Goal: Information Seeking & Learning: Compare options

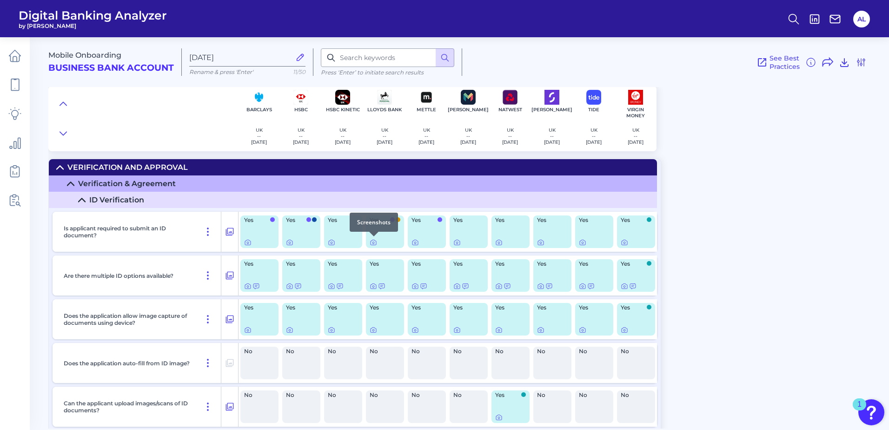
click at [374, 241] on div at bounding box center [373, 236] width 9 height 9
click at [374, 242] on icon at bounding box center [374, 243] width 2 height 2
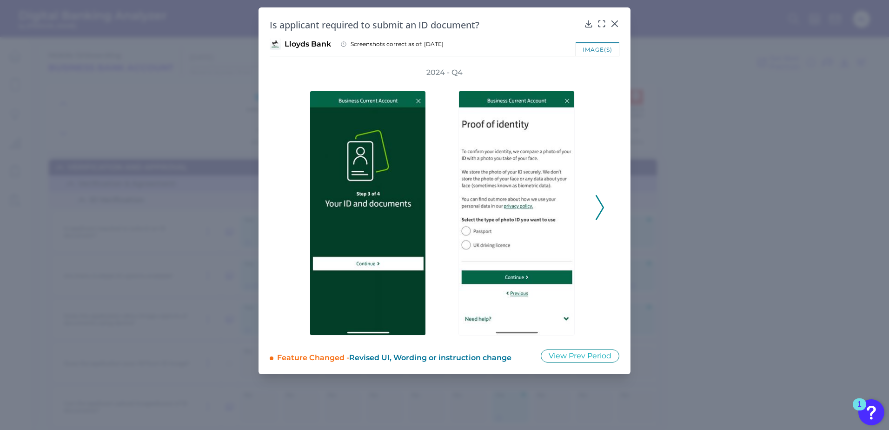
click at [602, 210] on polyline at bounding box center [599, 208] width 7 height 24
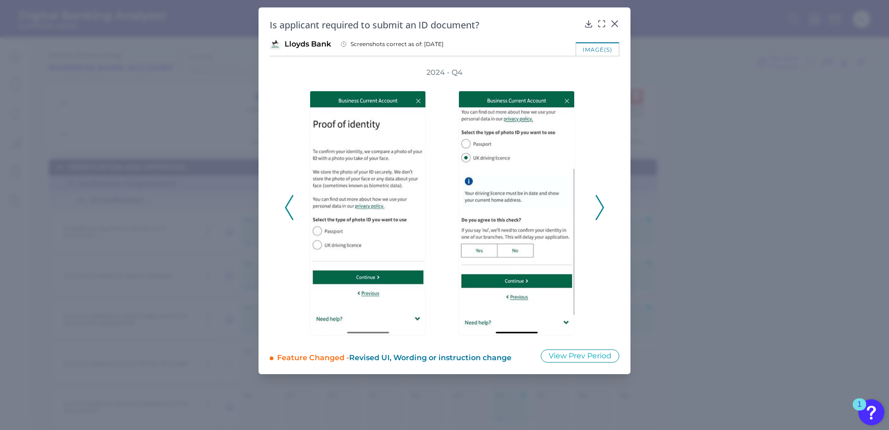
click at [602, 210] on polyline at bounding box center [599, 208] width 7 height 24
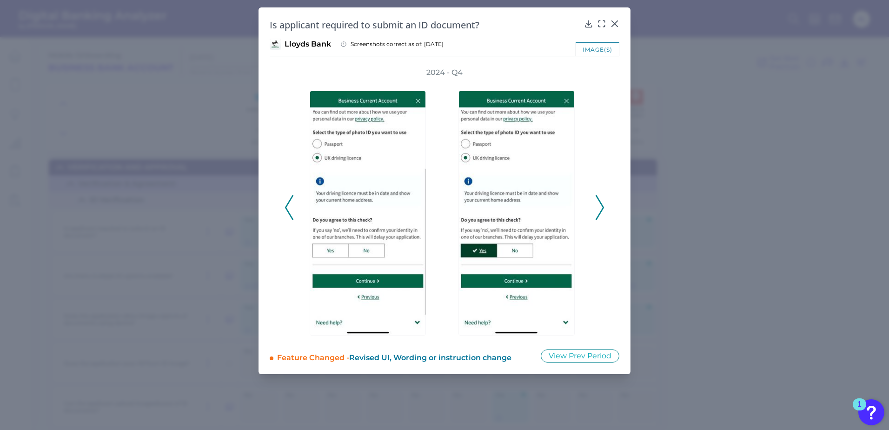
click at [602, 210] on polyline at bounding box center [599, 208] width 7 height 24
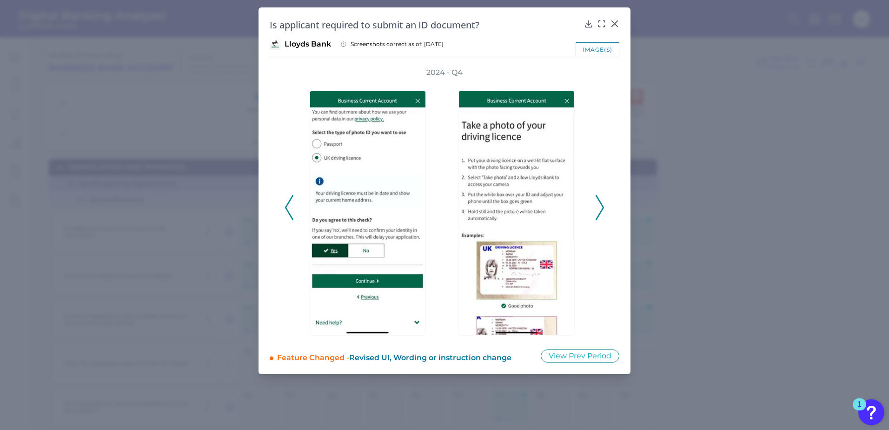
click at [602, 210] on polyline at bounding box center [599, 208] width 7 height 24
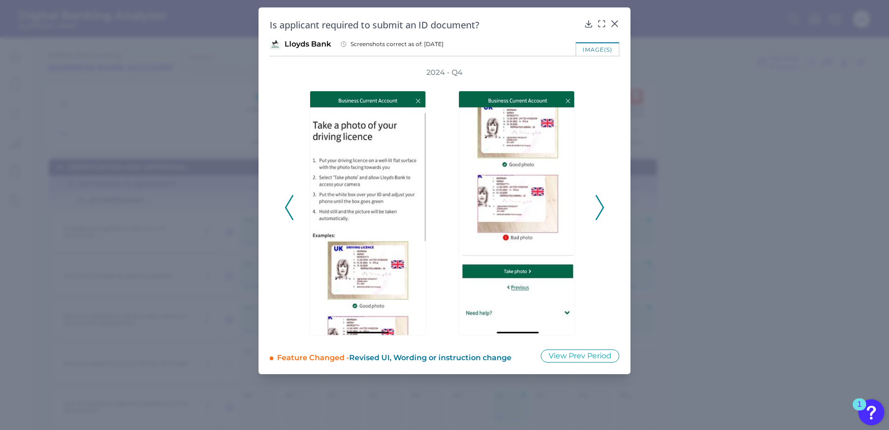
click at [602, 210] on polyline at bounding box center [599, 208] width 7 height 24
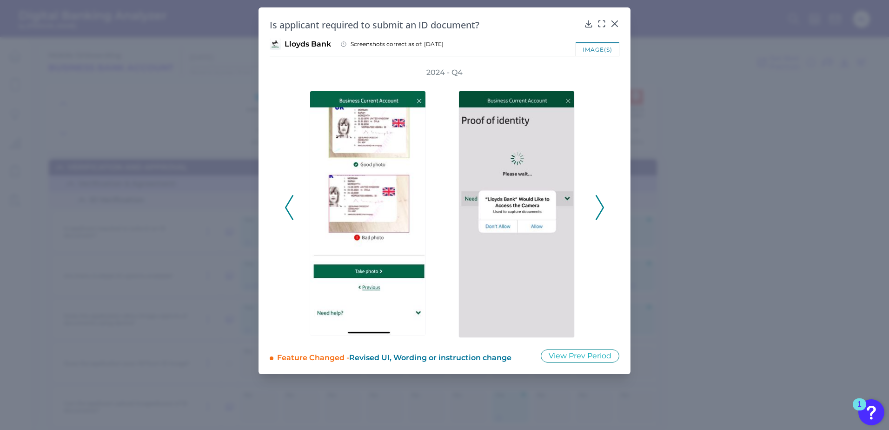
click at [602, 210] on polyline at bounding box center [599, 208] width 7 height 24
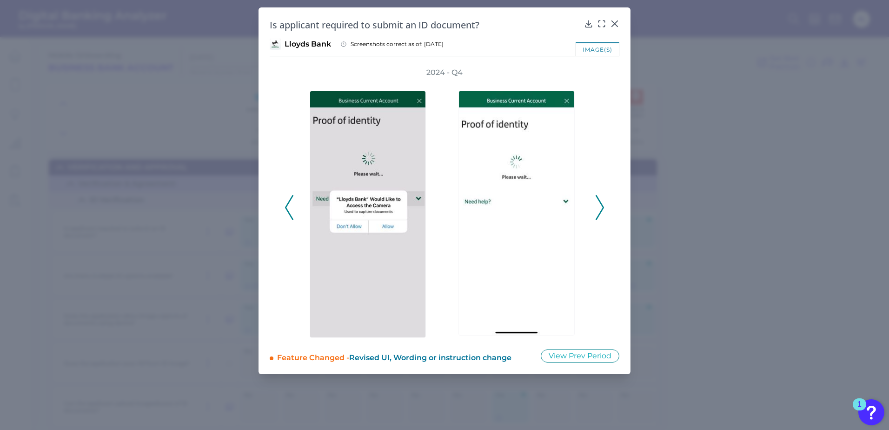
click at [289, 204] on icon at bounding box center [289, 207] width 8 height 25
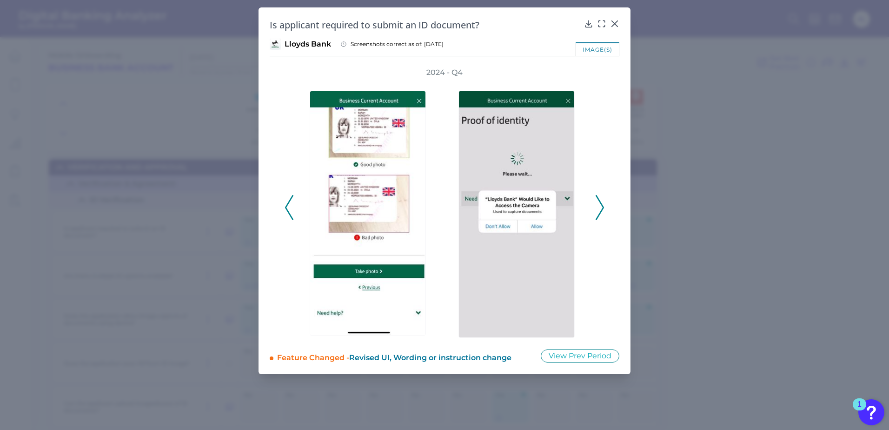
click at [289, 204] on icon at bounding box center [289, 207] width 8 height 25
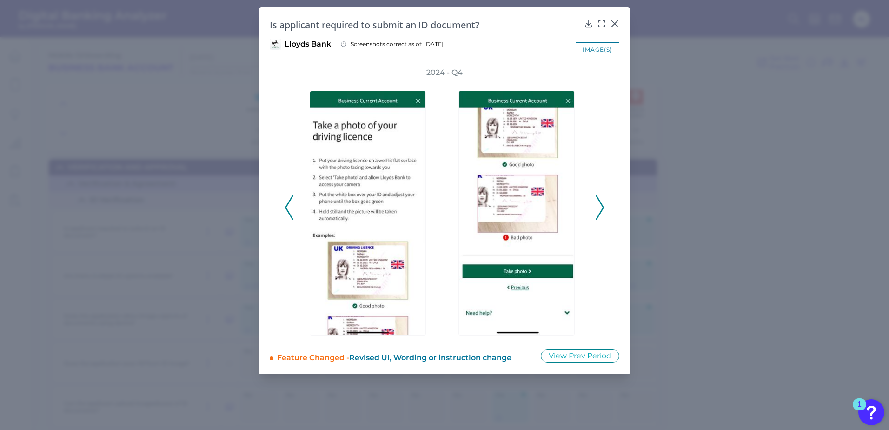
click at [289, 204] on icon at bounding box center [289, 207] width 8 height 25
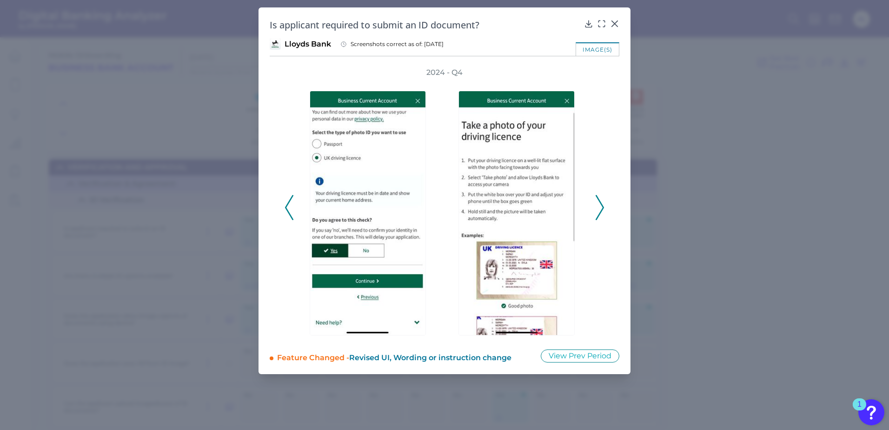
click at [289, 204] on icon at bounding box center [289, 207] width 8 height 25
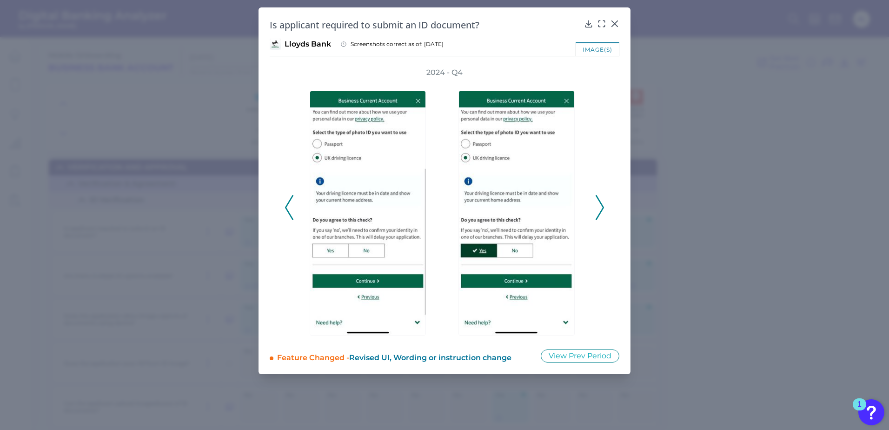
click at [604, 206] on button at bounding box center [599, 207] width 9 height 25
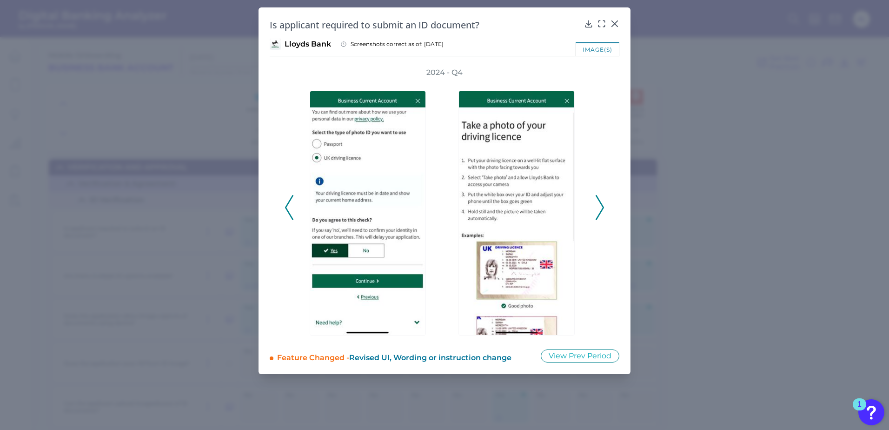
click at [601, 207] on icon at bounding box center [600, 207] width 8 height 25
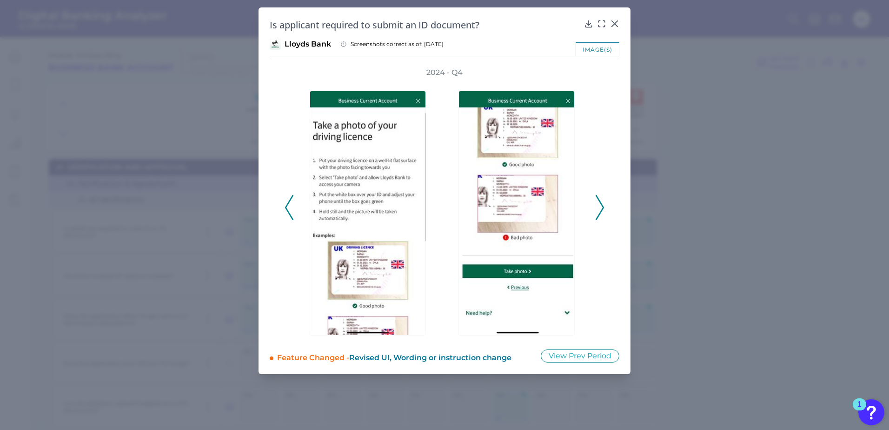
click at [601, 207] on icon at bounding box center [600, 207] width 8 height 25
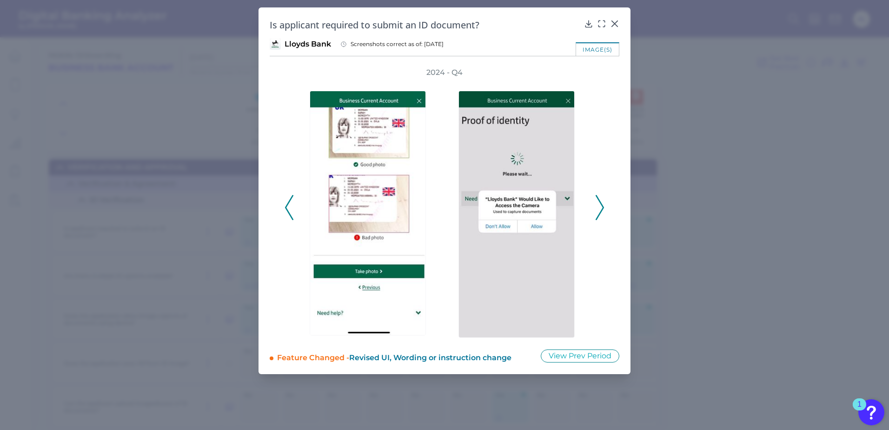
click at [601, 207] on icon at bounding box center [600, 207] width 8 height 25
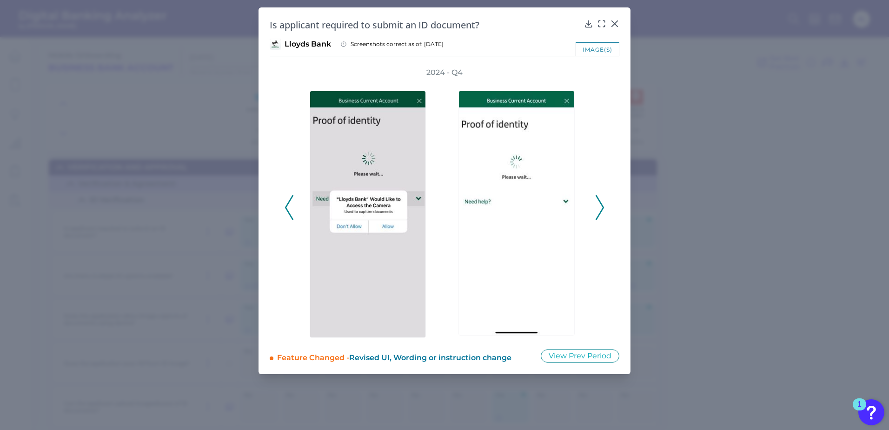
click at [601, 207] on icon at bounding box center [600, 207] width 8 height 25
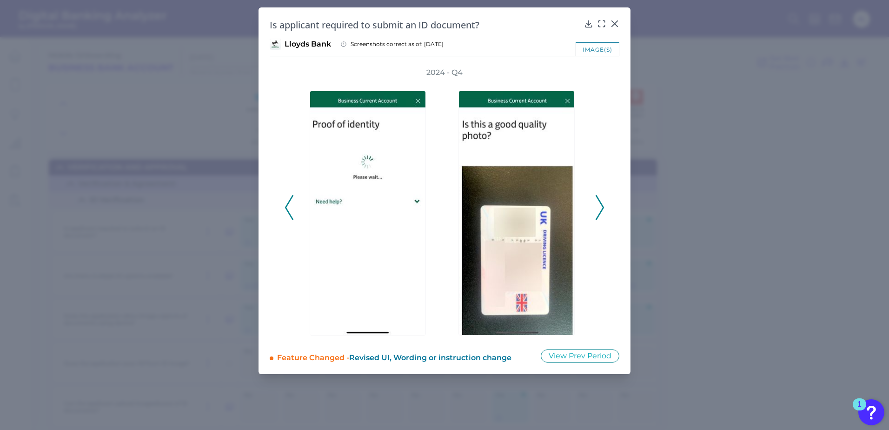
click at [600, 204] on icon at bounding box center [600, 207] width 8 height 25
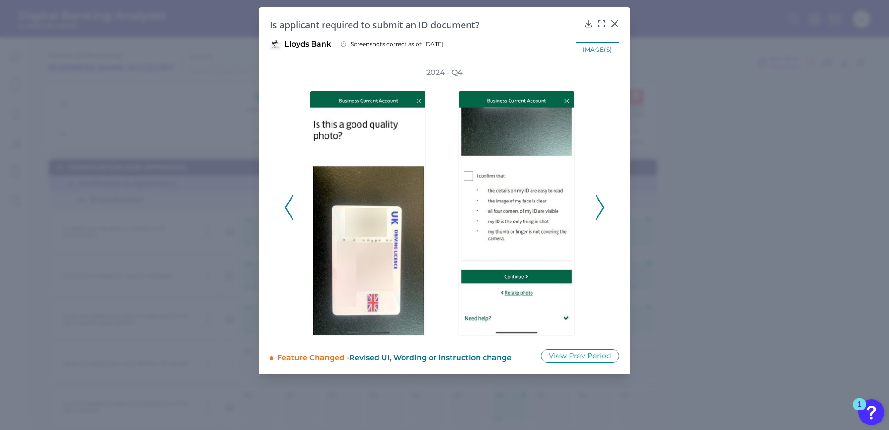
click at [601, 208] on icon at bounding box center [600, 207] width 8 height 25
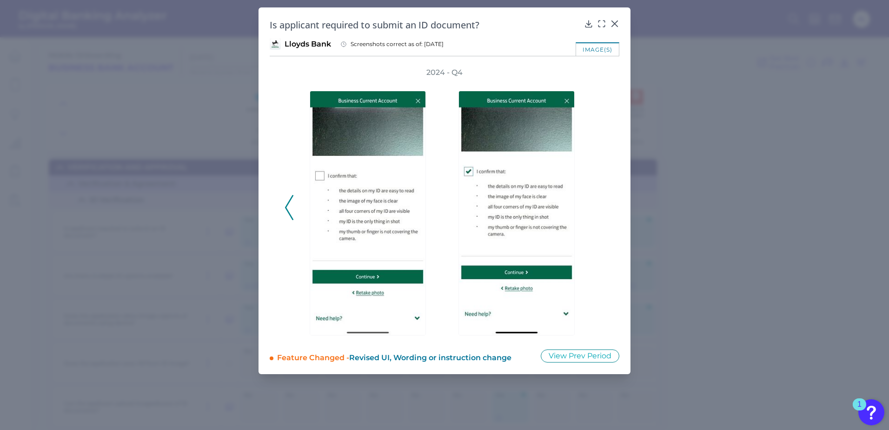
click at [286, 214] on icon at bounding box center [289, 207] width 8 height 25
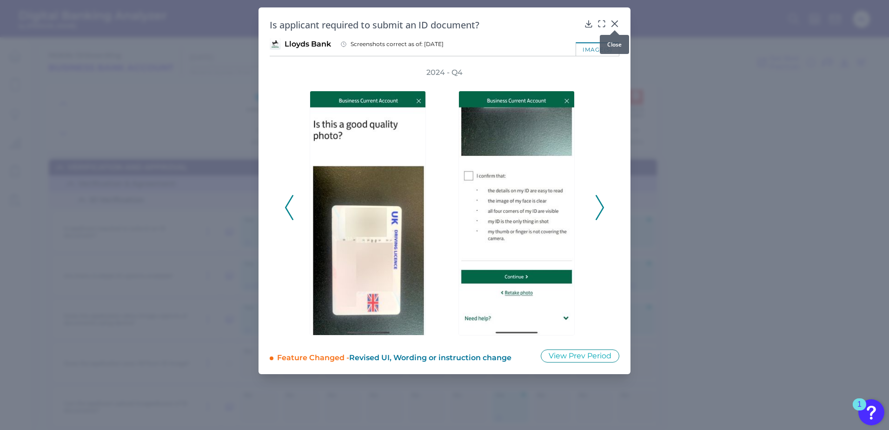
click at [618, 22] on icon at bounding box center [614, 23] width 9 height 9
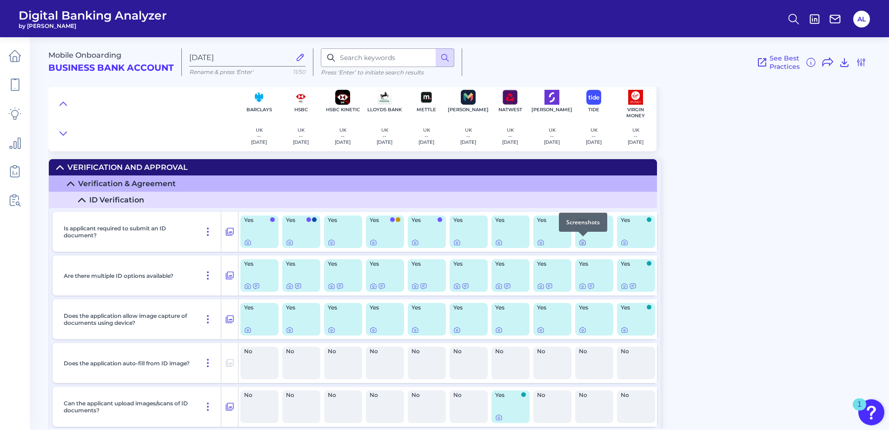
click at [582, 242] on icon at bounding box center [582, 242] width 7 height 7
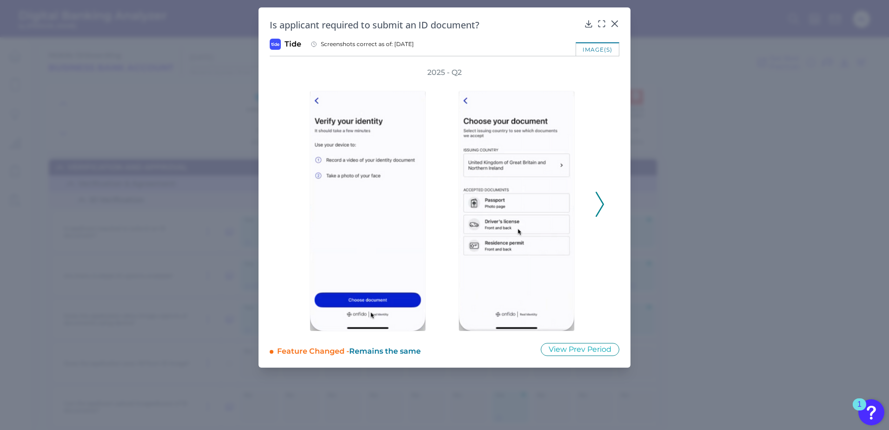
click at [601, 205] on icon at bounding box center [600, 204] width 8 height 25
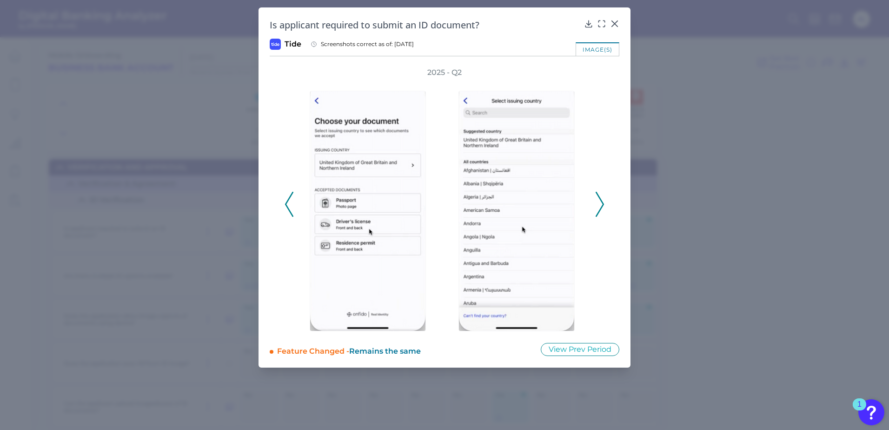
click at [601, 205] on icon at bounding box center [600, 204] width 8 height 25
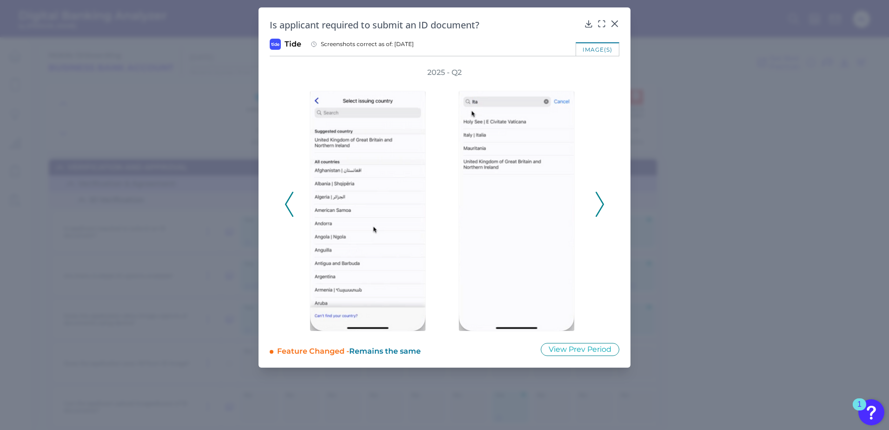
click at [601, 205] on icon at bounding box center [600, 204] width 8 height 25
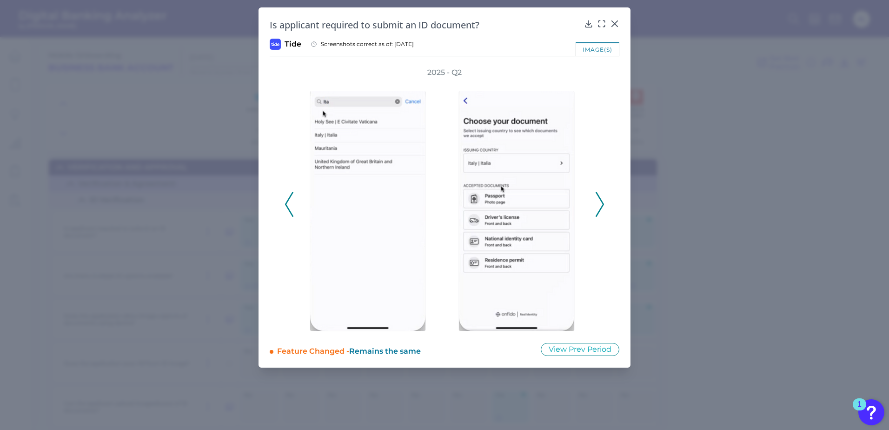
click at [600, 202] on icon at bounding box center [600, 204] width 8 height 25
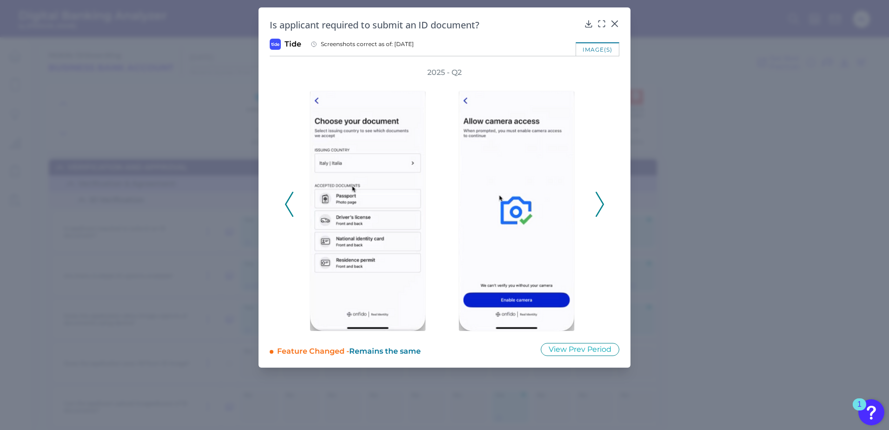
click at [600, 202] on icon at bounding box center [600, 204] width 8 height 25
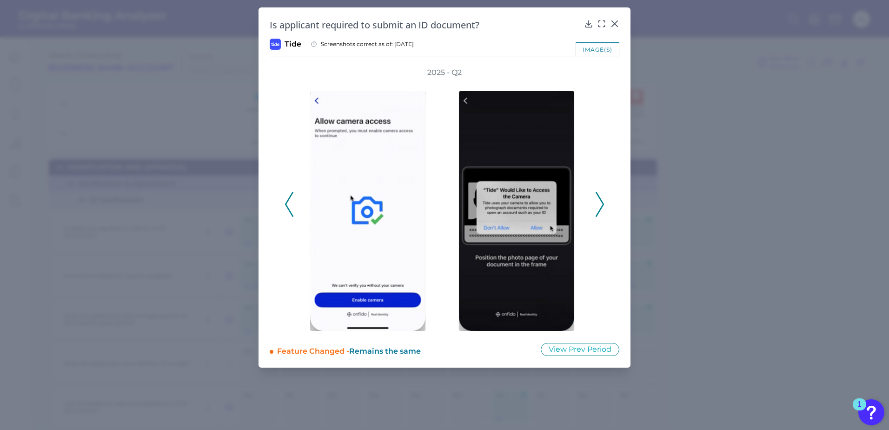
click at [600, 202] on icon at bounding box center [600, 204] width 8 height 25
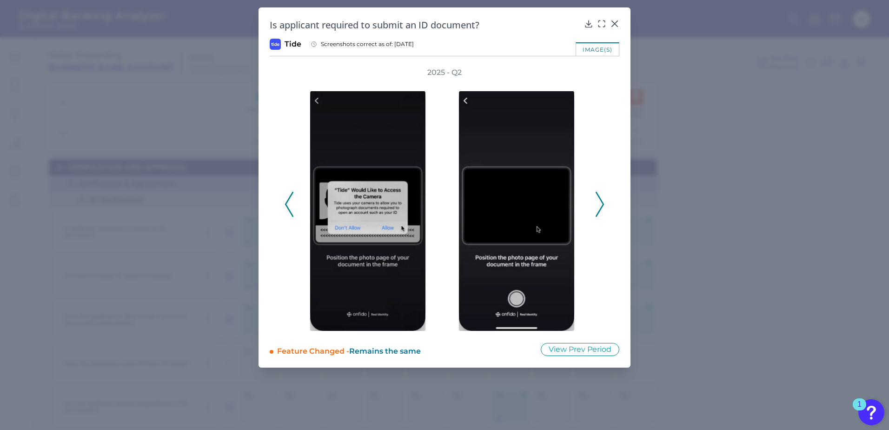
click at [600, 202] on icon at bounding box center [600, 204] width 8 height 25
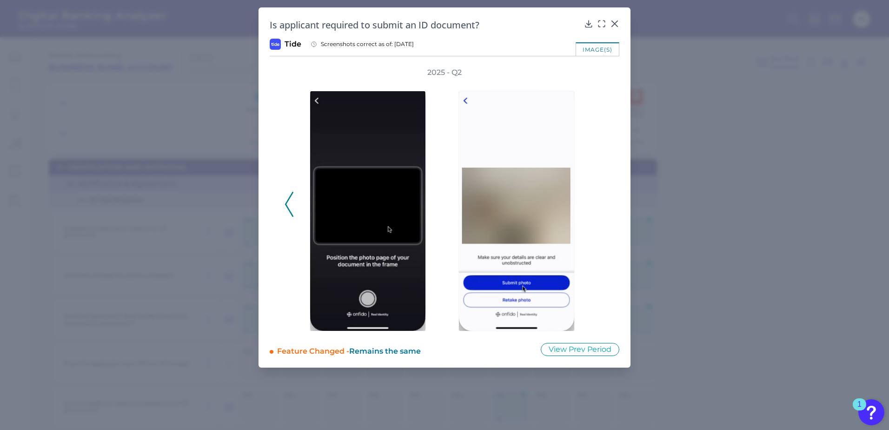
click at [600, 202] on div "2025 - Q2" at bounding box center [445, 199] width 320 height 264
click at [288, 201] on polyline at bounding box center [289, 205] width 7 height 24
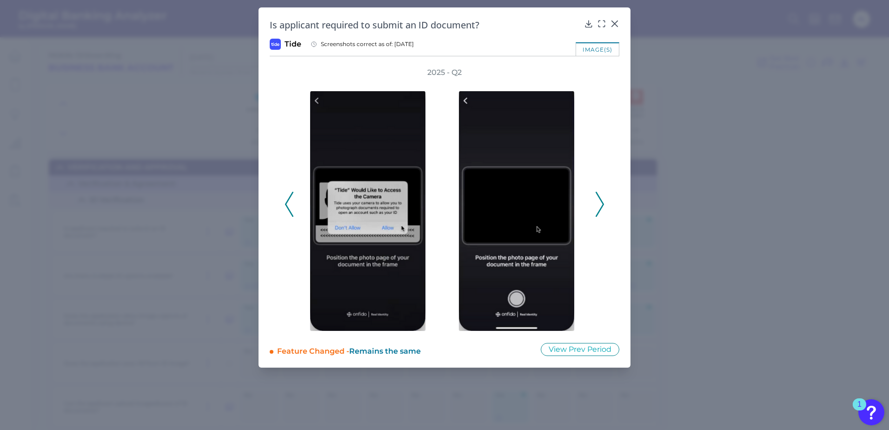
click at [288, 201] on icon at bounding box center [289, 204] width 8 height 25
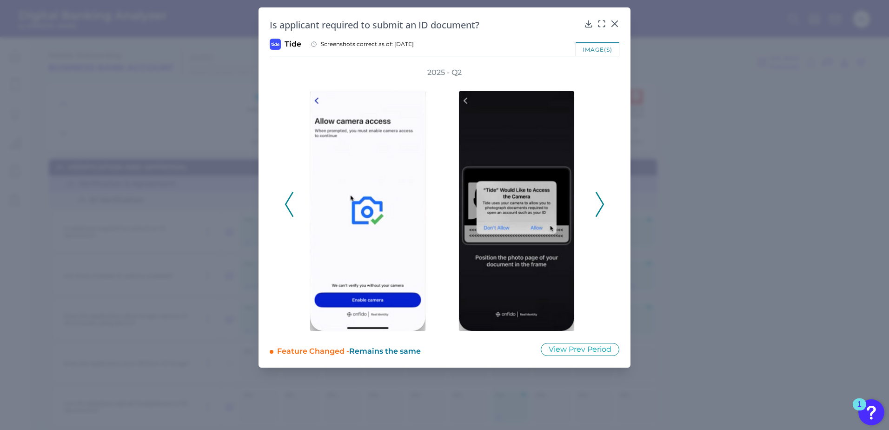
click at [288, 201] on icon at bounding box center [289, 204] width 8 height 25
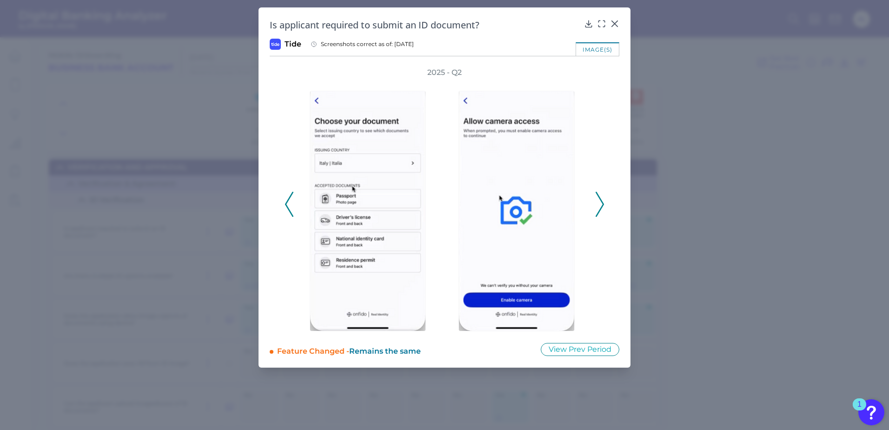
click at [288, 201] on icon at bounding box center [289, 204] width 8 height 25
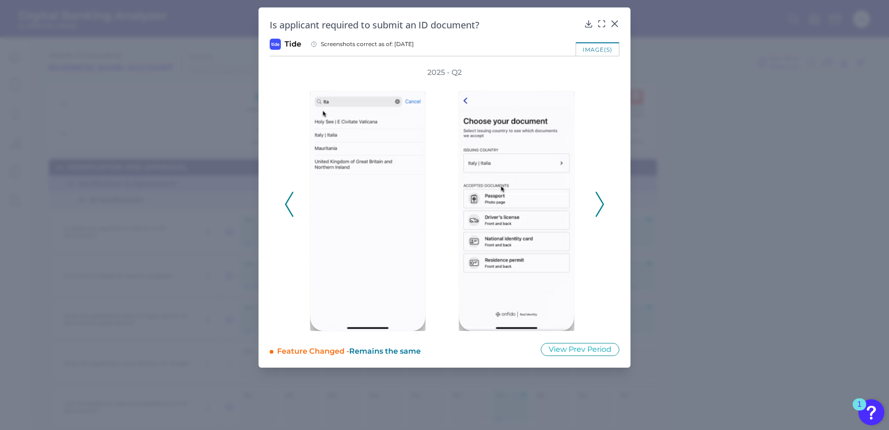
click at [288, 201] on icon at bounding box center [289, 204] width 8 height 25
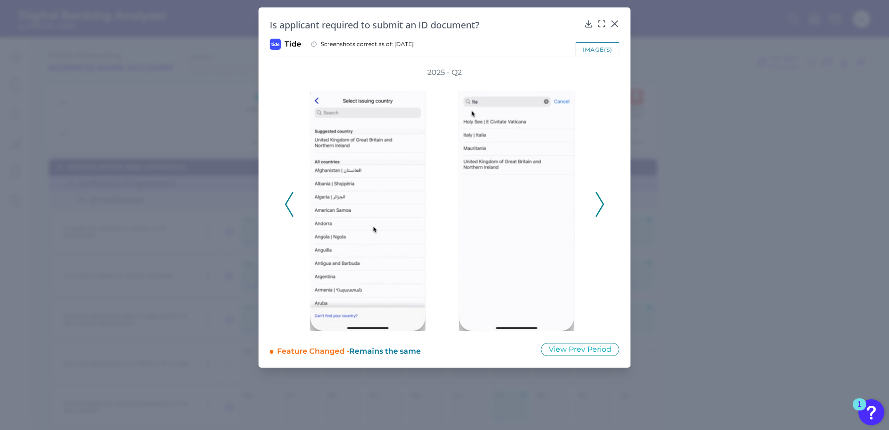
click at [289, 202] on icon at bounding box center [289, 204] width 8 height 25
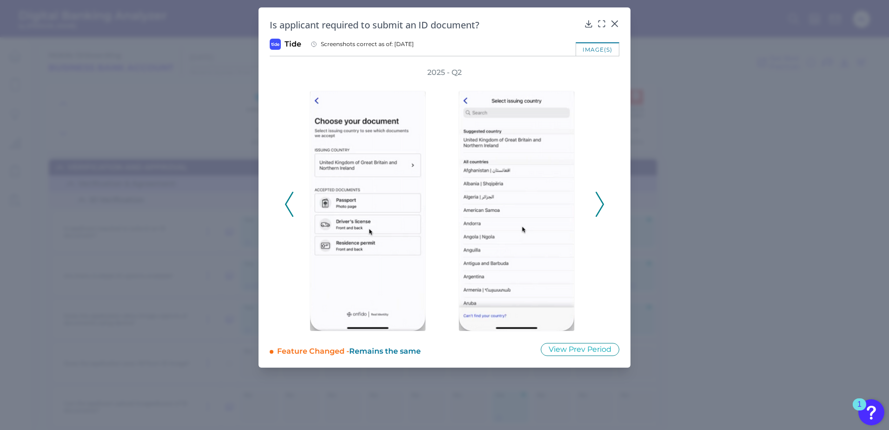
click at [291, 202] on icon at bounding box center [289, 204] width 8 height 25
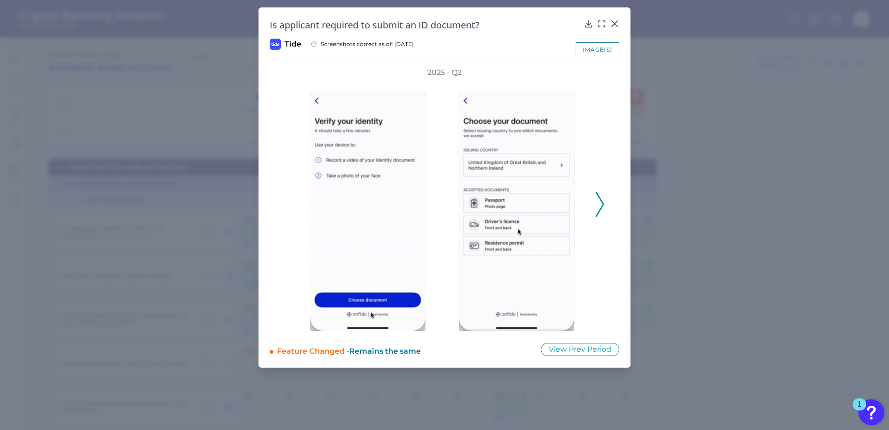
click at [603, 200] on icon at bounding box center [600, 204] width 8 height 25
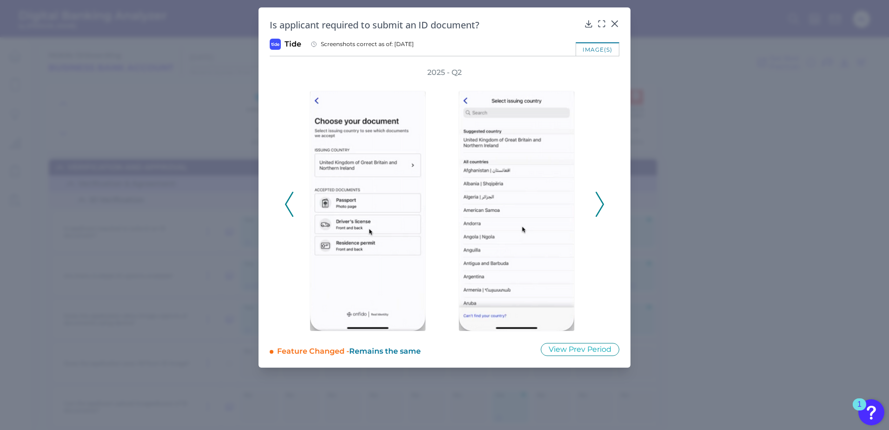
click at [603, 201] on icon at bounding box center [600, 204] width 8 height 25
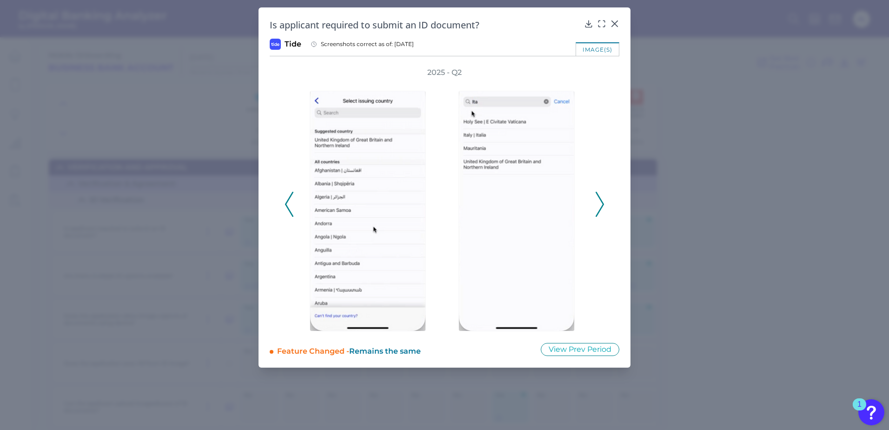
click at [603, 201] on icon at bounding box center [600, 204] width 8 height 25
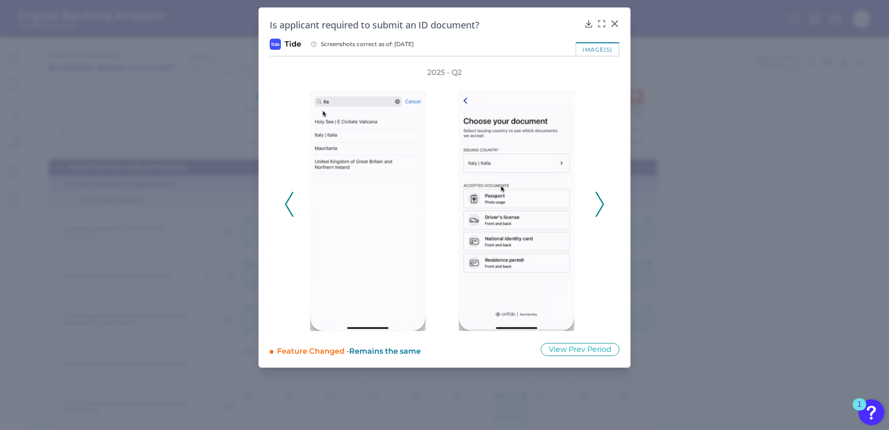
click at [603, 201] on icon at bounding box center [600, 204] width 8 height 25
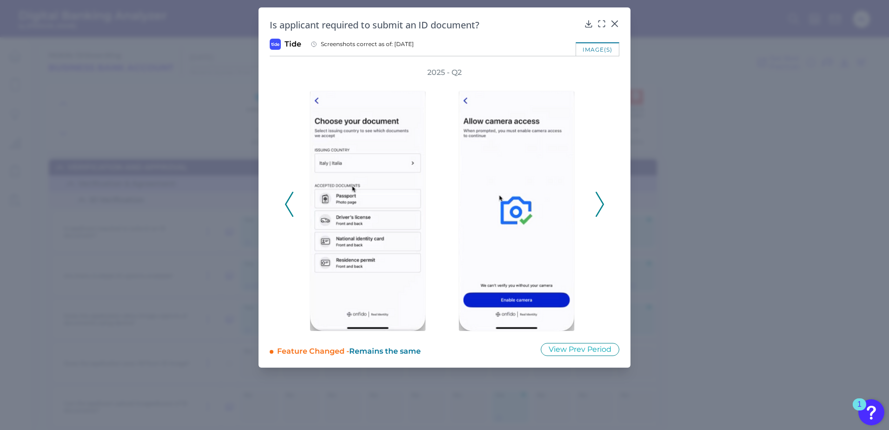
click at [602, 209] on icon at bounding box center [600, 204] width 8 height 25
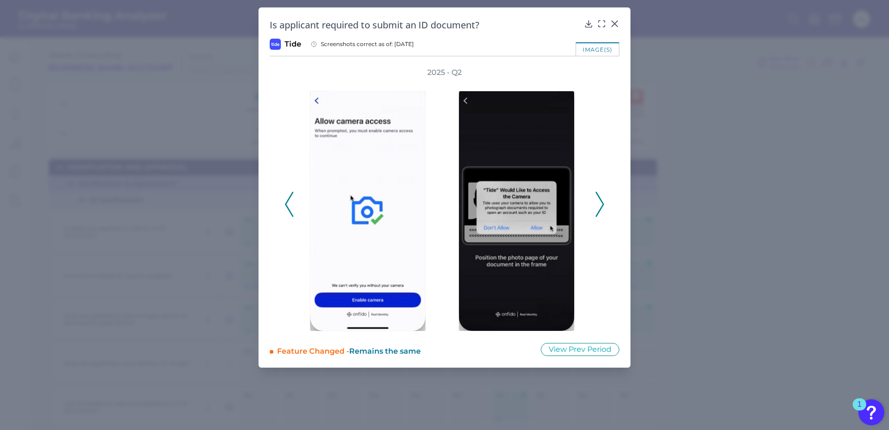
click at [602, 209] on icon at bounding box center [600, 204] width 8 height 25
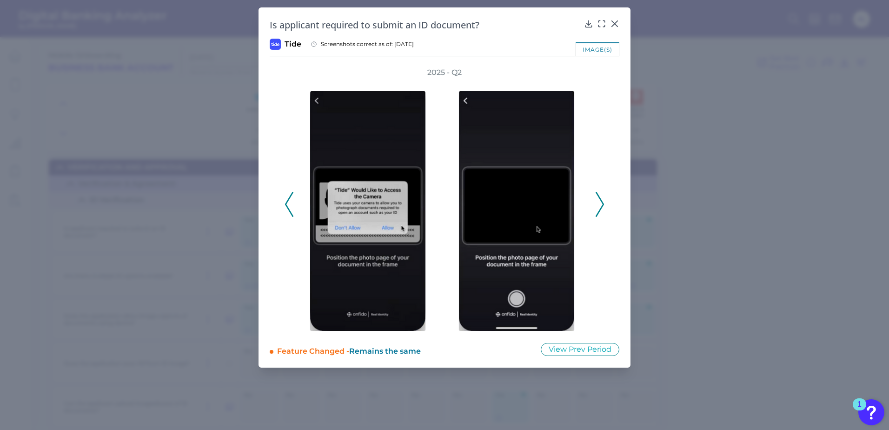
click at [603, 201] on icon at bounding box center [600, 204] width 8 height 25
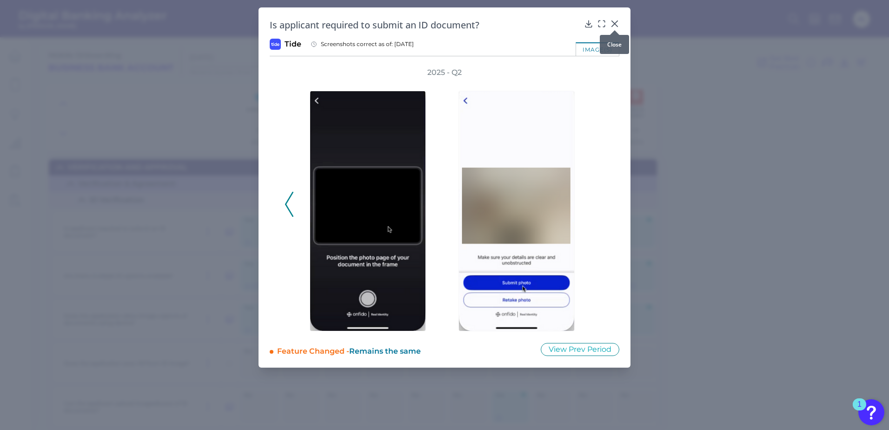
click at [617, 25] on icon at bounding box center [614, 23] width 9 height 9
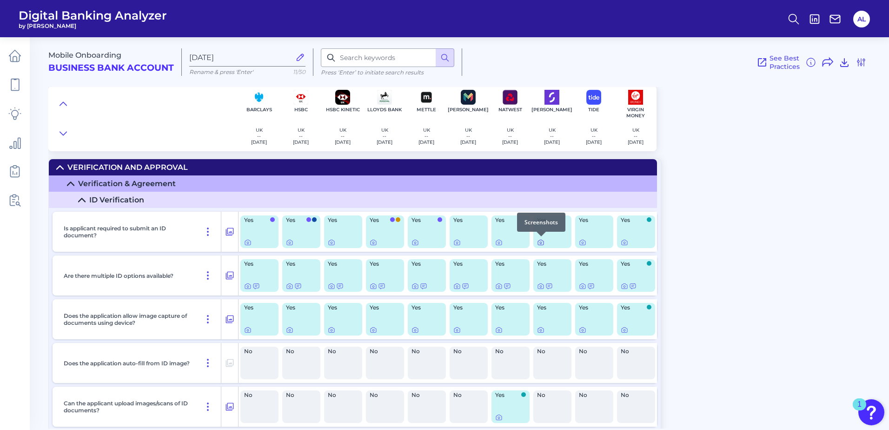
click at [542, 243] on icon at bounding box center [541, 243] width 2 height 2
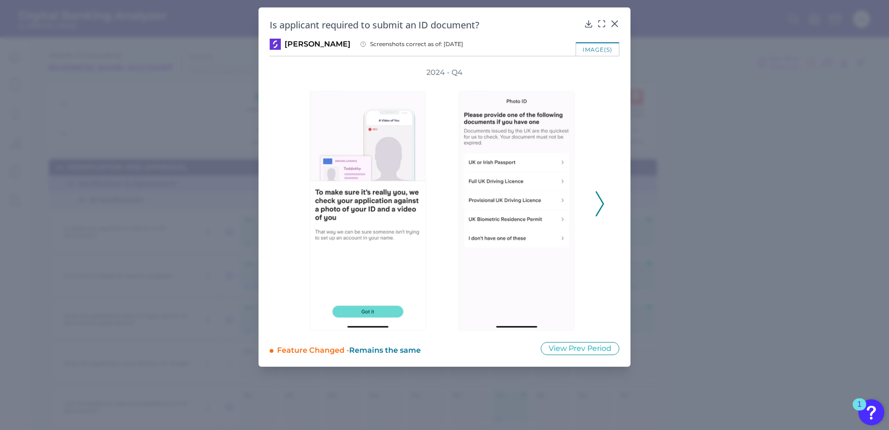
click at [599, 199] on icon at bounding box center [600, 203] width 8 height 25
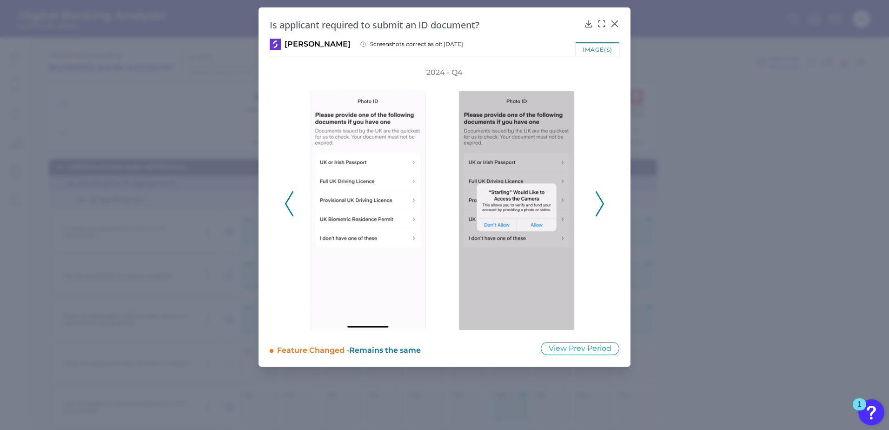
click at [599, 199] on icon at bounding box center [600, 203] width 8 height 25
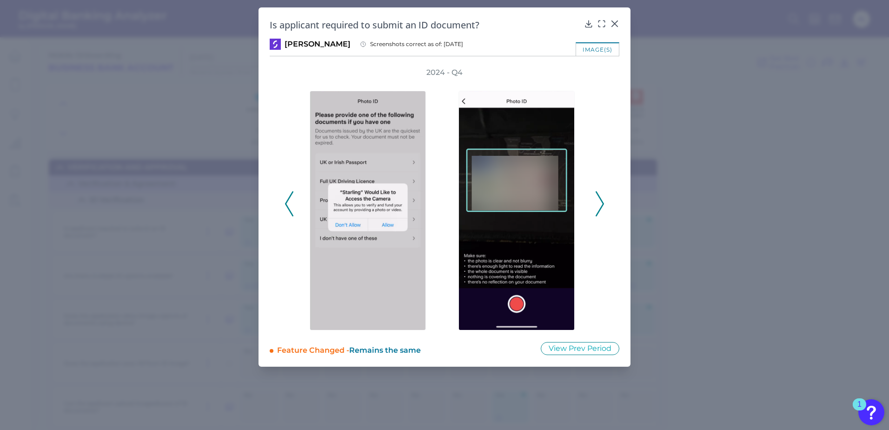
click at [599, 199] on icon at bounding box center [600, 203] width 8 height 25
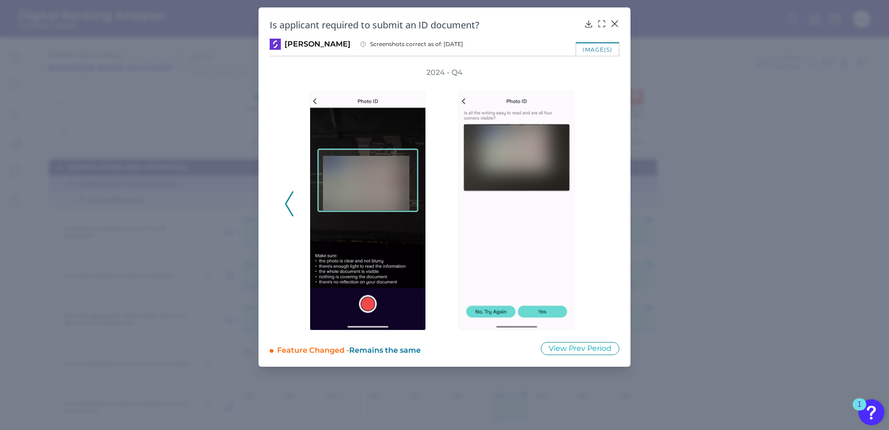
click at [617, 21] on icon at bounding box center [615, 24] width 6 height 6
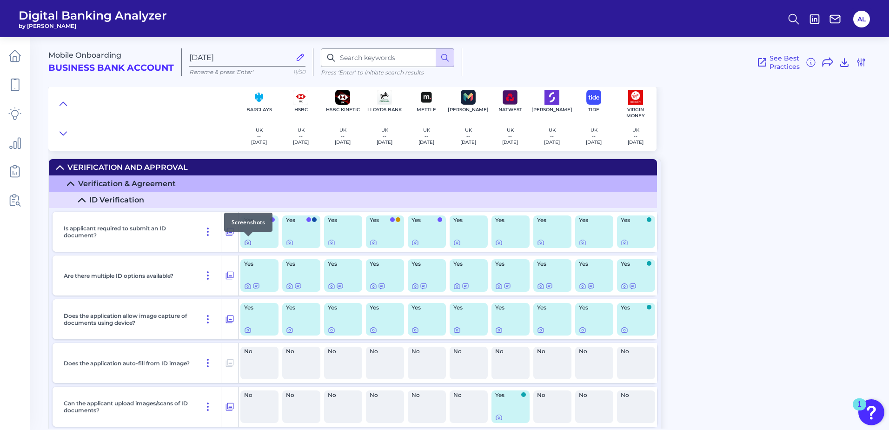
click at [249, 242] on icon at bounding box center [247, 242] width 7 height 7
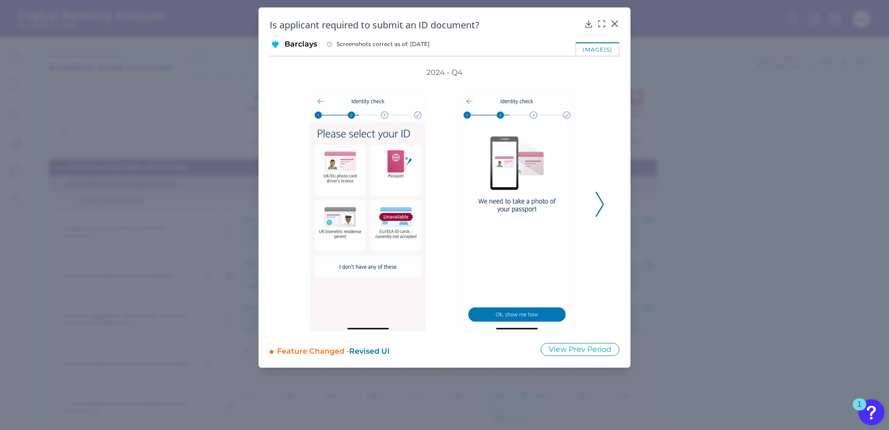
click at [602, 204] on icon at bounding box center [600, 204] width 8 height 25
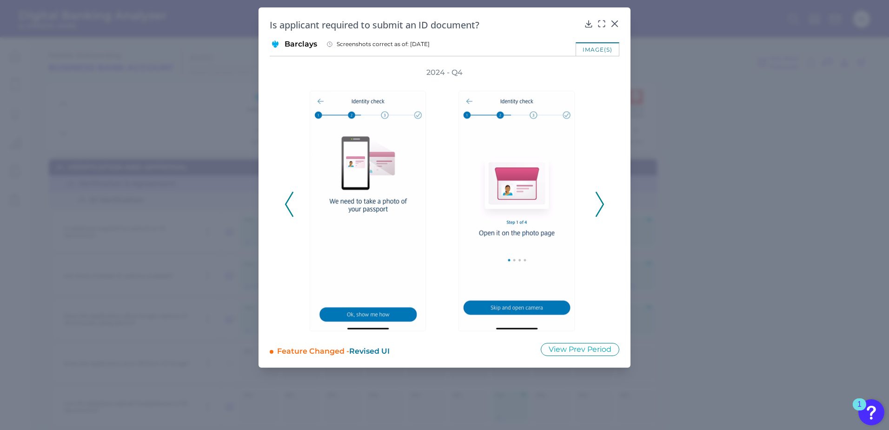
click at [602, 204] on icon at bounding box center [600, 204] width 8 height 25
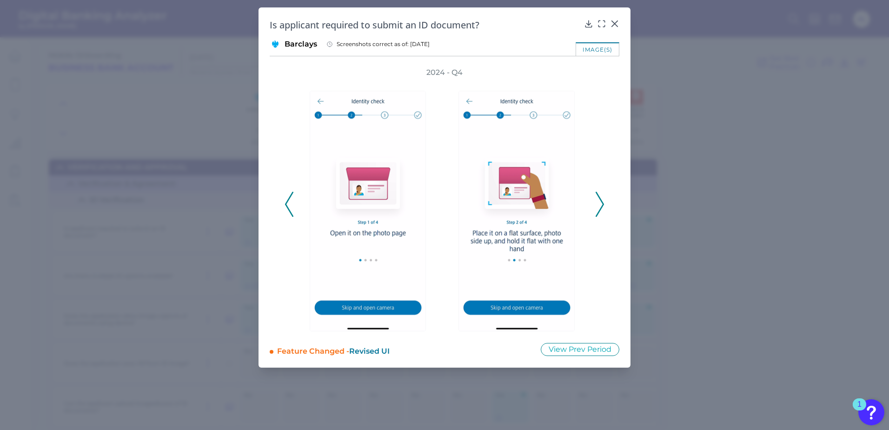
click at [602, 204] on icon at bounding box center [600, 204] width 8 height 25
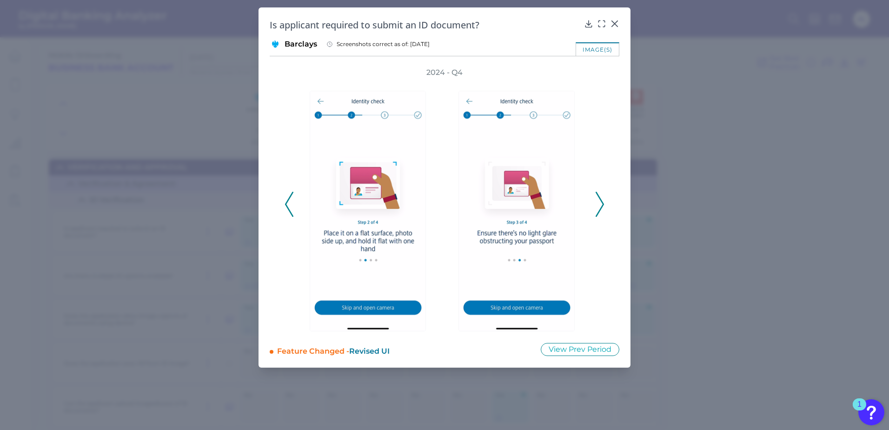
click at [602, 204] on icon at bounding box center [600, 204] width 8 height 25
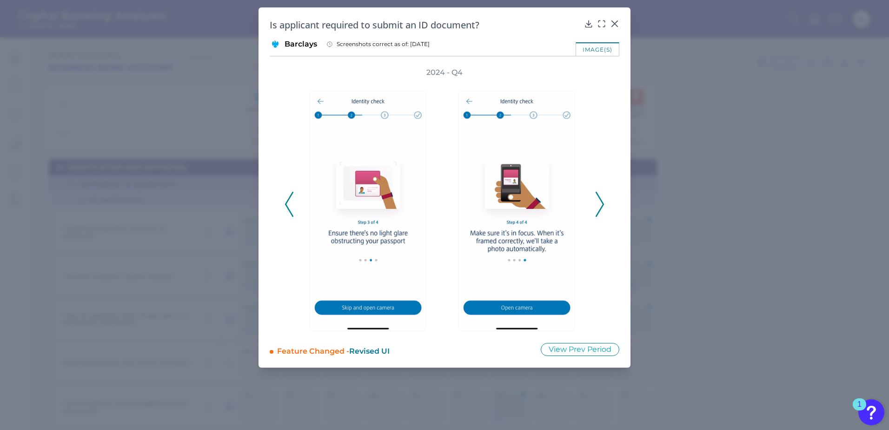
click at [602, 204] on icon at bounding box center [600, 204] width 8 height 25
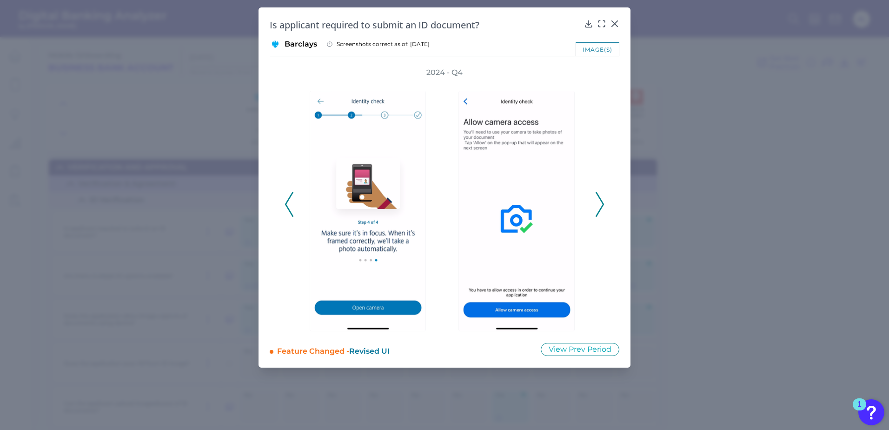
click at [602, 204] on icon at bounding box center [600, 204] width 8 height 25
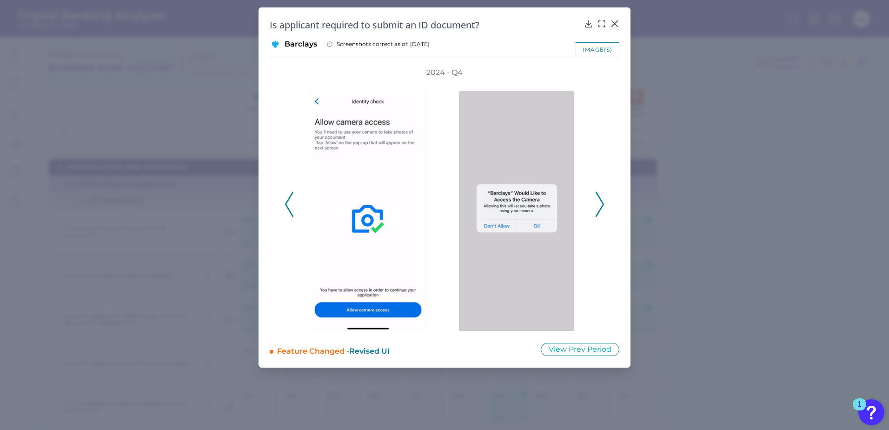
click at [602, 204] on icon at bounding box center [600, 204] width 8 height 25
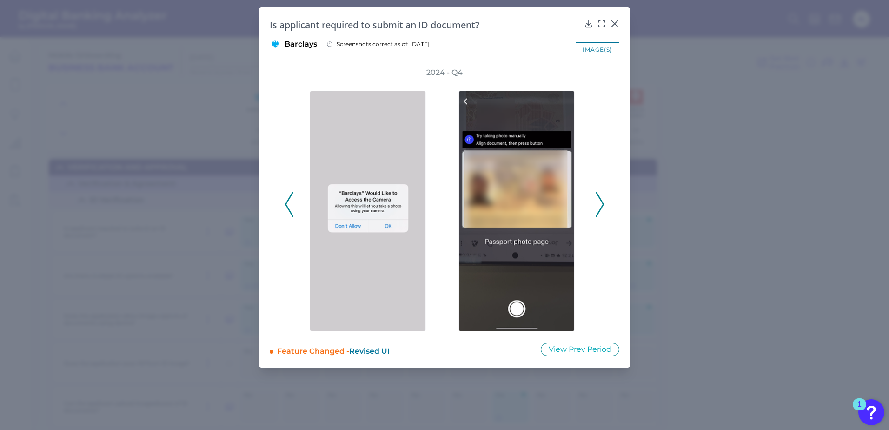
click at [602, 204] on icon at bounding box center [600, 204] width 8 height 25
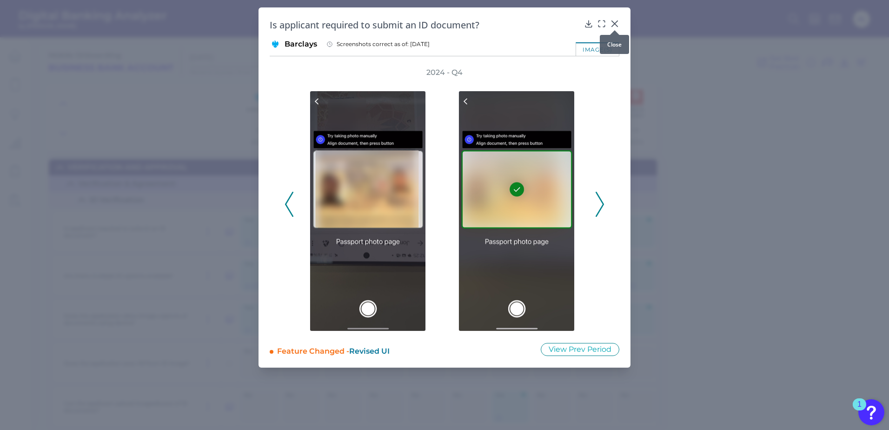
click at [613, 24] on icon at bounding box center [614, 23] width 9 height 9
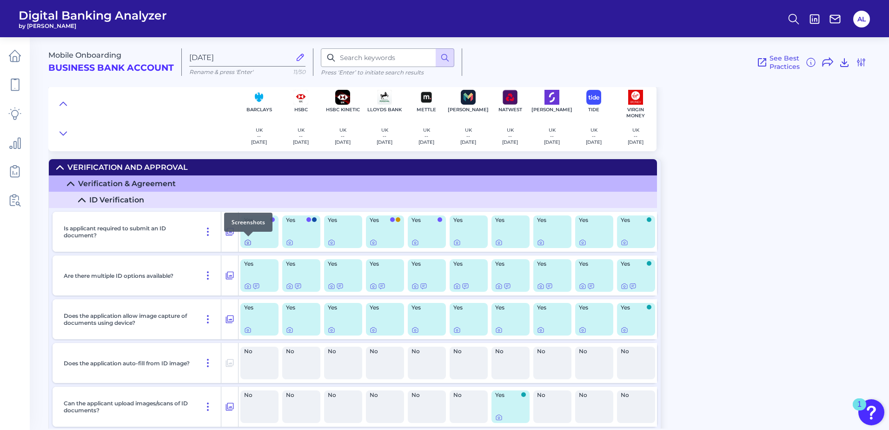
click at [248, 242] on icon at bounding box center [247, 242] width 7 height 7
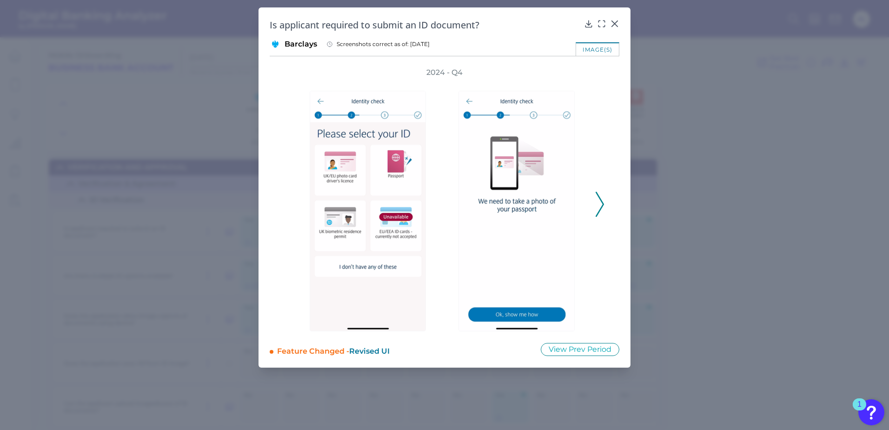
click at [599, 202] on icon at bounding box center [600, 204] width 8 height 25
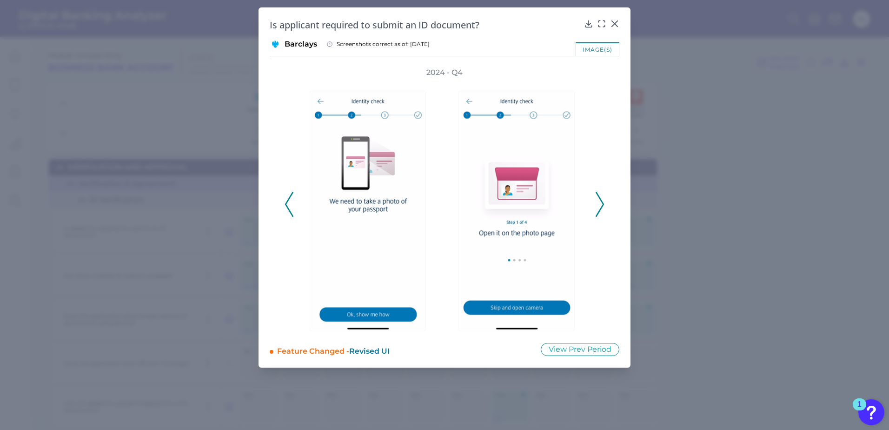
click at [599, 202] on icon at bounding box center [600, 204] width 8 height 25
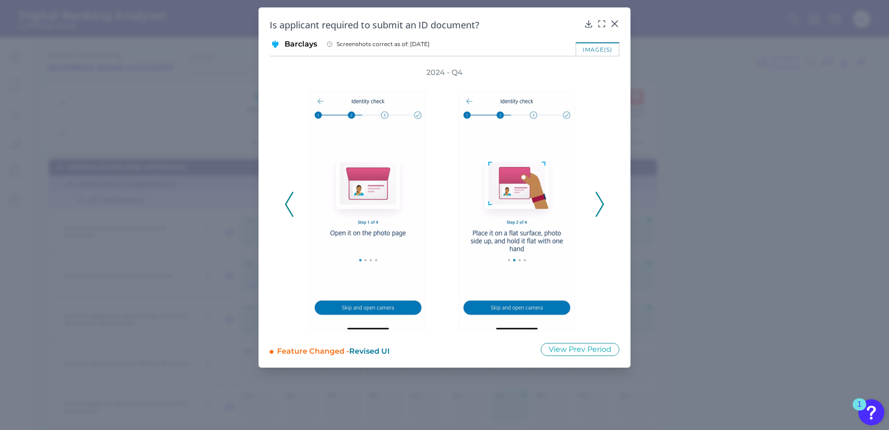
click at [599, 202] on icon at bounding box center [600, 204] width 8 height 25
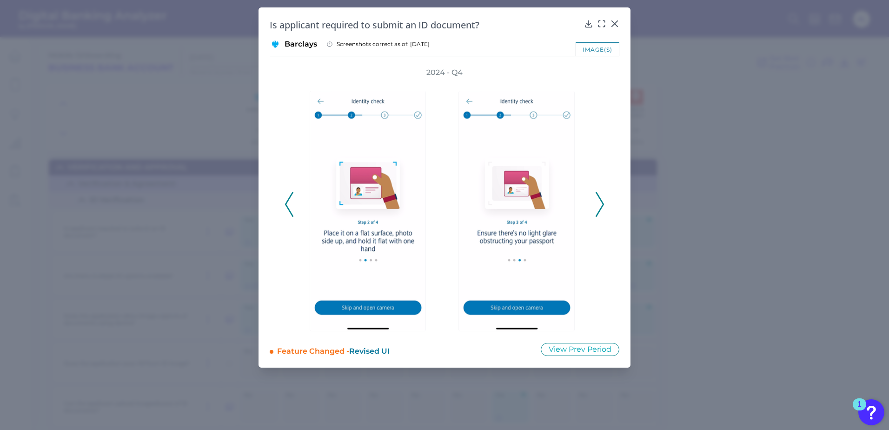
click at [599, 202] on icon at bounding box center [600, 204] width 8 height 25
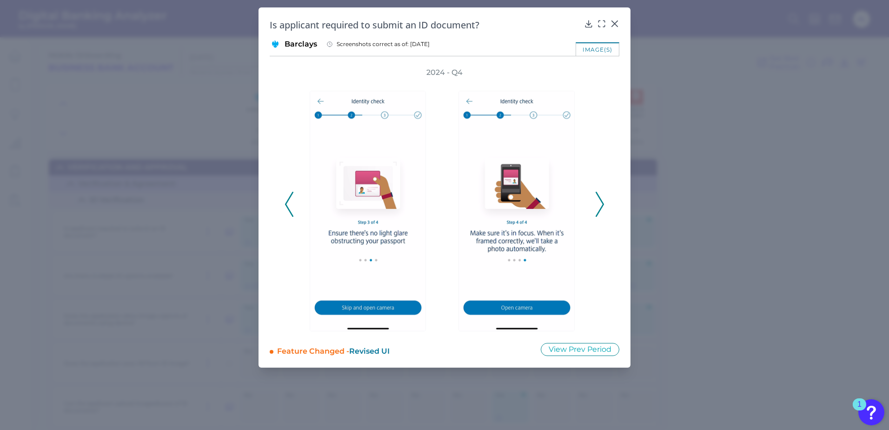
click at [599, 202] on icon at bounding box center [600, 204] width 8 height 25
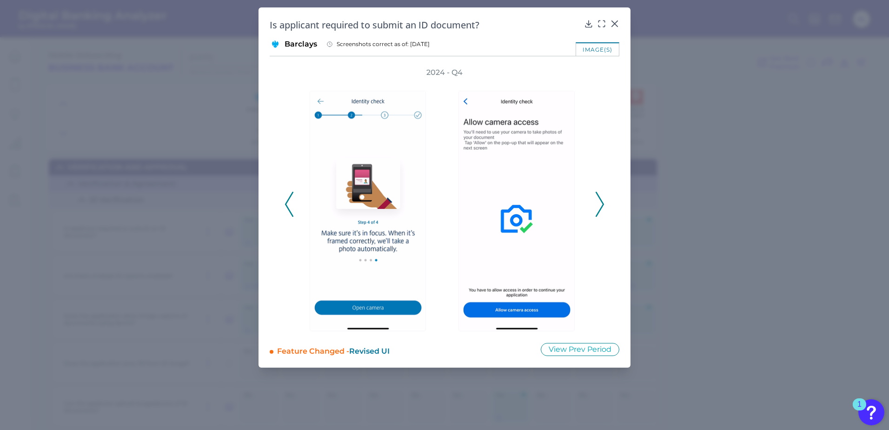
click at [599, 202] on icon at bounding box center [600, 204] width 8 height 25
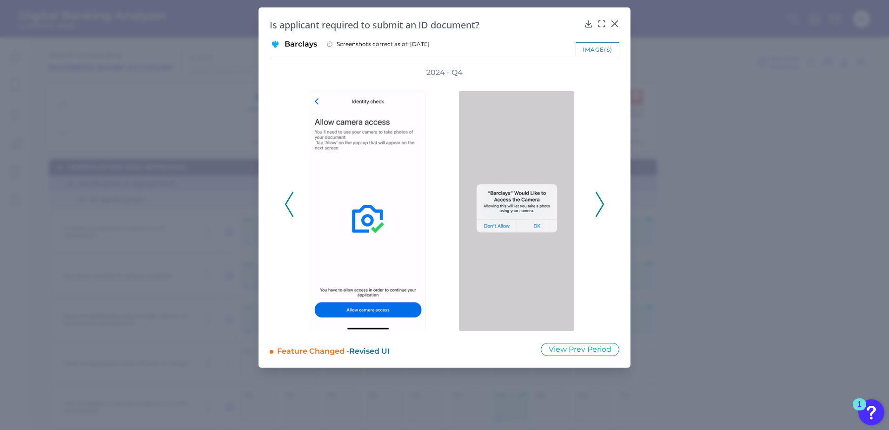
click at [599, 207] on icon at bounding box center [600, 204] width 8 height 25
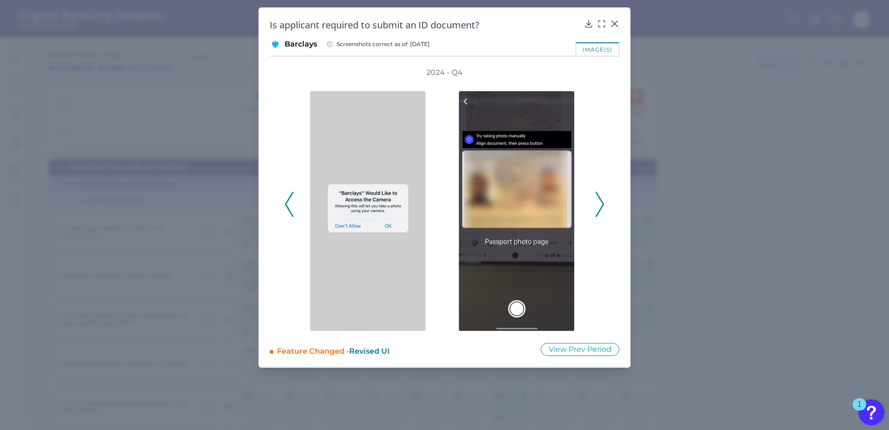
click at [599, 207] on icon at bounding box center [600, 204] width 8 height 25
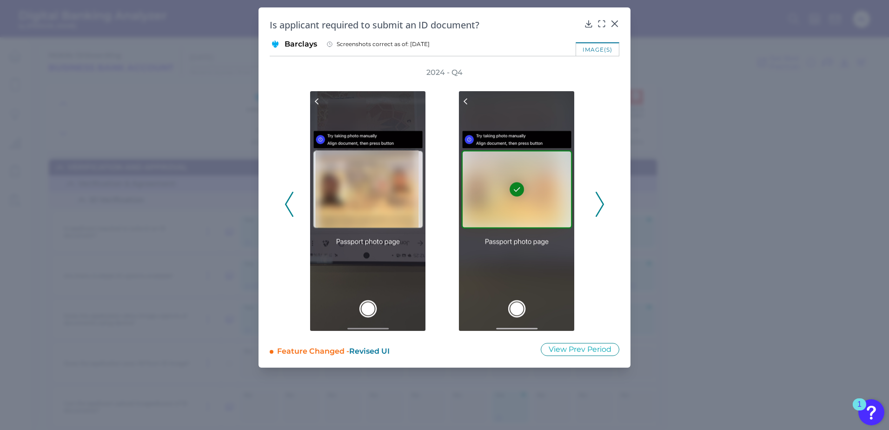
click at [599, 207] on icon at bounding box center [600, 204] width 8 height 25
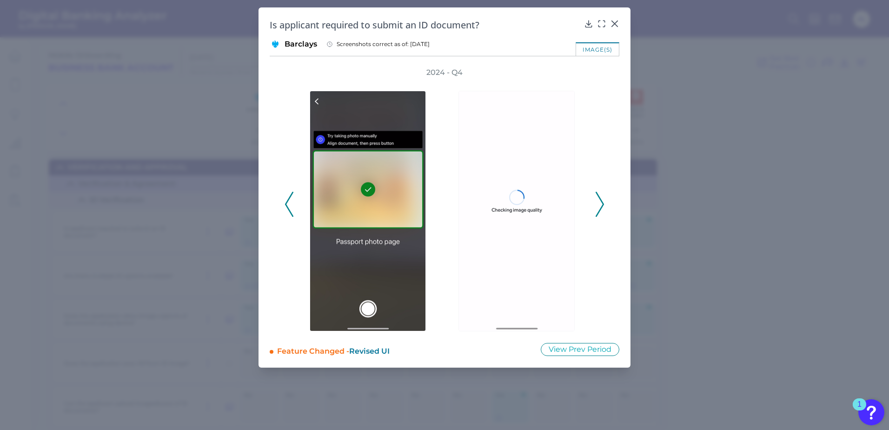
click at [599, 207] on icon at bounding box center [600, 204] width 8 height 25
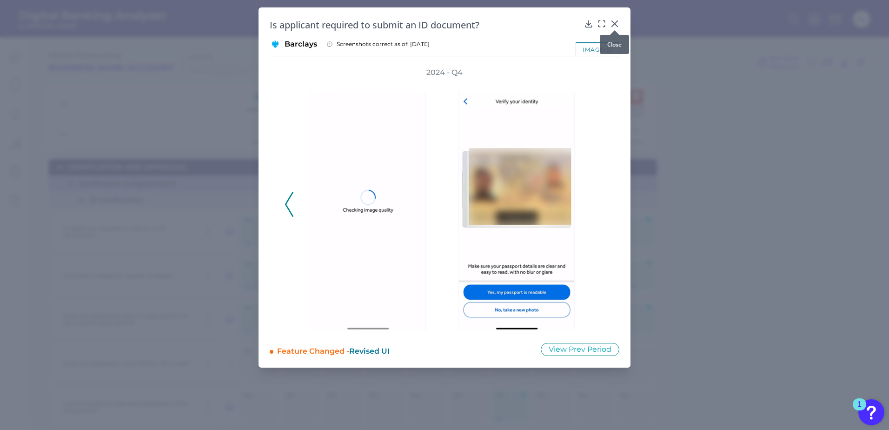
click at [617, 23] on icon at bounding box center [614, 23] width 9 height 9
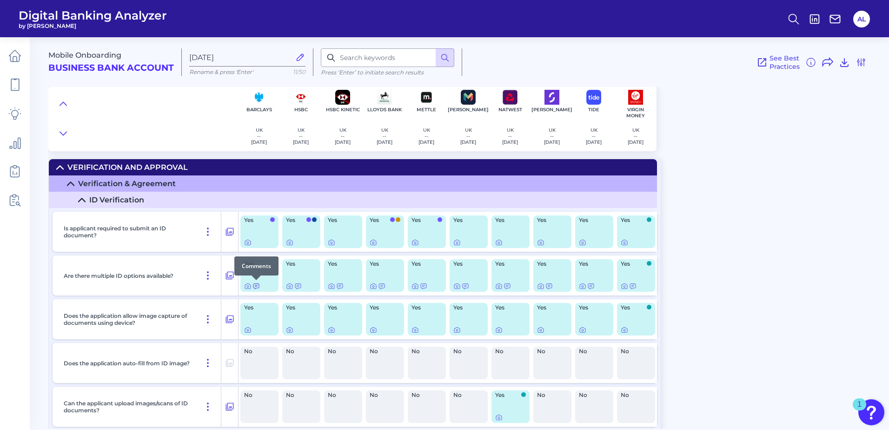
click at [256, 287] on icon at bounding box center [256, 285] width 7 height 7
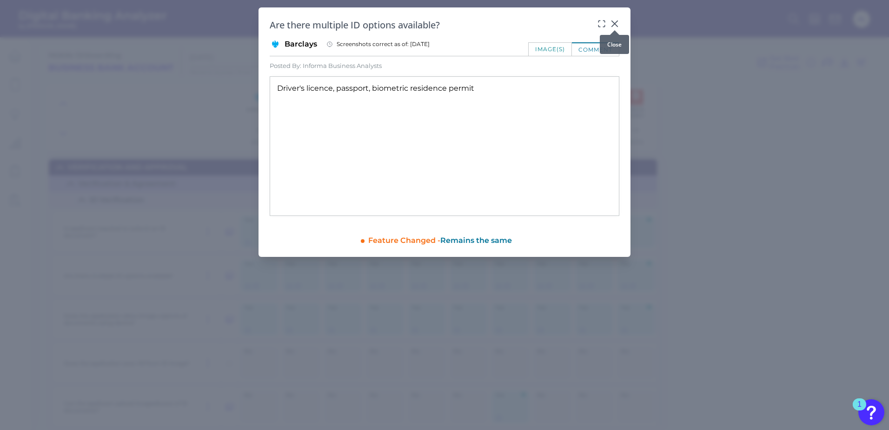
click at [619, 21] on icon at bounding box center [614, 23] width 9 height 9
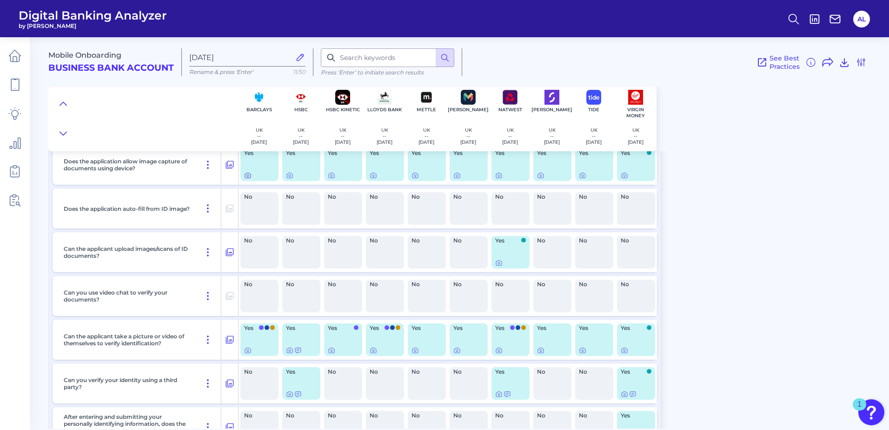
scroll to position [154, 0]
click at [500, 264] on icon at bounding box center [498, 262] width 7 height 7
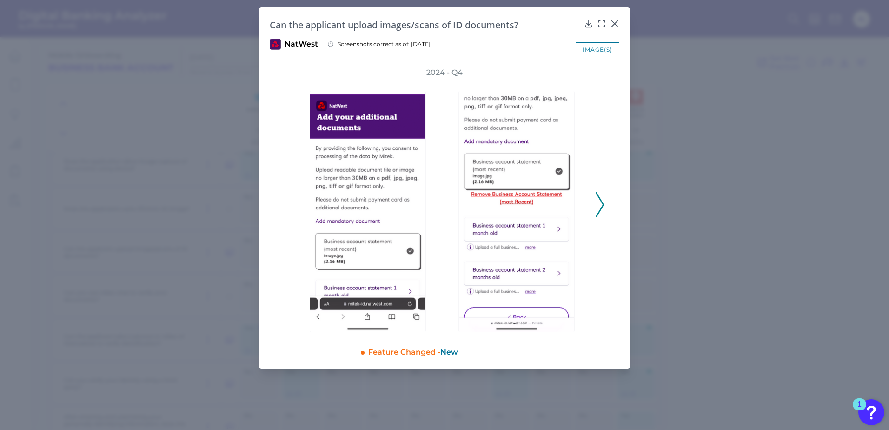
click at [601, 203] on icon at bounding box center [600, 204] width 8 height 25
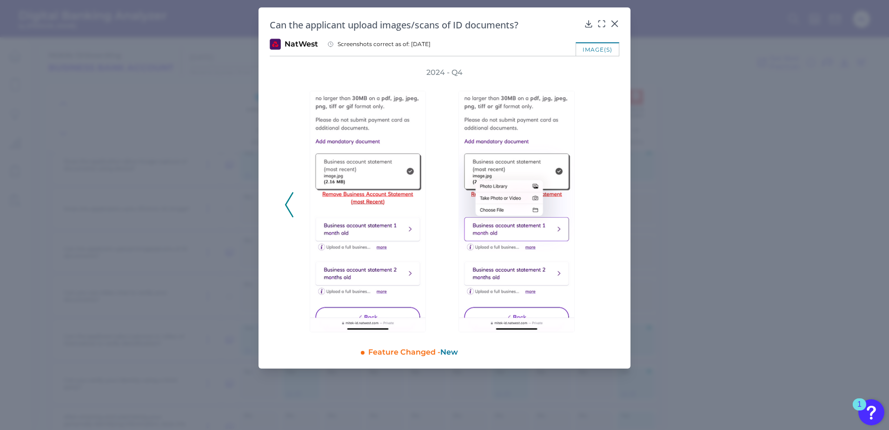
click at [289, 209] on polyline at bounding box center [289, 205] width 7 height 24
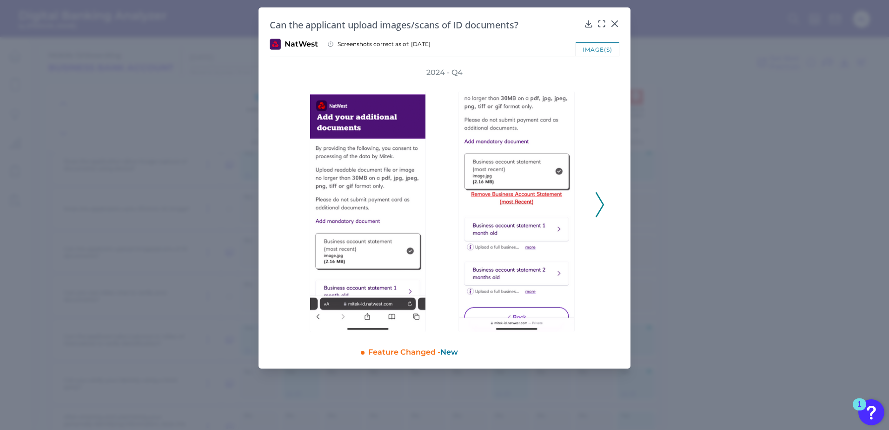
click at [601, 206] on icon at bounding box center [600, 204] width 8 height 25
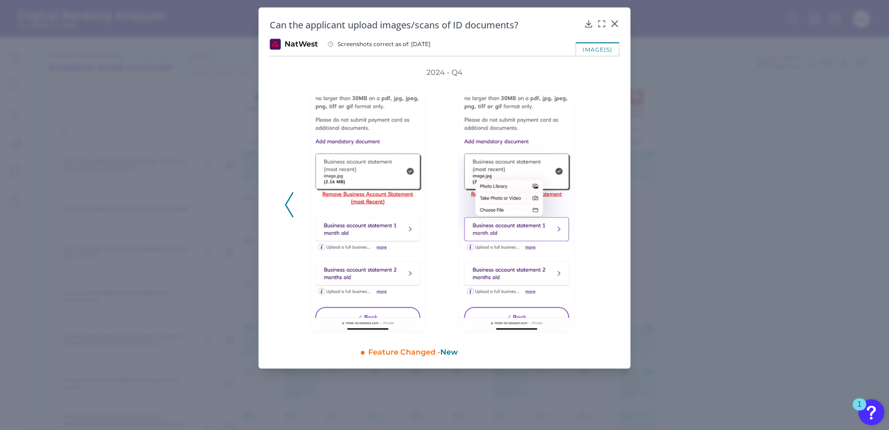
click at [601, 205] on div "2024 - Q4" at bounding box center [445, 199] width 320 height 265
click at [294, 197] on button at bounding box center [289, 204] width 9 height 25
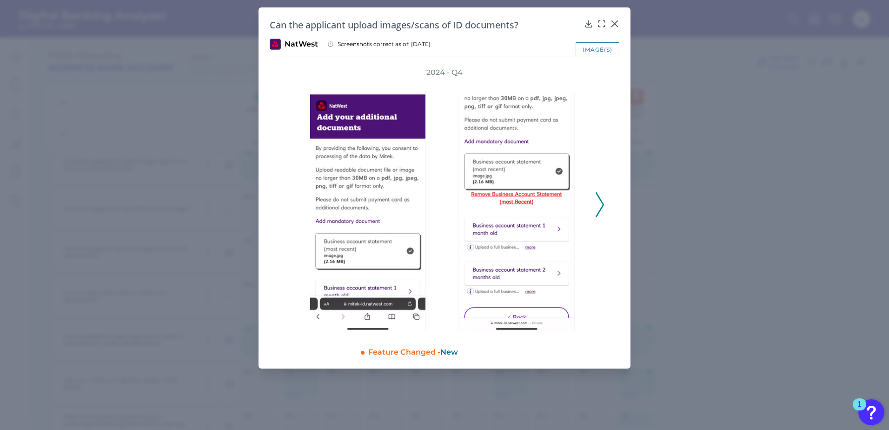
click at [603, 206] on polyline at bounding box center [599, 205] width 7 height 24
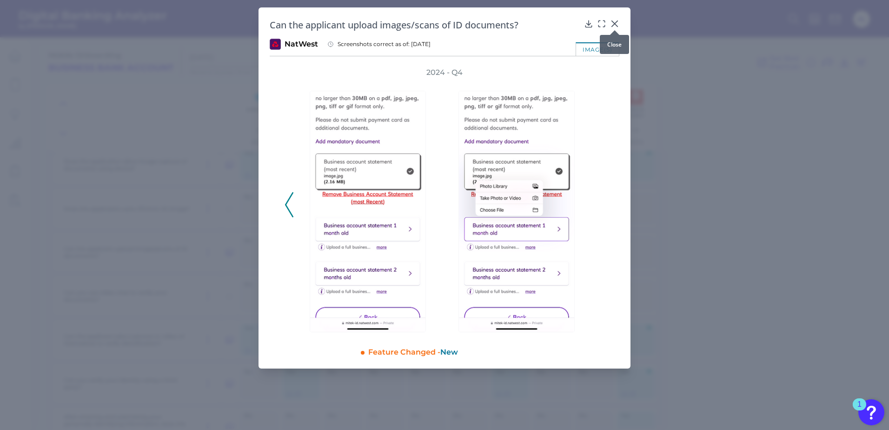
click at [616, 23] on icon at bounding box center [615, 24] width 6 height 6
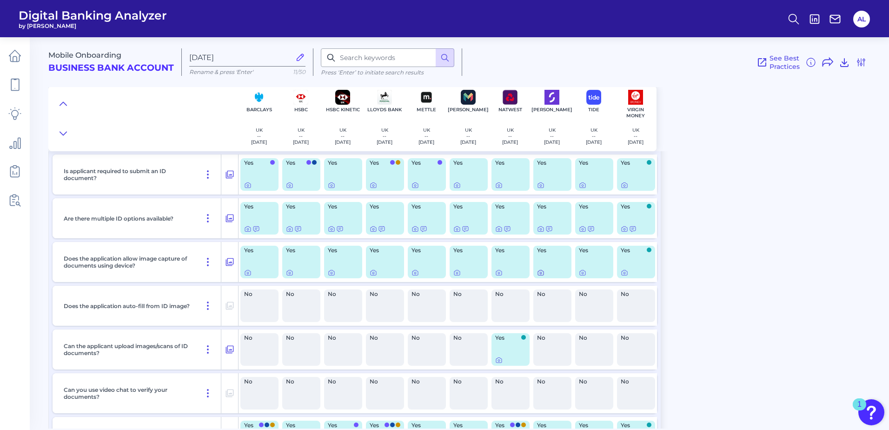
scroll to position [55, 0]
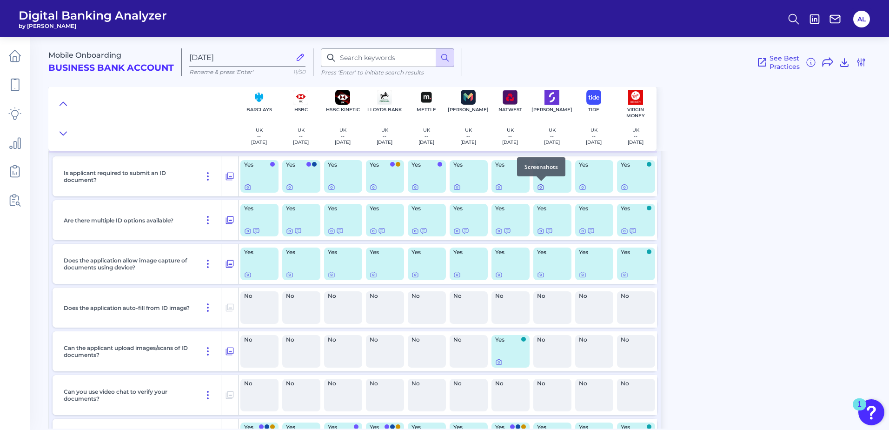
click at [541, 186] on icon at bounding box center [540, 186] width 7 height 7
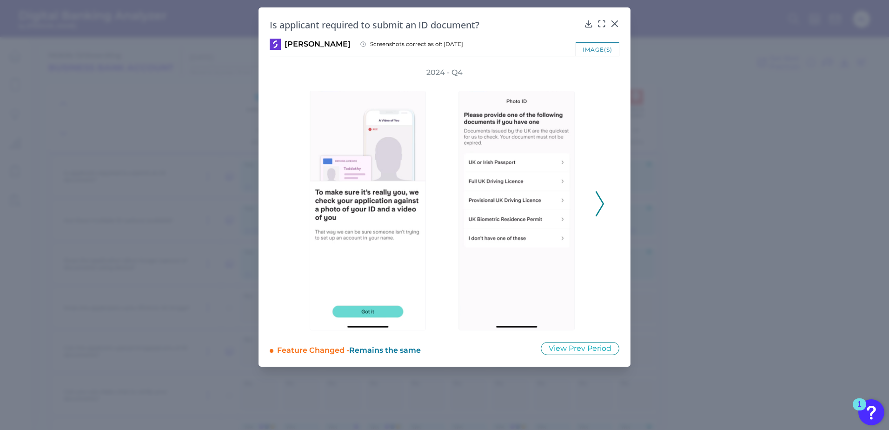
click at [601, 201] on icon at bounding box center [600, 203] width 8 height 25
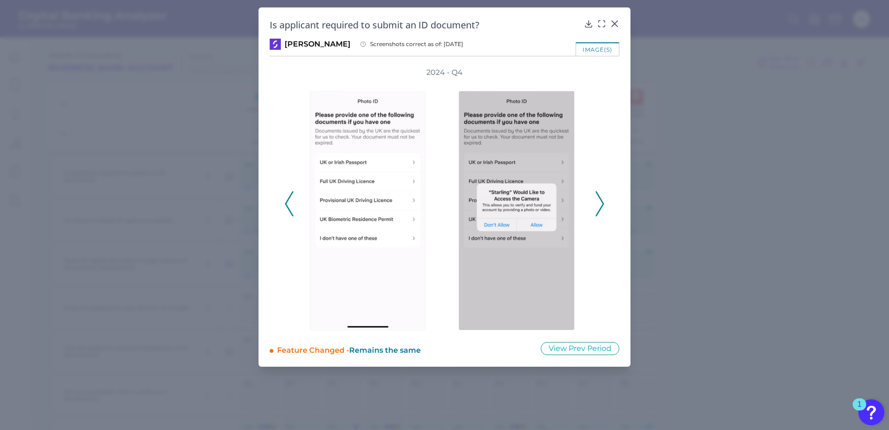
click at [601, 201] on icon at bounding box center [600, 203] width 8 height 25
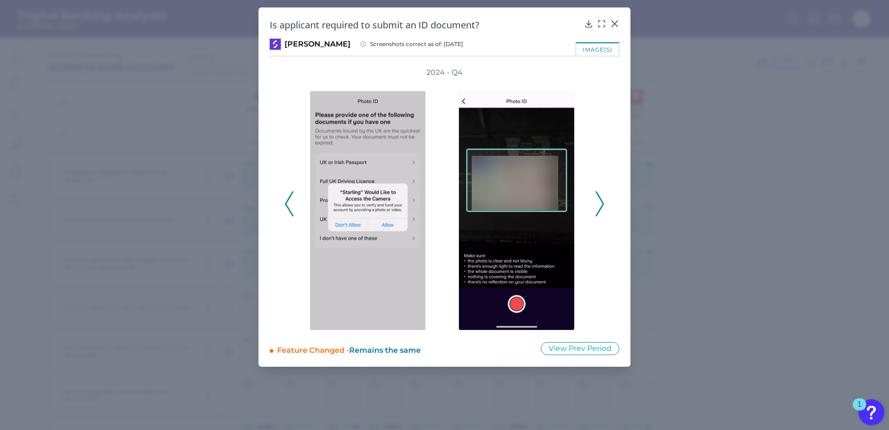
click at [602, 203] on icon at bounding box center [600, 203] width 8 height 25
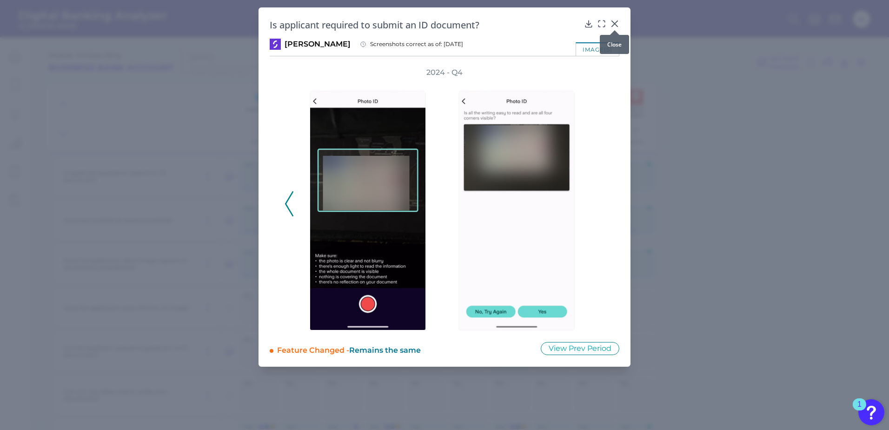
click at [612, 21] on icon at bounding box center [615, 24] width 6 height 6
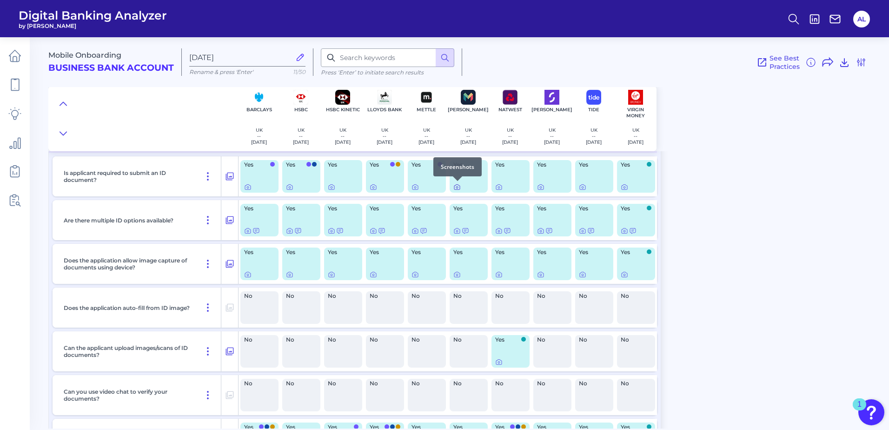
click at [458, 189] on icon at bounding box center [457, 187] width 6 height 5
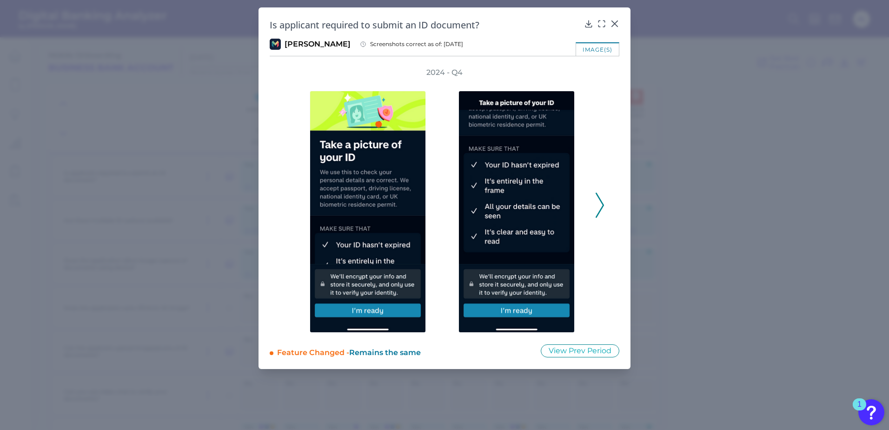
click at [597, 201] on icon at bounding box center [600, 205] width 8 height 25
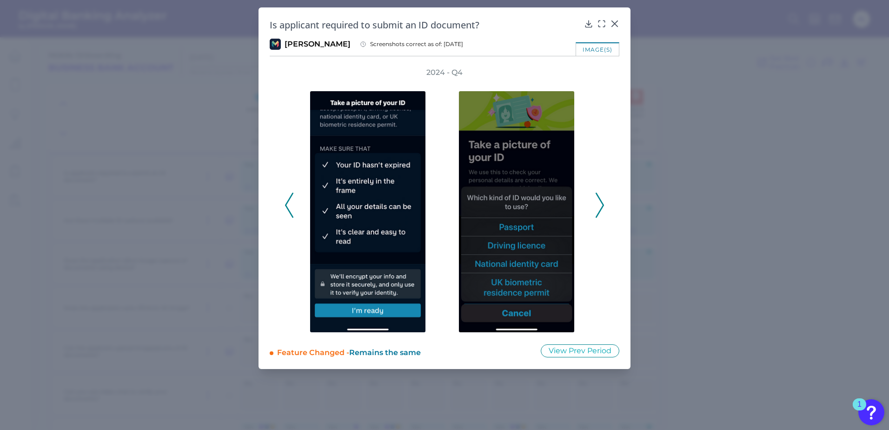
click at [598, 203] on icon at bounding box center [600, 205] width 8 height 25
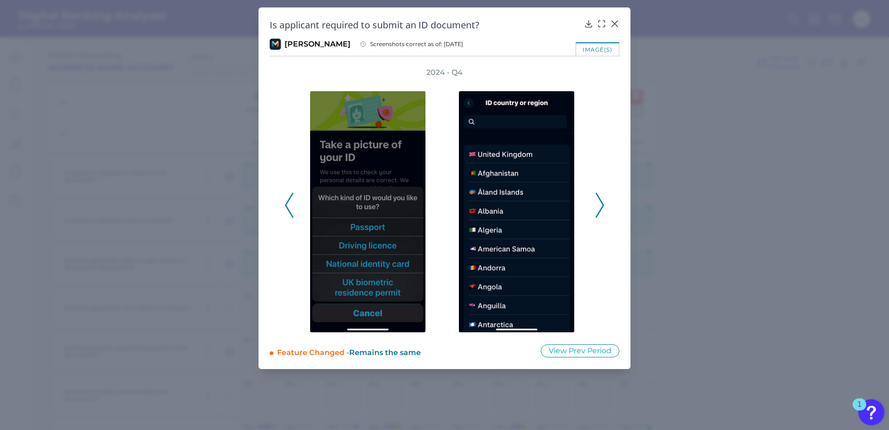
click at [598, 204] on icon at bounding box center [600, 205] width 8 height 25
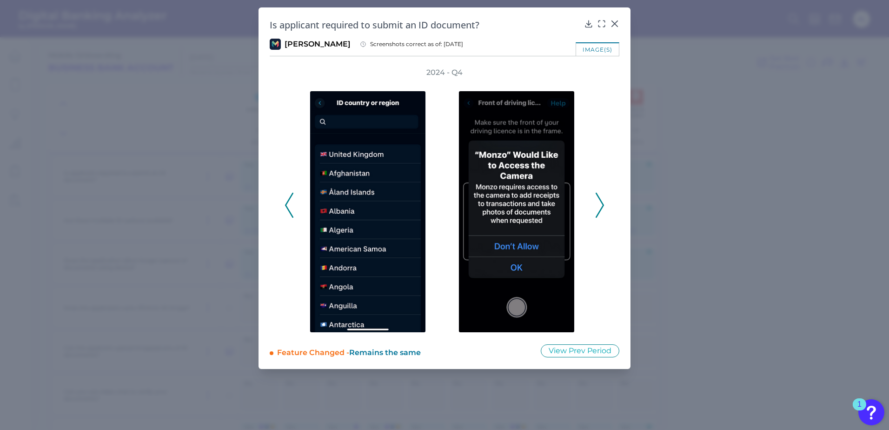
click at [598, 204] on icon at bounding box center [600, 205] width 8 height 25
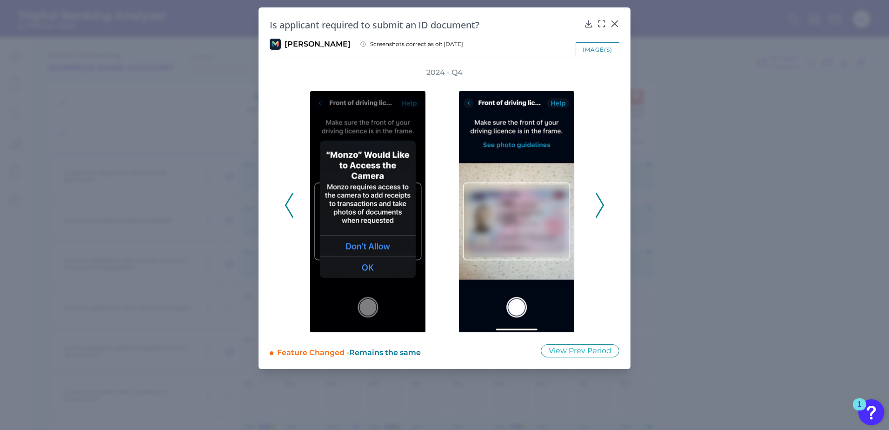
click at [598, 204] on icon at bounding box center [600, 205] width 8 height 25
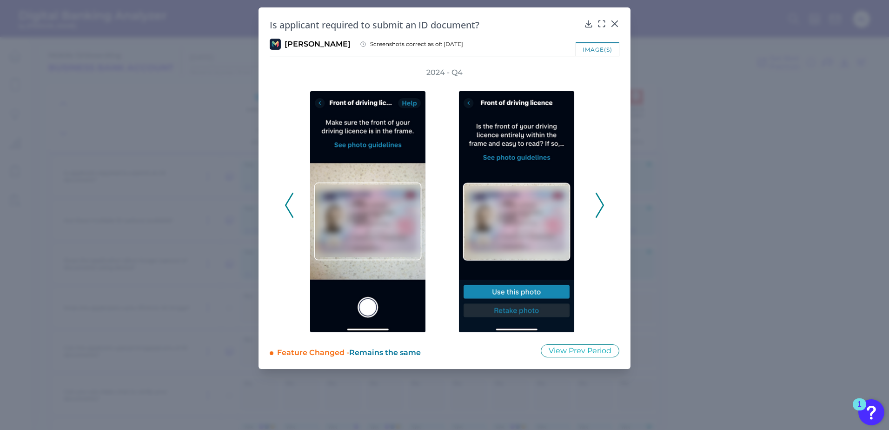
click at [598, 204] on icon at bounding box center [600, 205] width 8 height 25
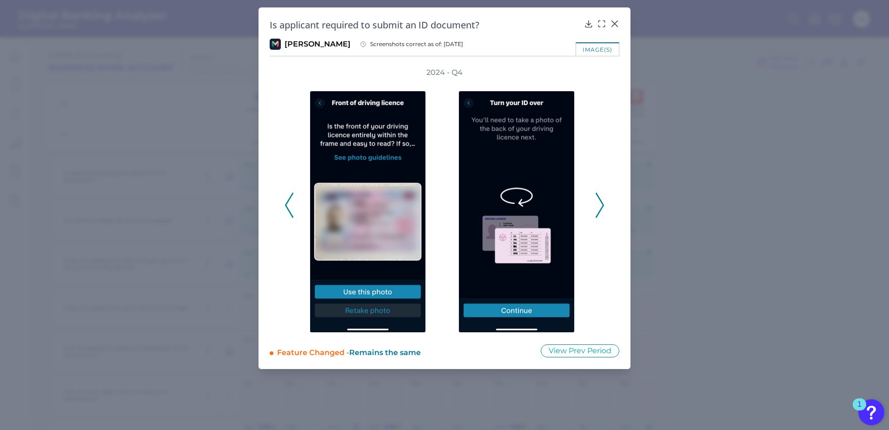
click at [598, 204] on icon at bounding box center [600, 205] width 8 height 25
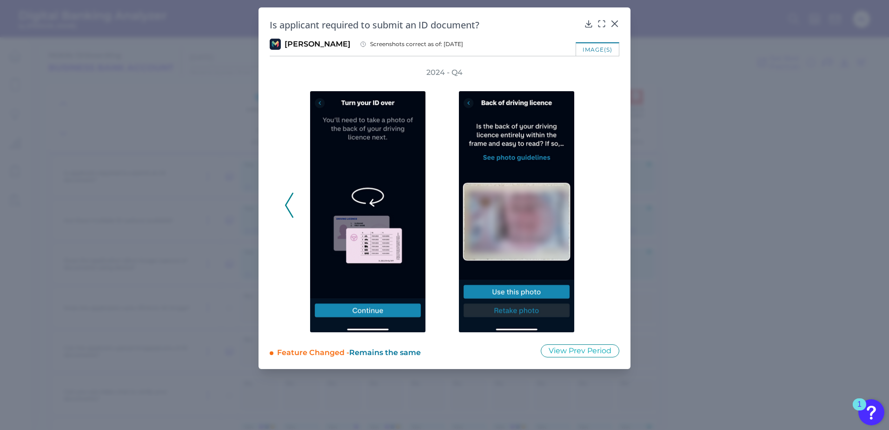
click at [598, 204] on div "2024 - Q4" at bounding box center [445, 199] width 320 height 265
click at [289, 205] on icon at bounding box center [289, 205] width 8 height 25
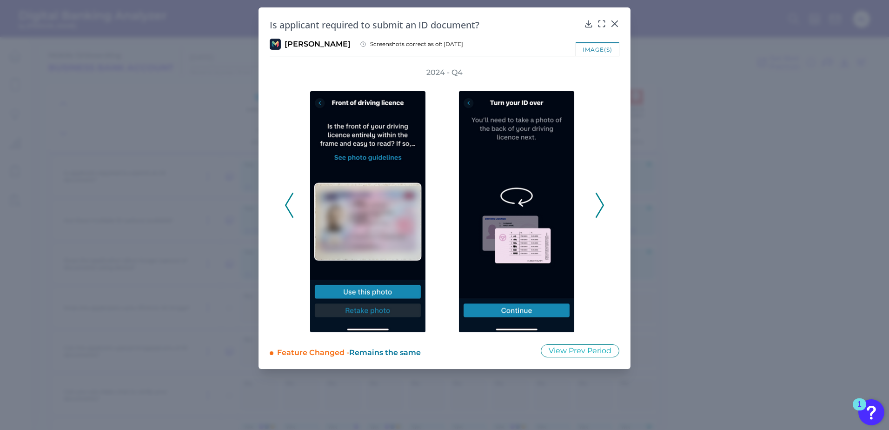
click at [289, 205] on icon at bounding box center [289, 205] width 8 height 25
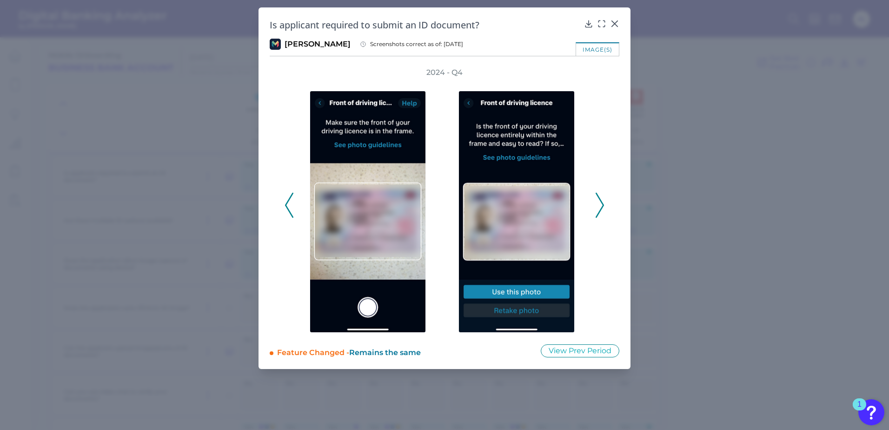
click at [289, 205] on icon at bounding box center [289, 205] width 8 height 25
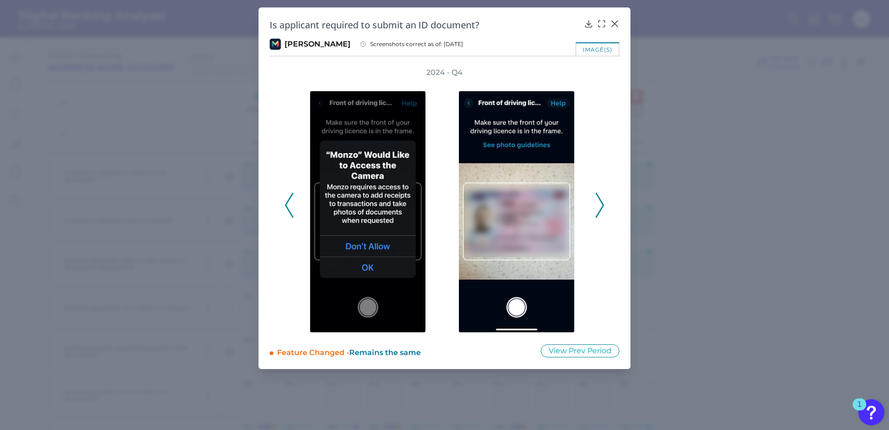
click at [289, 205] on icon at bounding box center [289, 205] width 8 height 25
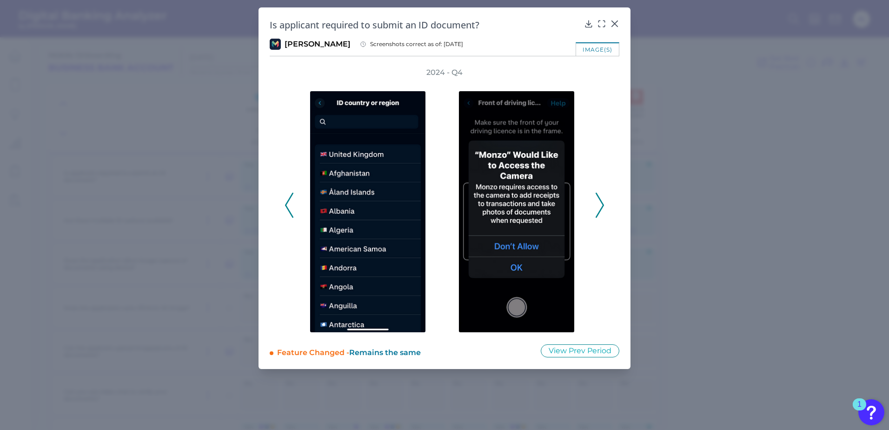
click at [602, 200] on icon at bounding box center [600, 205] width 8 height 25
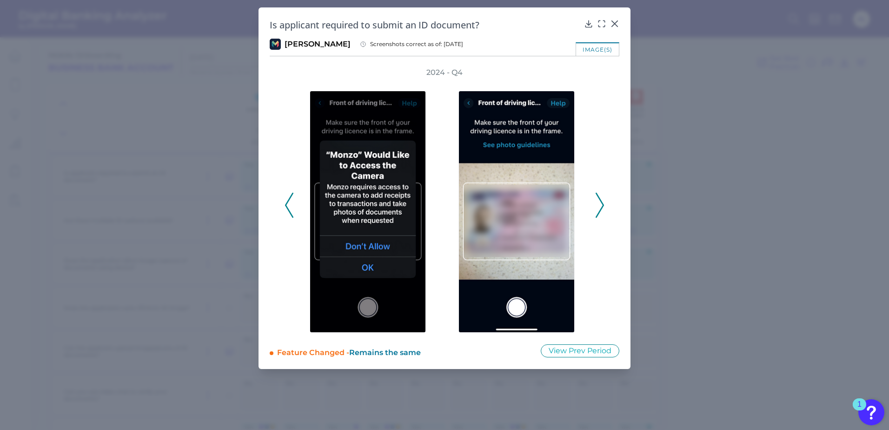
click at [605, 212] on div "2024 - Q4" at bounding box center [445, 199] width 350 height 265
click at [598, 212] on icon at bounding box center [600, 205] width 8 height 25
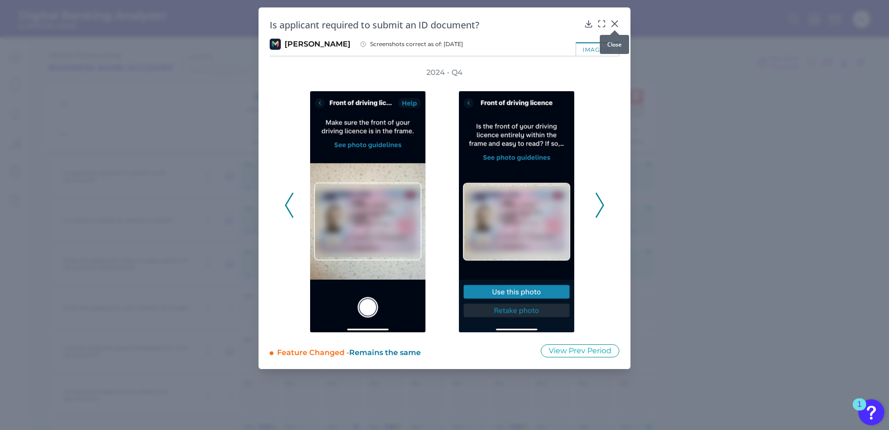
click at [613, 22] on icon at bounding box center [615, 24] width 6 height 6
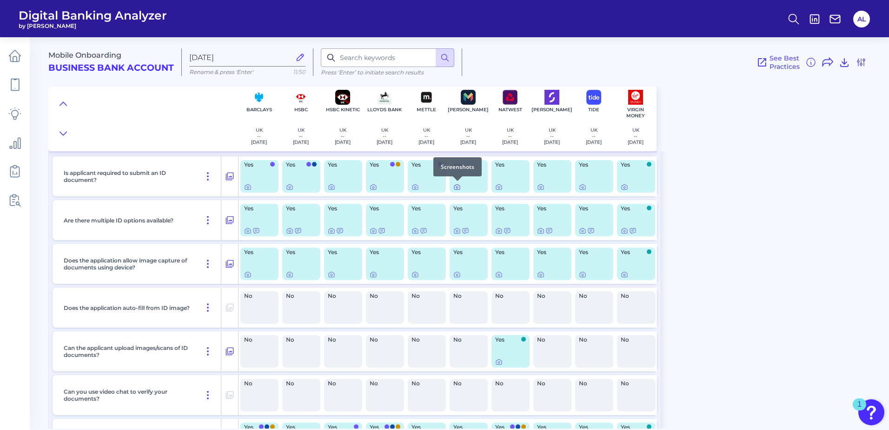
click at [458, 187] on icon at bounding box center [457, 186] width 7 height 7
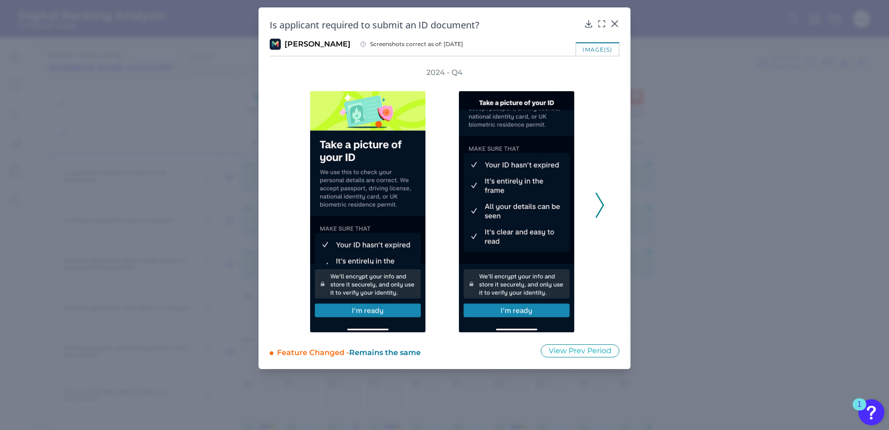
click at [600, 194] on icon at bounding box center [600, 205] width 8 height 25
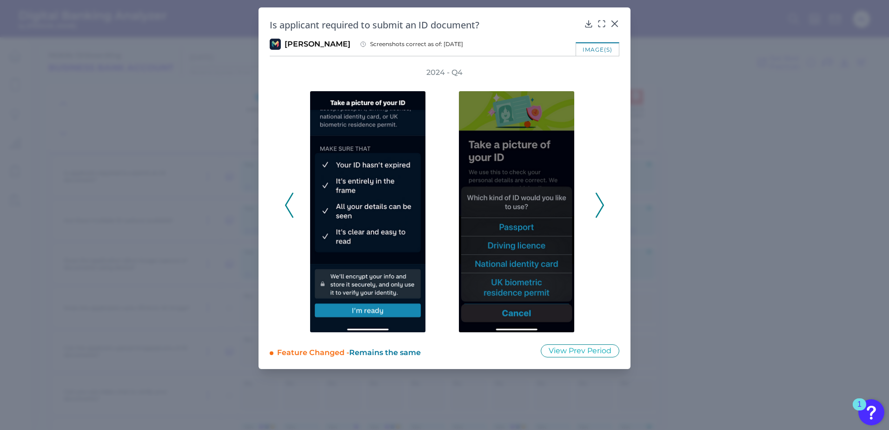
click at [600, 194] on icon at bounding box center [600, 205] width 8 height 25
click at [600, 195] on icon at bounding box center [600, 205] width 8 height 25
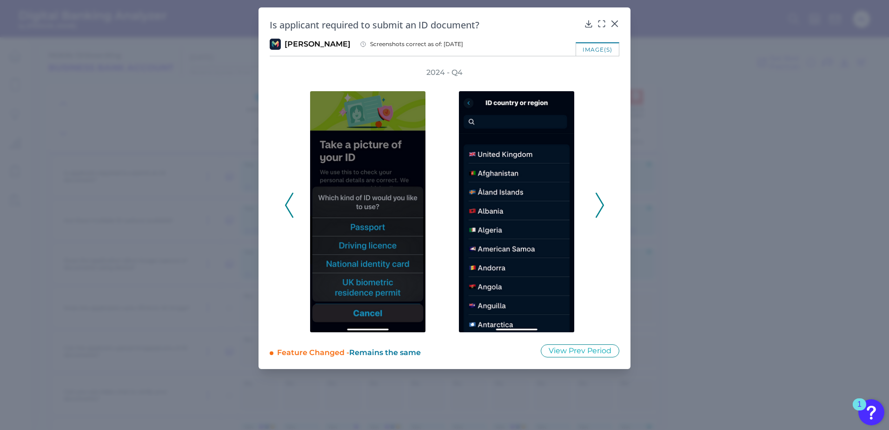
click at [600, 195] on icon at bounding box center [600, 205] width 8 height 25
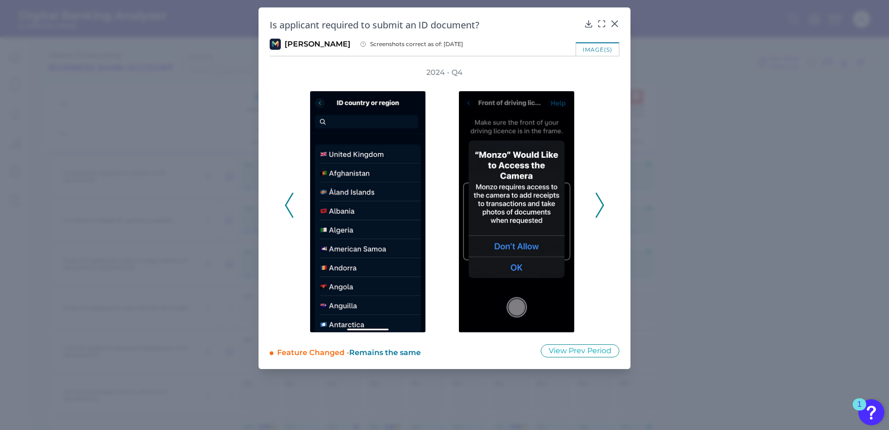
click at [600, 195] on icon at bounding box center [600, 205] width 8 height 25
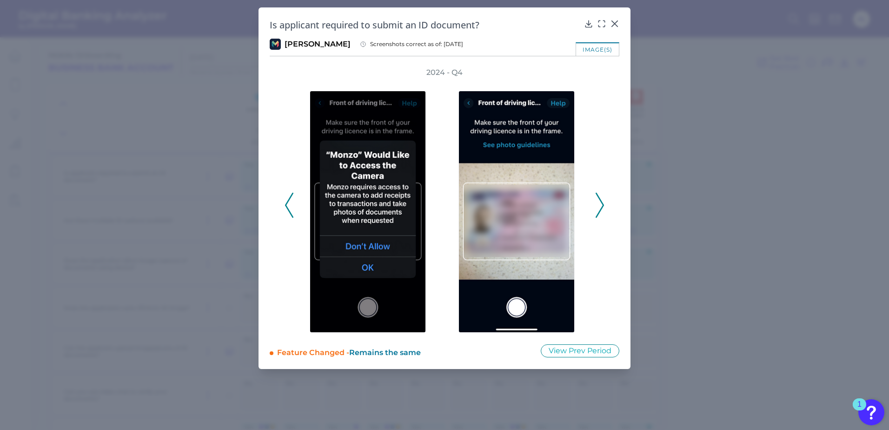
click at [600, 195] on icon at bounding box center [600, 205] width 8 height 25
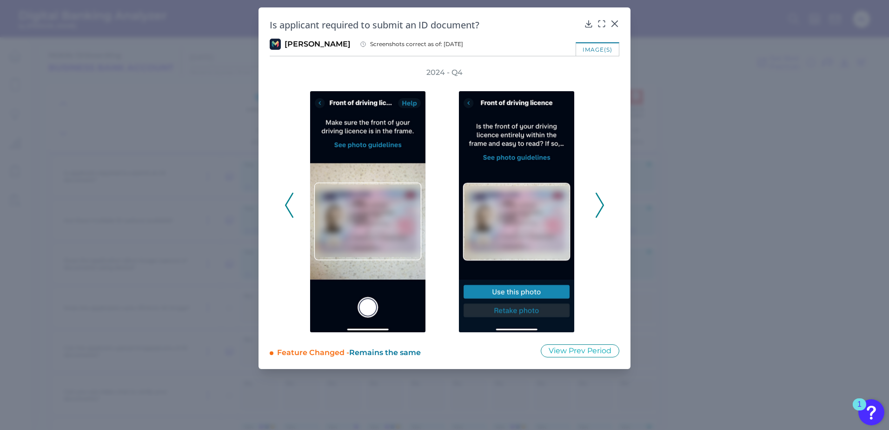
click at [599, 195] on icon at bounding box center [600, 205] width 8 height 25
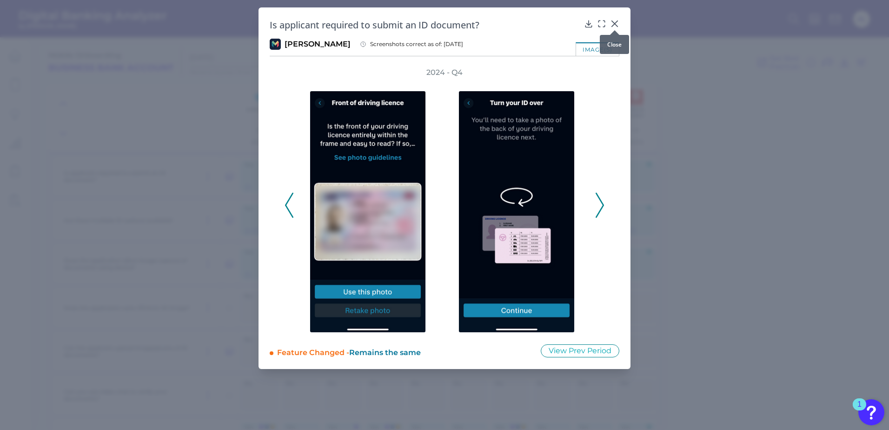
click at [615, 23] on icon at bounding box center [615, 24] width 6 height 6
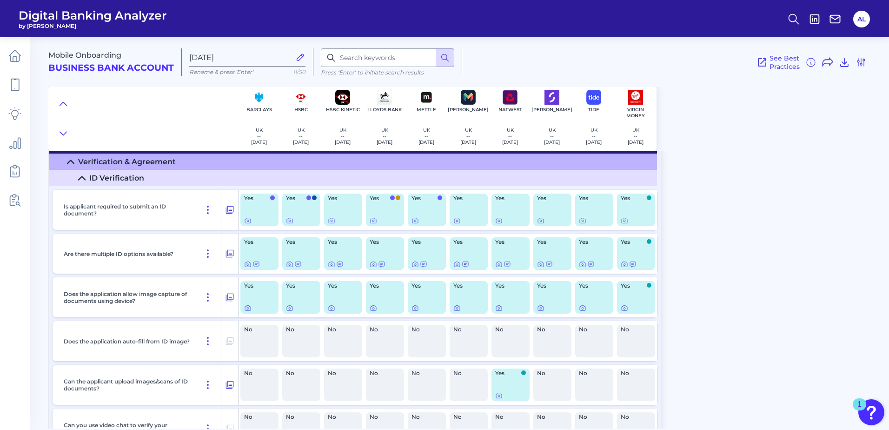
scroll to position [21, 0]
click at [499, 221] on icon at bounding box center [498, 220] width 7 height 7
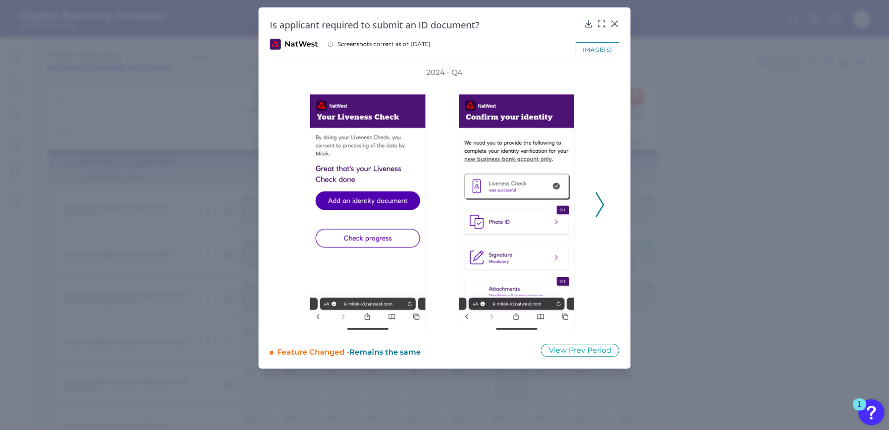
click at [601, 207] on icon at bounding box center [600, 204] width 8 height 25
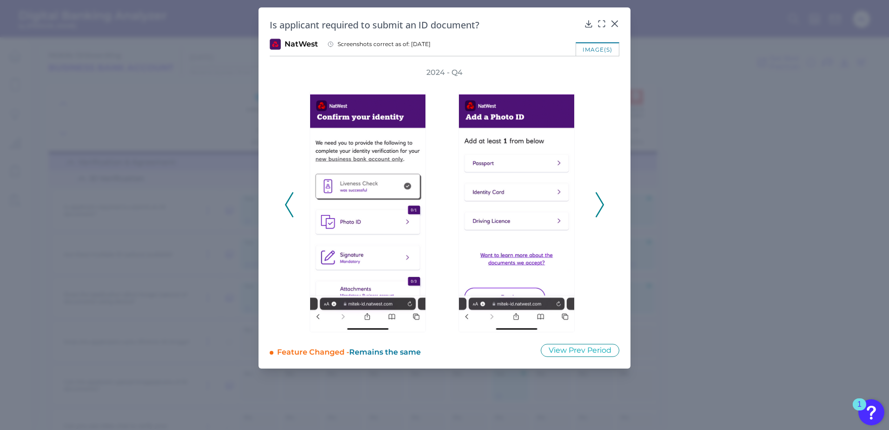
drag, startPoint x: 599, startPoint y: 206, endPoint x: 596, endPoint y: 200, distance: 6.7
click at [596, 200] on icon at bounding box center [600, 204] width 8 height 25
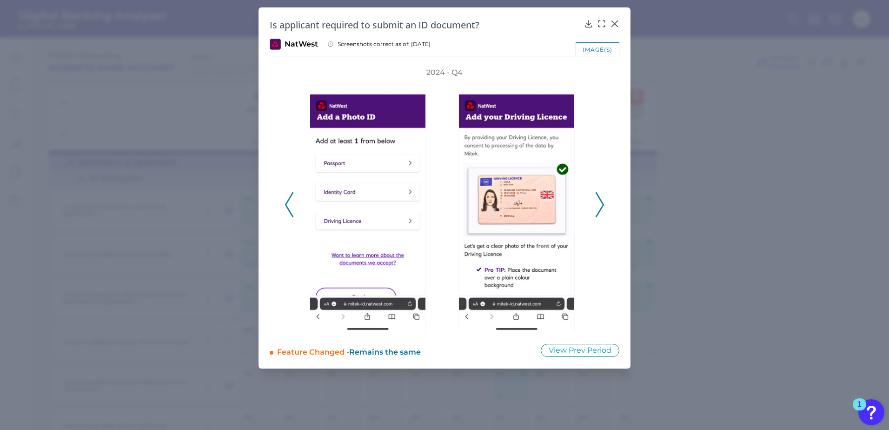
click at [596, 199] on icon at bounding box center [600, 204] width 8 height 25
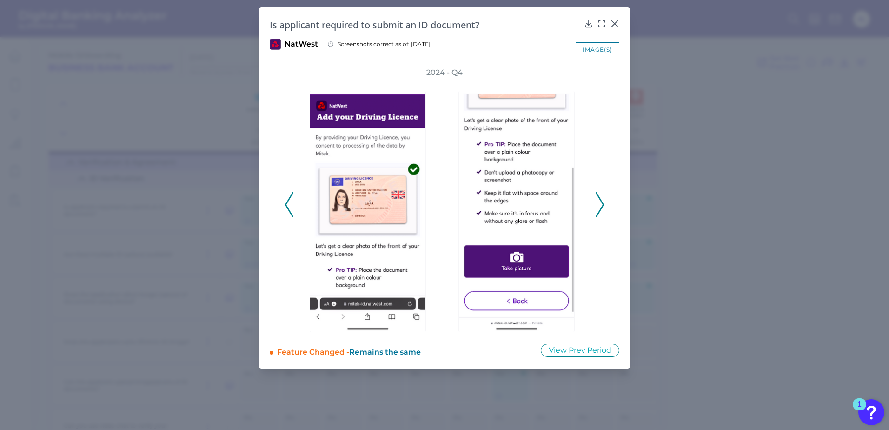
click at [596, 199] on icon at bounding box center [600, 204] width 8 height 25
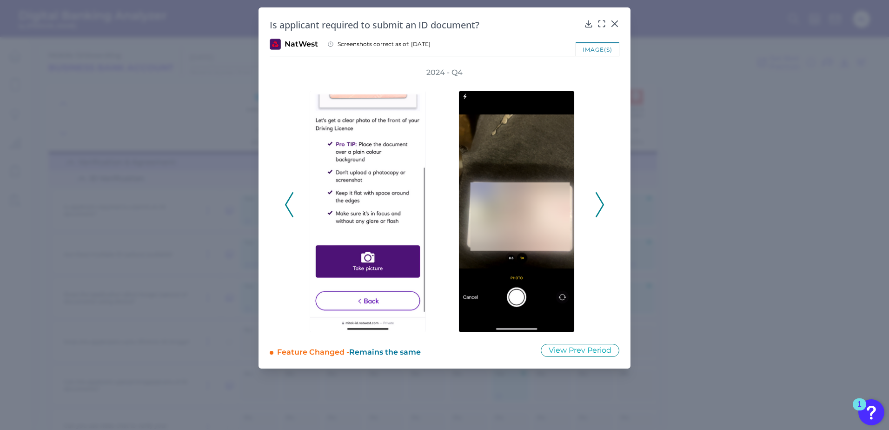
click at [596, 199] on icon at bounding box center [600, 204] width 8 height 25
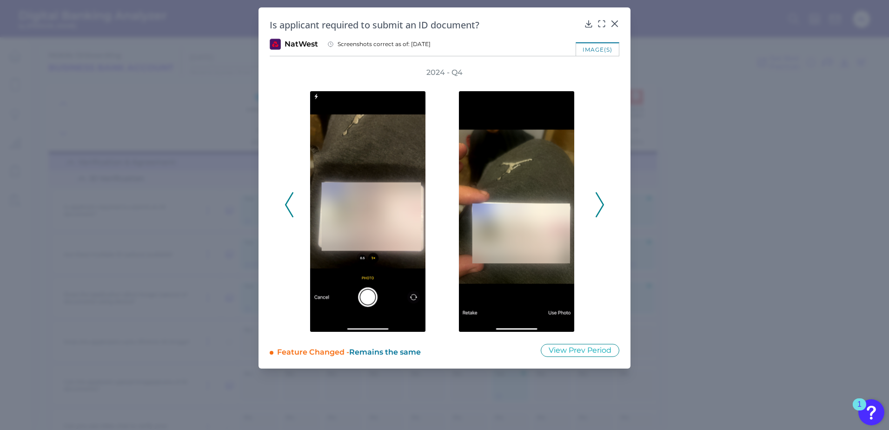
click at [596, 199] on icon at bounding box center [600, 204] width 8 height 25
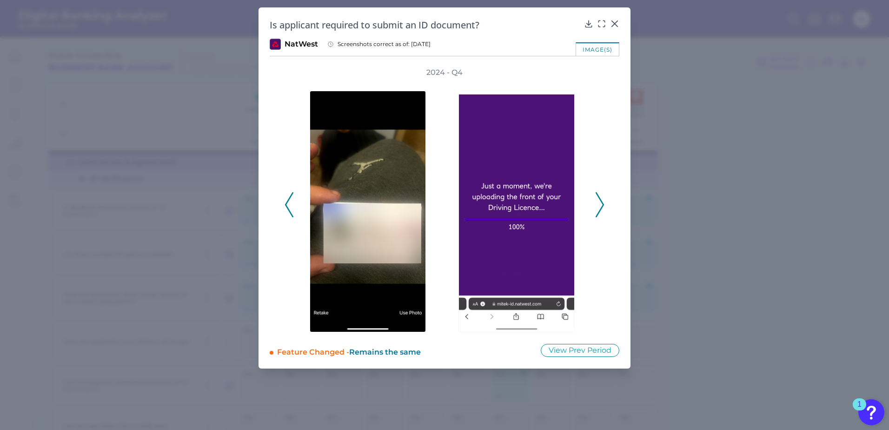
click at [596, 199] on icon at bounding box center [600, 204] width 8 height 25
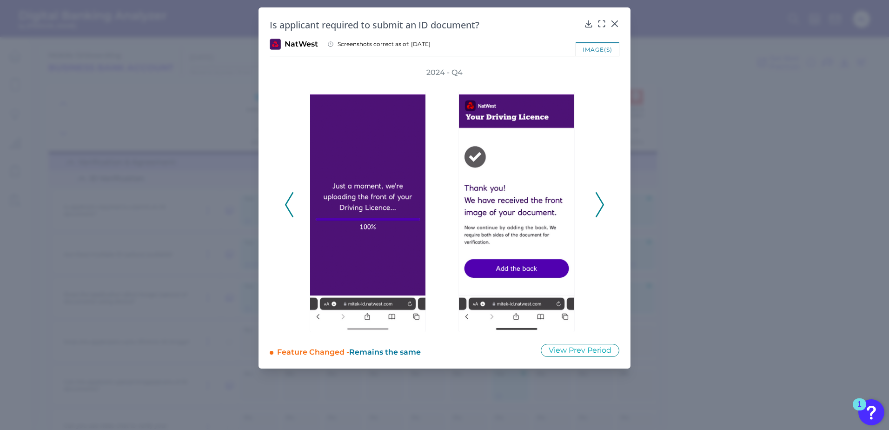
click at [596, 199] on icon at bounding box center [600, 204] width 8 height 25
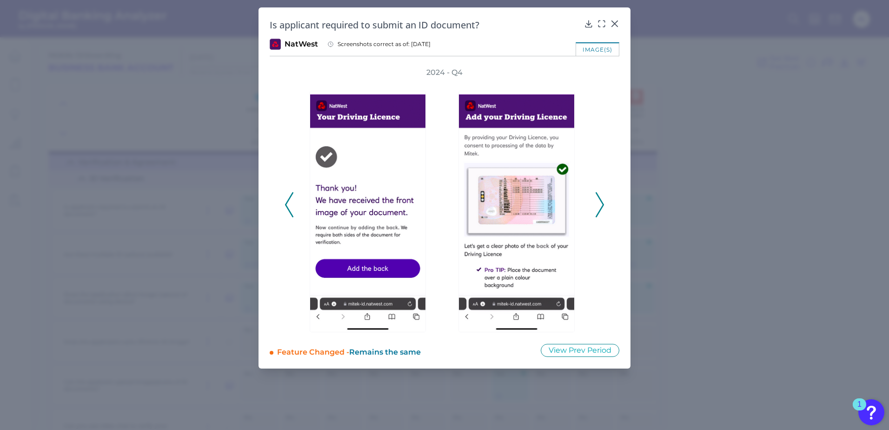
click at [596, 199] on icon at bounding box center [600, 204] width 8 height 25
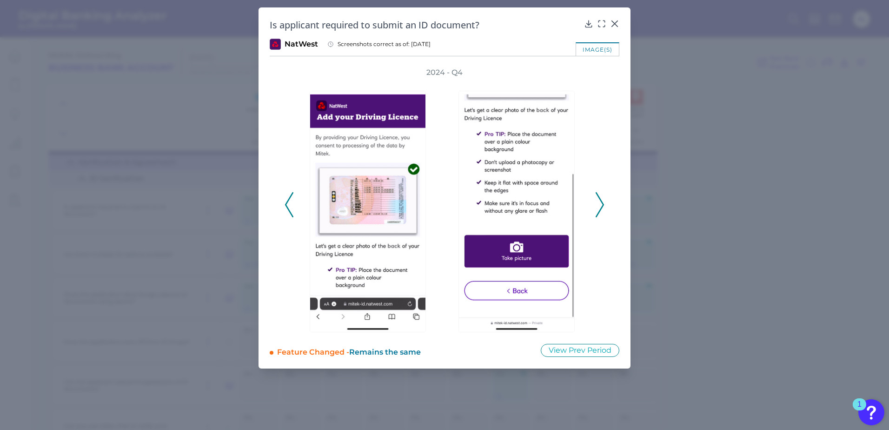
click at [596, 199] on icon at bounding box center [600, 204] width 8 height 25
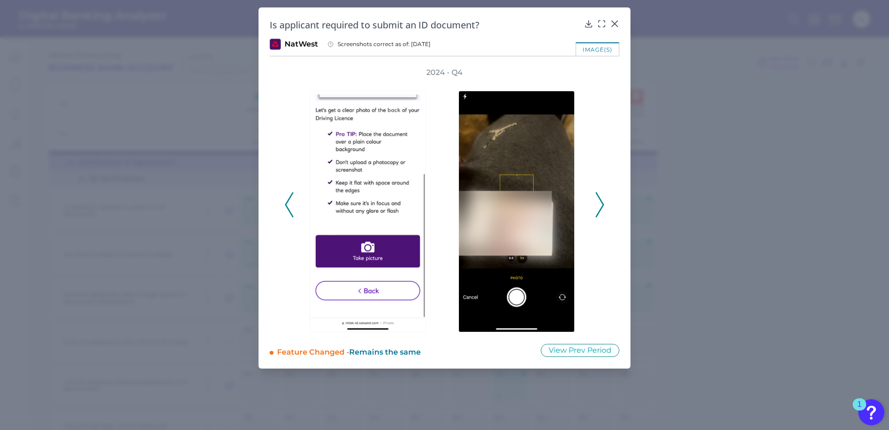
click at [596, 199] on icon at bounding box center [600, 204] width 8 height 25
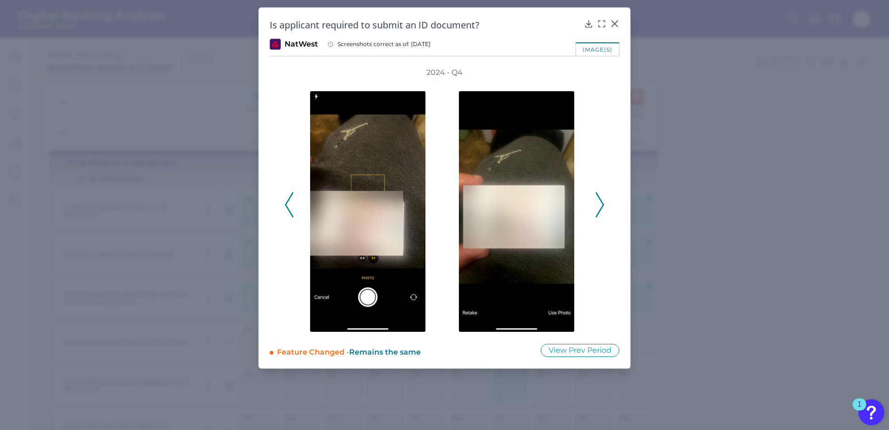
click at [596, 199] on icon at bounding box center [600, 204] width 8 height 25
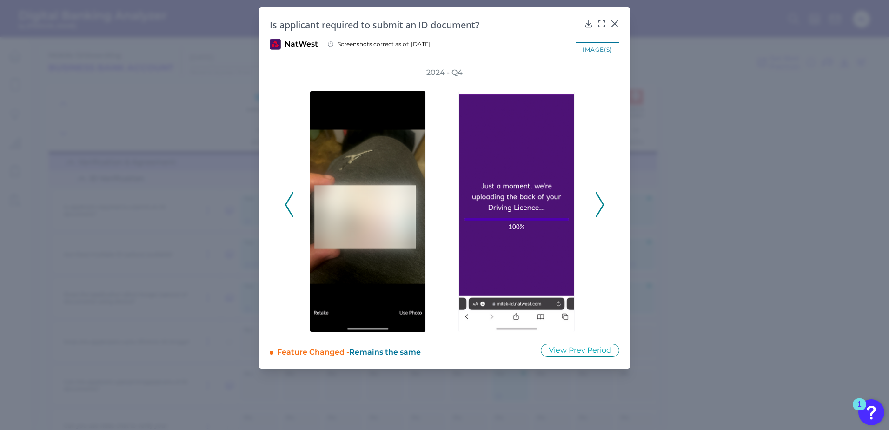
click at [596, 199] on icon at bounding box center [600, 204] width 8 height 25
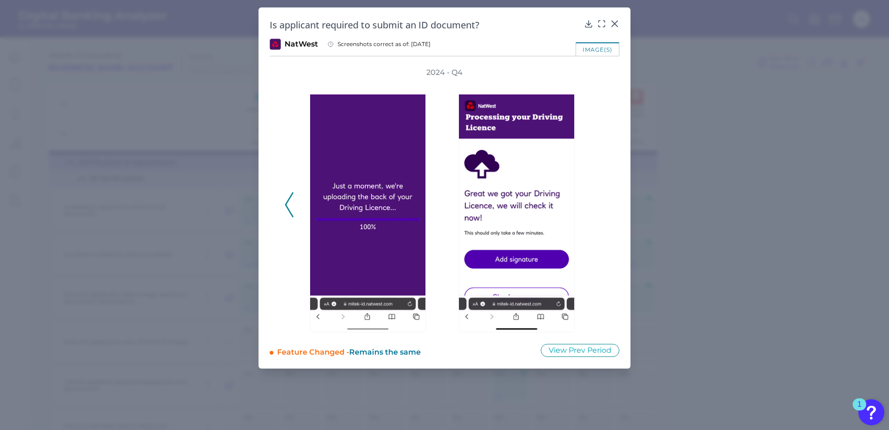
click at [288, 209] on polyline at bounding box center [289, 205] width 7 height 24
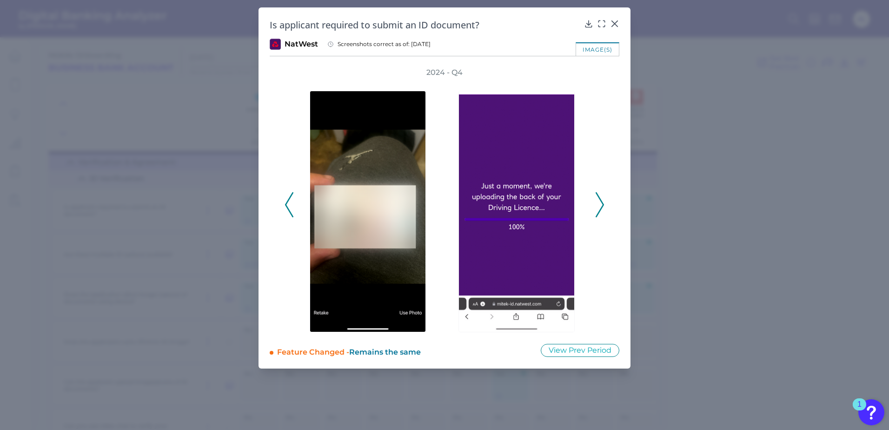
click at [288, 209] on polyline at bounding box center [289, 205] width 7 height 24
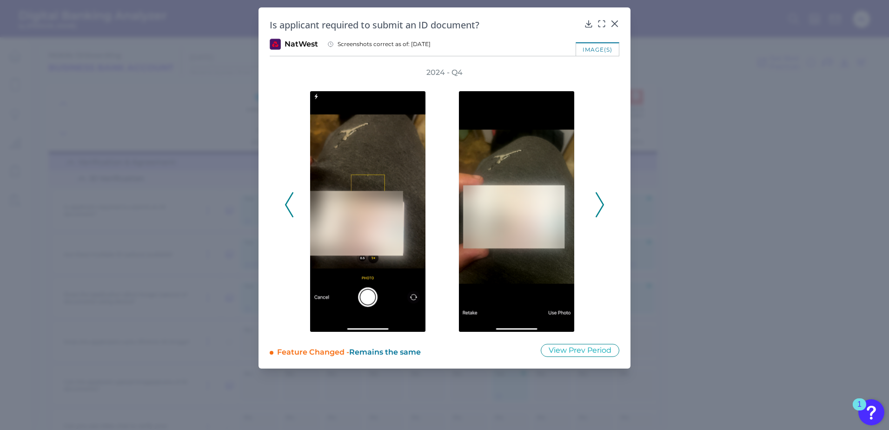
click at [288, 209] on polyline at bounding box center [289, 205] width 7 height 24
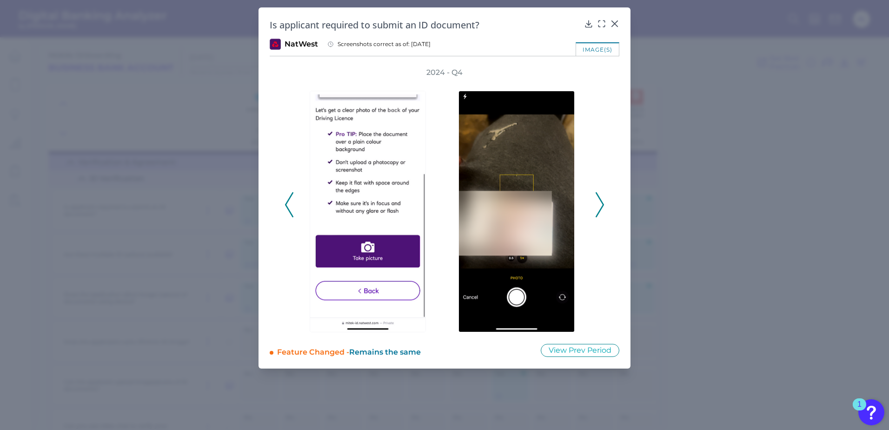
click at [288, 209] on polyline at bounding box center [289, 205] width 7 height 24
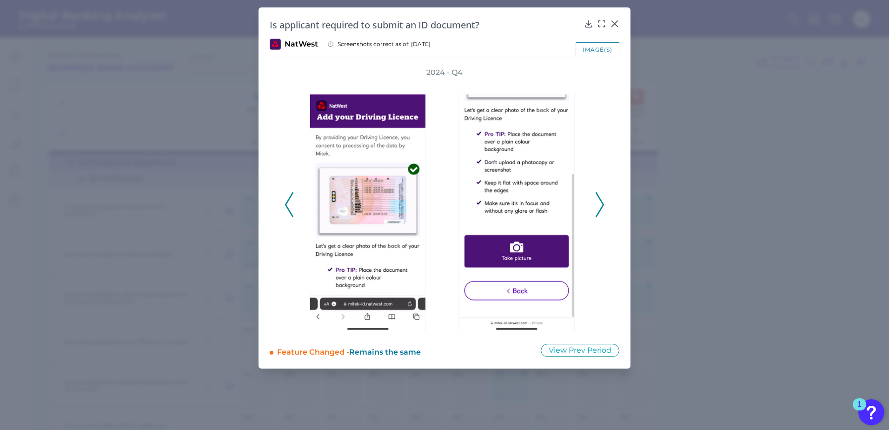
click at [288, 209] on polyline at bounding box center [289, 205] width 7 height 24
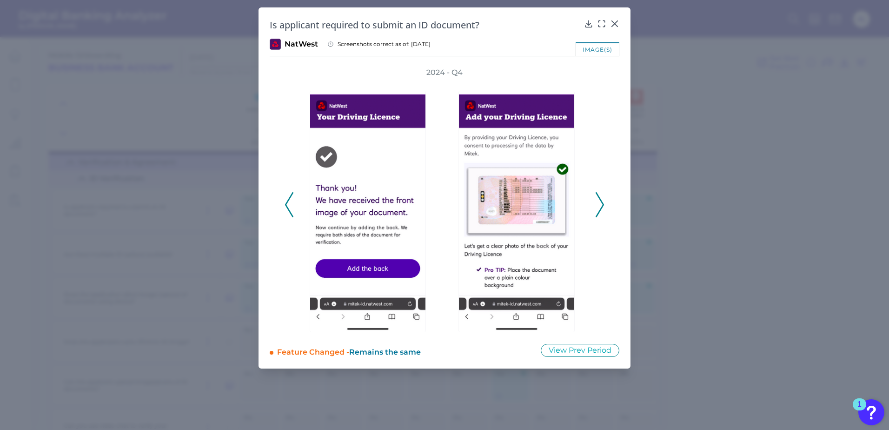
click at [288, 209] on polyline at bounding box center [289, 205] width 7 height 24
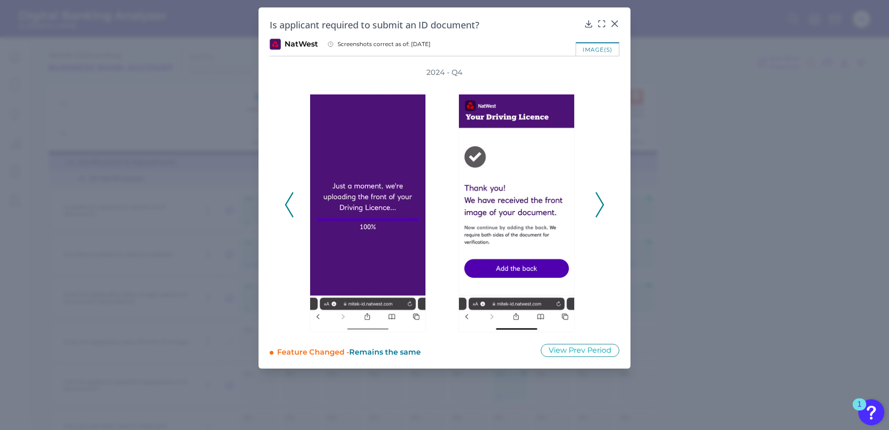
click at [288, 209] on polyline at bounding box center [289, 205] width 7 height 24
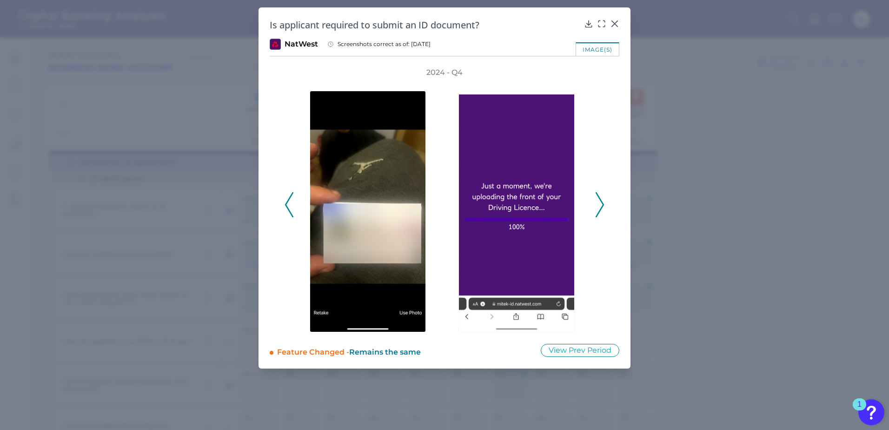
click at [288, 209] on polyline at bounding box center [289, 205] width 7 height 24
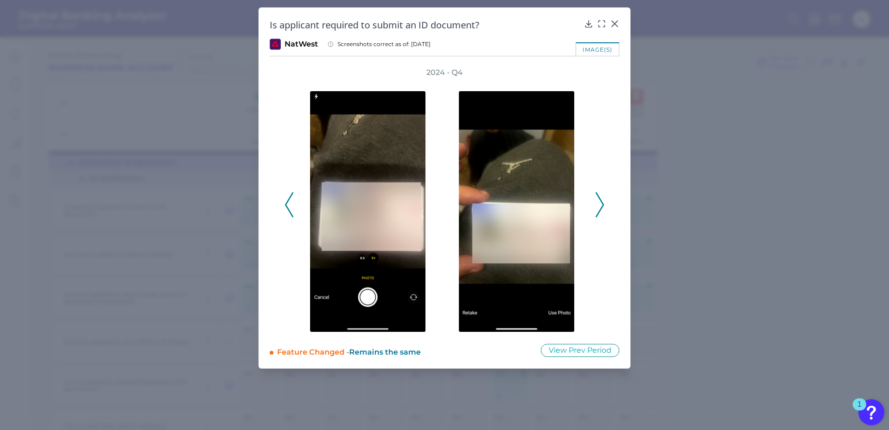
click at [288, 209] on polyline at bounding box center [289, 205] width 7 height 24
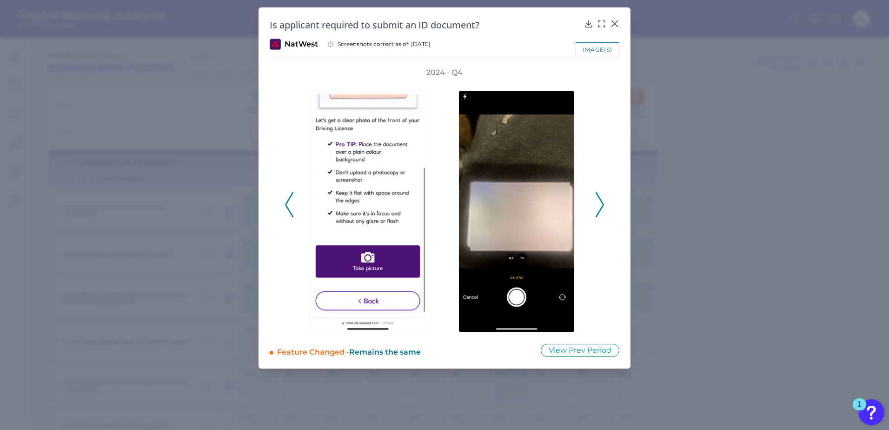
click at [288, 209] on polyline at bounding box center [289, 205] width 7 height 24
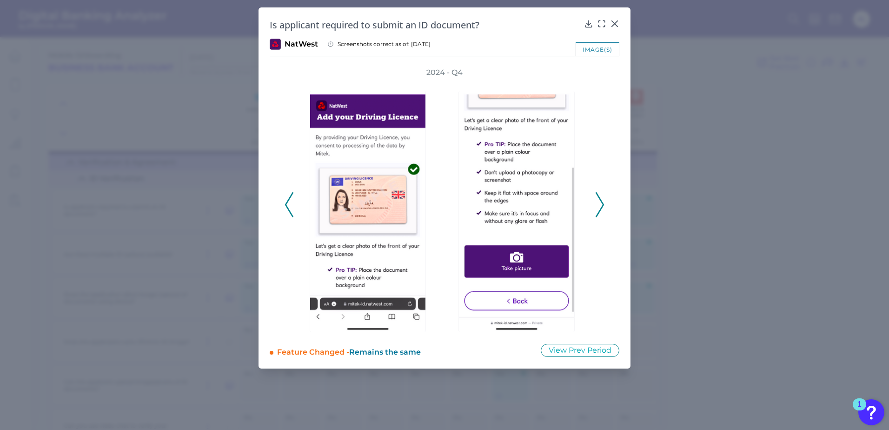
click at [288, 209] on polyline at bounding box center [289, 205] width 7 height 24
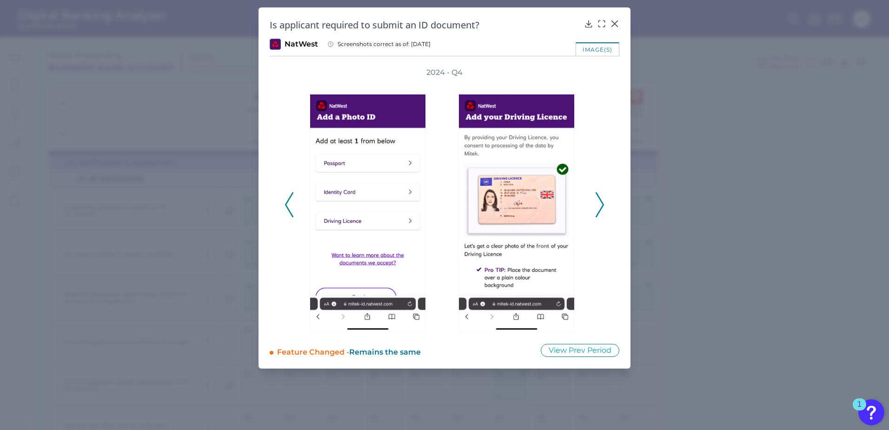
click at [288, 209] on polyline at bounding box center [289, 205] width 7 height 24
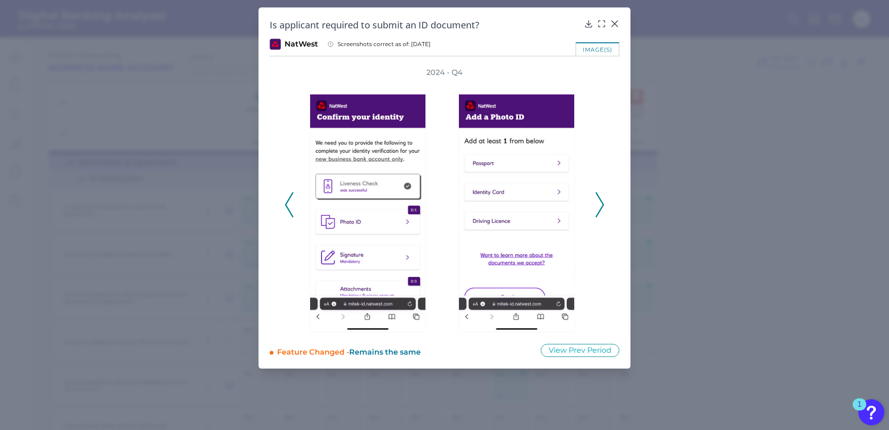
click at [288, 209] on polyline at bounding box center [289, 205] width 7 height 24
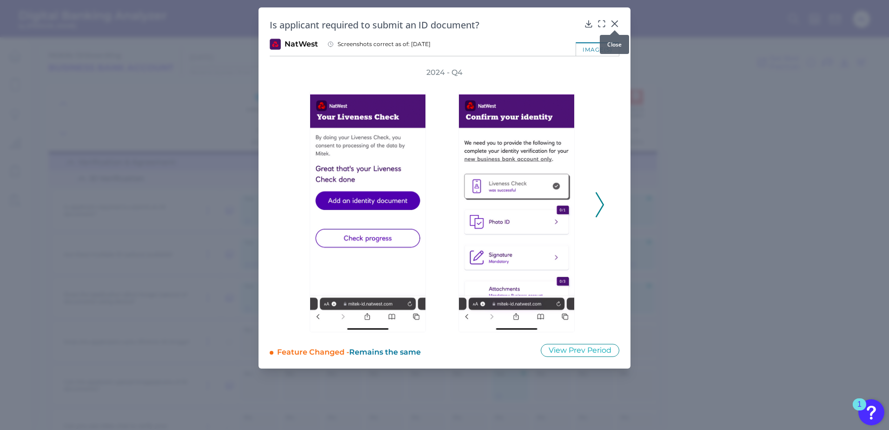
click at [615, 23] on icon at bounding box center [615, 24] width 6 height 6
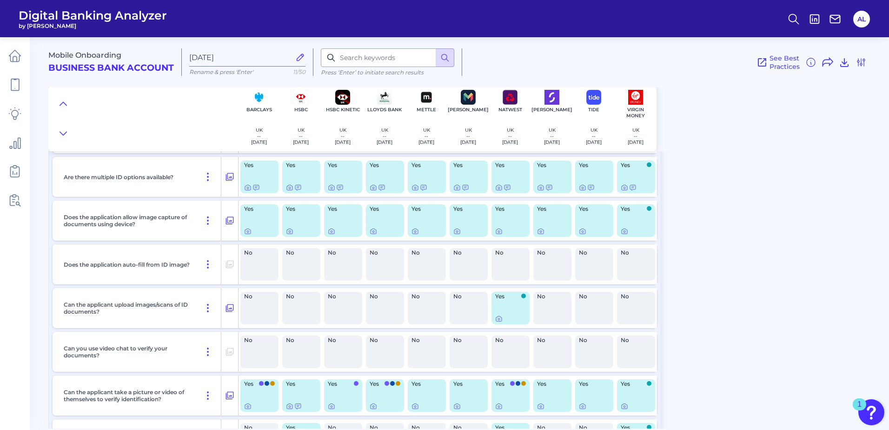
scroll to position [99, 0]
click at [501, 406] on icon at bounding box center [498, 405] width 7 height 7
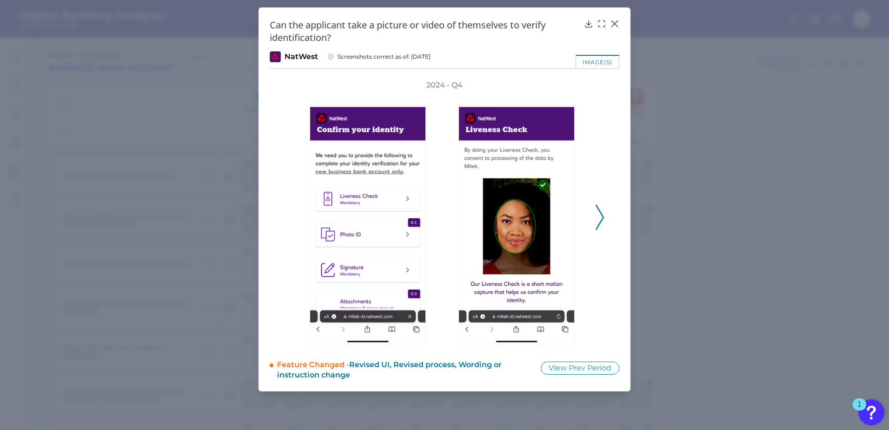
click at [600, 213] on icon at bounding box center [600, 217] width 8 height 25
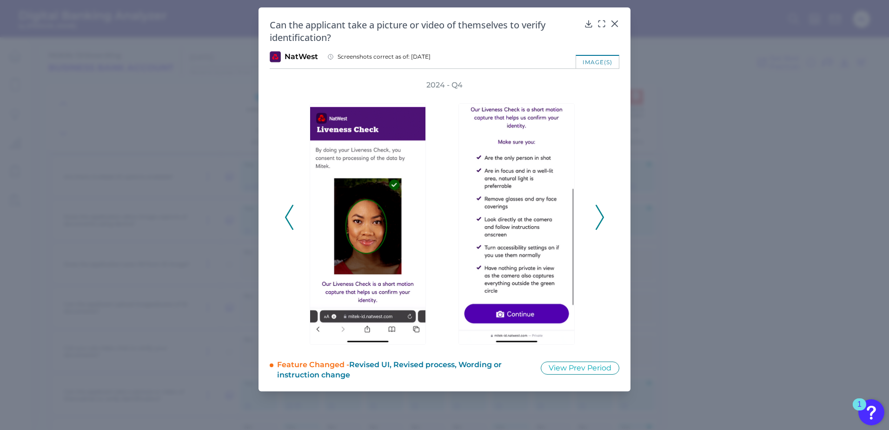
click at [600, 213] on icon at bounding box center [600, 217] width 8 height 25
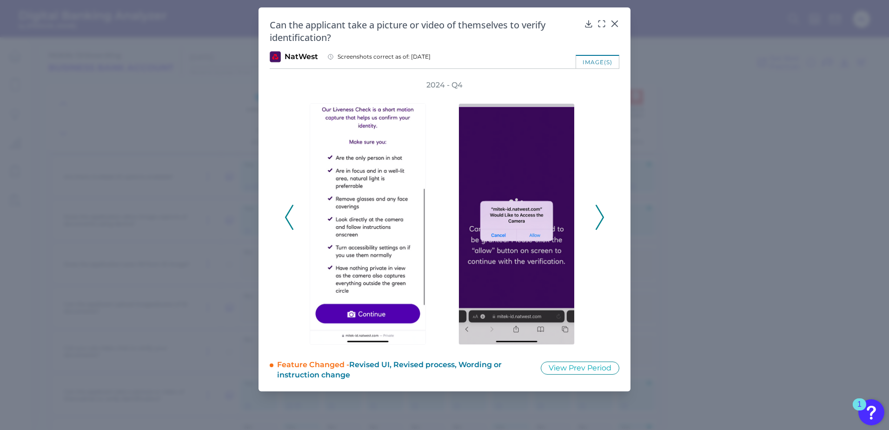
click at [600, 213] on icon at bounding box center [600, 217] width 8 height 25
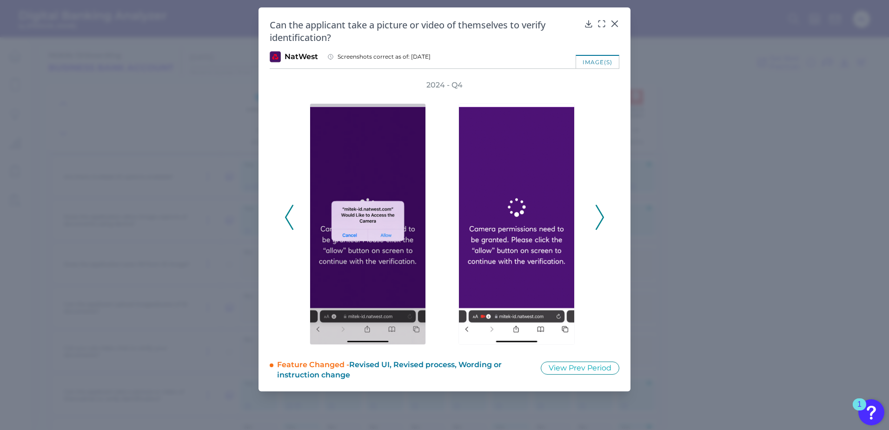
click at [600, 213] on icon at bounding box center [600, 217] width 8 height 25
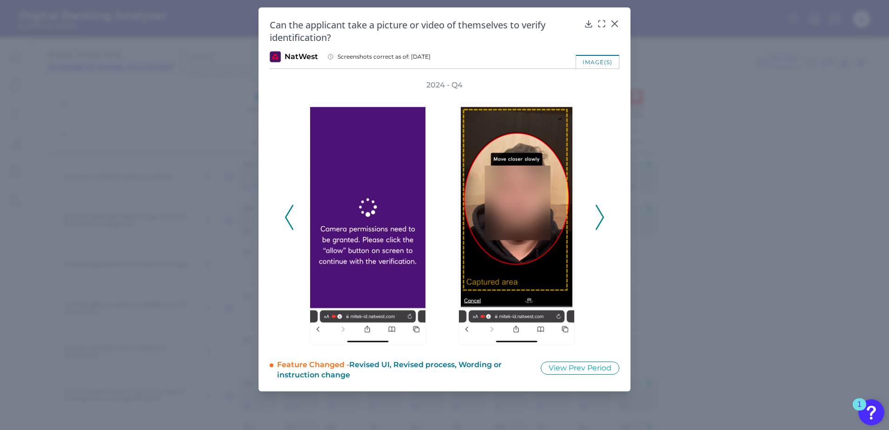
click at [600, 213] on icon at bounding box center [600, 217] width 8 height 25
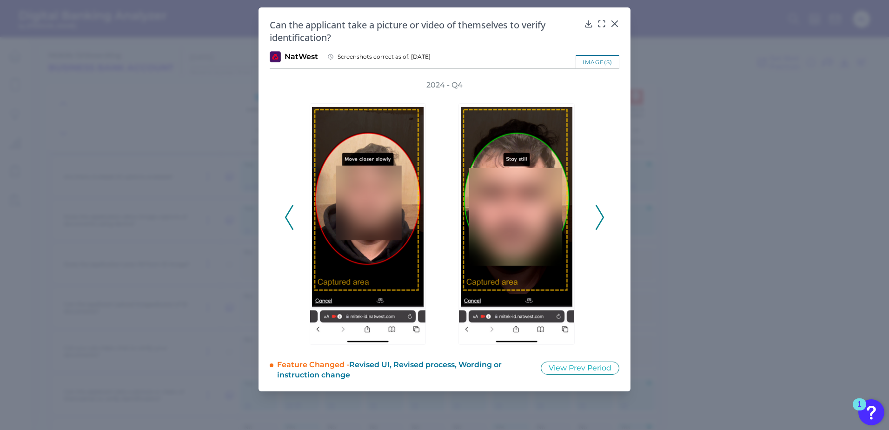
click at [600, 213] on icon at bounding box center [600, 217] width 8 height 25
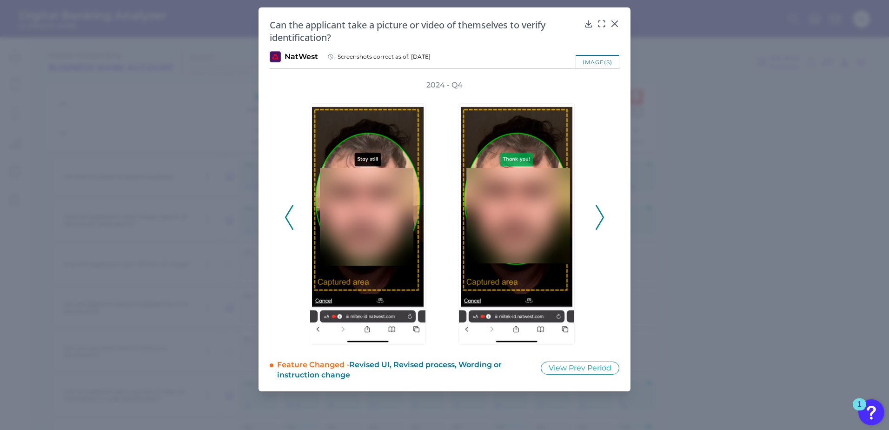
click at [600, 213] on icon at bounding box center [600, 217] width 8 height 25
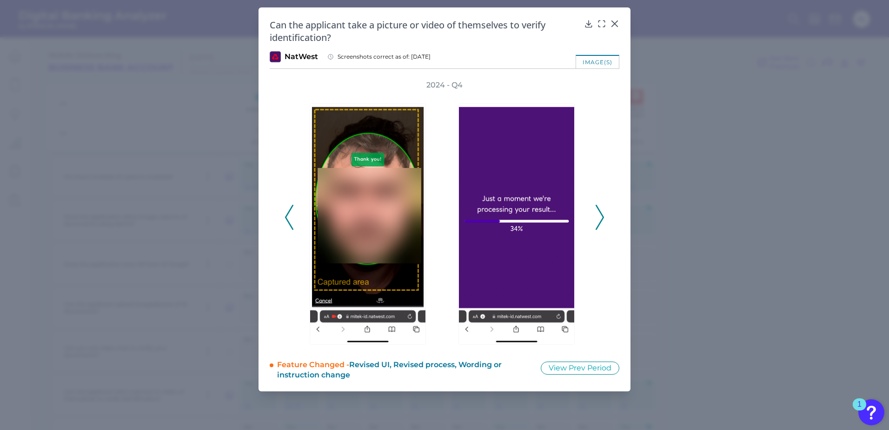
click at [606, 217] on div "2024 - Q4" at bounding box center [445, 212] width 350 height 265
click at [601, 218] on icon at bounding box center [600, 217] width 8 height 25
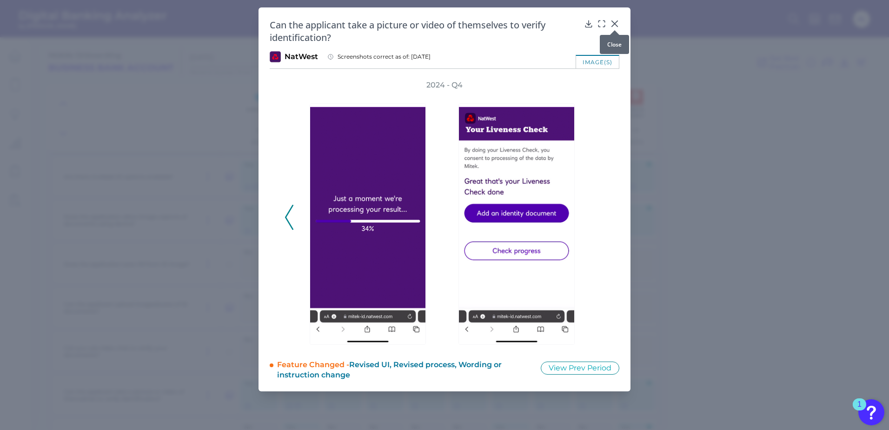
click at [617, 23] on icon at bounding box center [614, 23] width 9 height 9
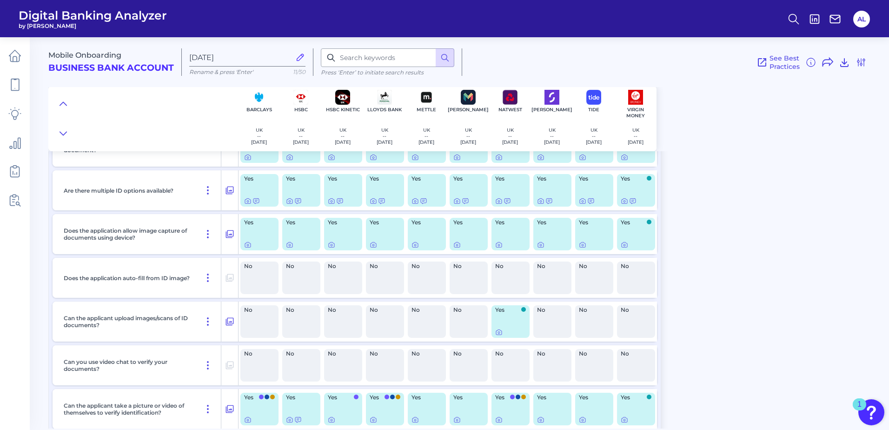
scroll to position [85, 0]
click at [375, 159] on icon at bounding box center [373, 157] width 7 height 7
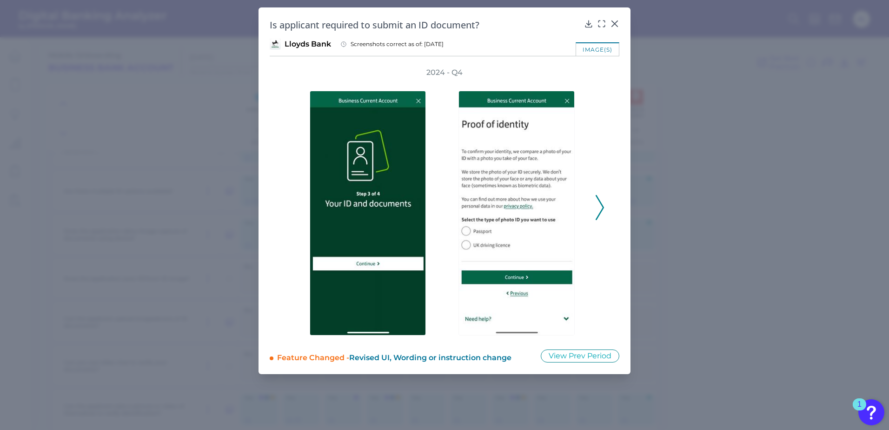
click at [596, 208] on icon at bounding box center [600, 207] width 8 height 25
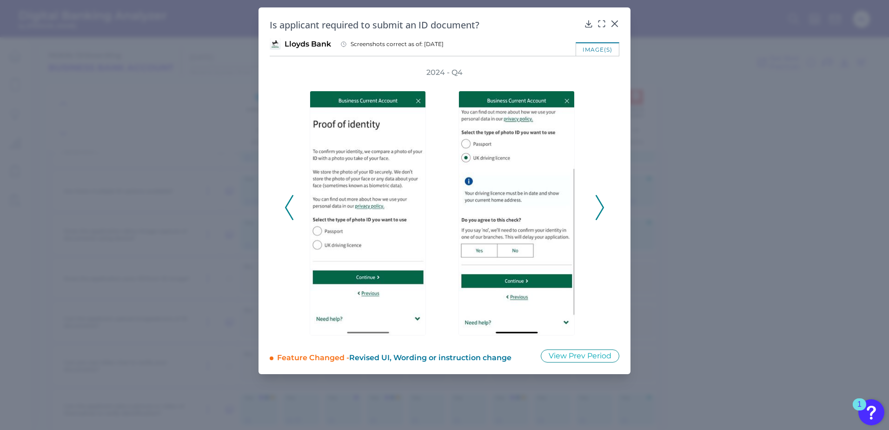
click at [601, 208] on icon at bounding box center [600, 207] width 8 height 25
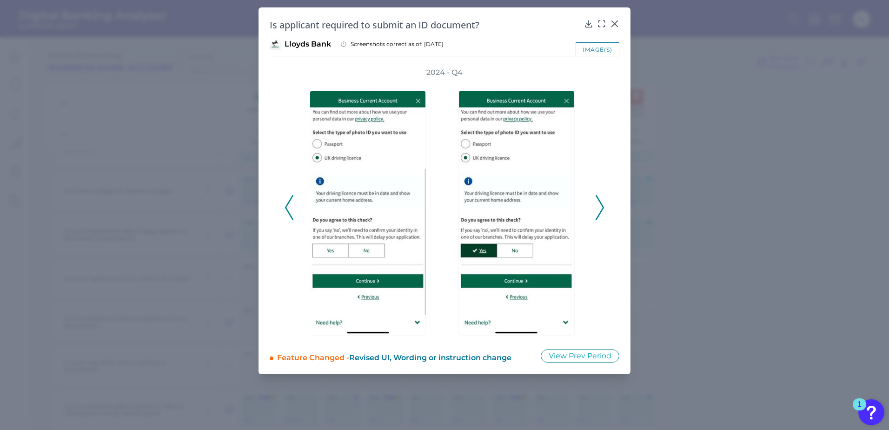
click at [601, 208] on icon at bounding box center [600, 207] width 8 height 25
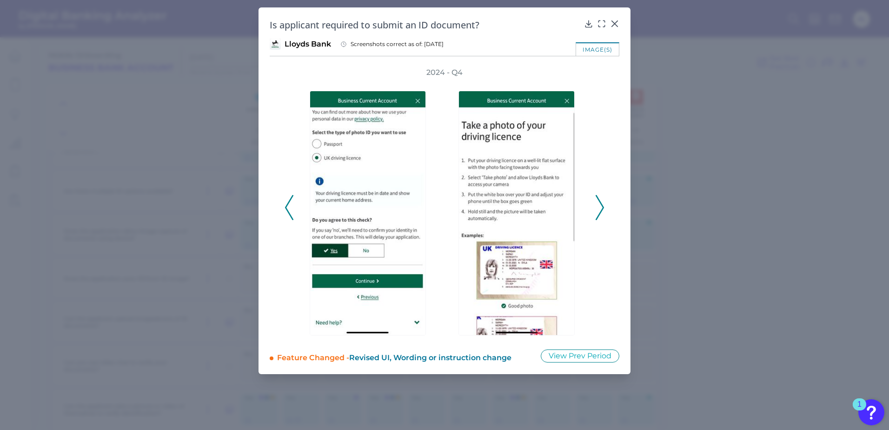
click at [601, 208] on icon at bounding box center [600, 207] width 8 height 25
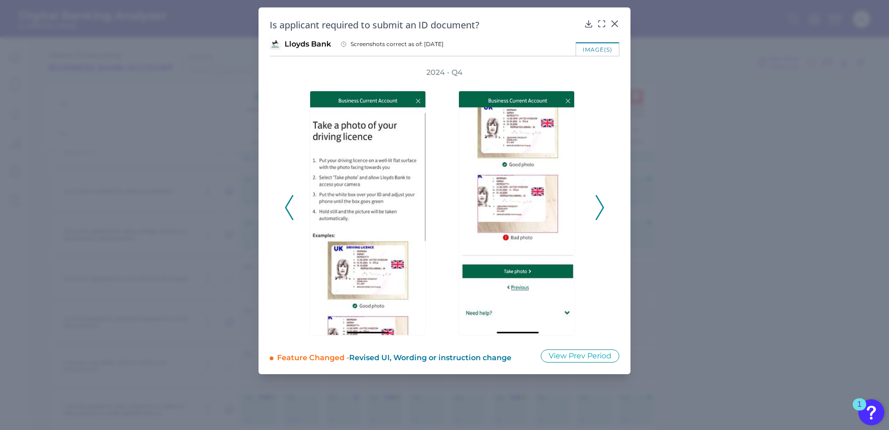
click at [601, 208] on icon at bounding box center [600, 207] width 8 height 25
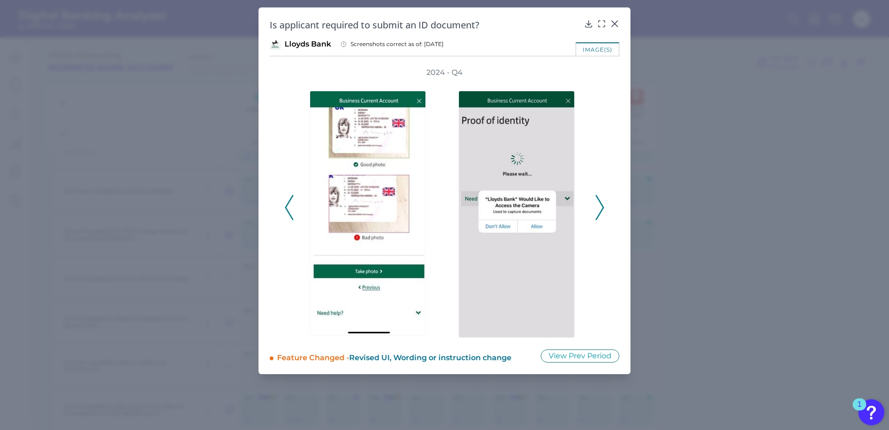
click at [601, 208] on icon at bounding box center [600, 207] width 8 height 25
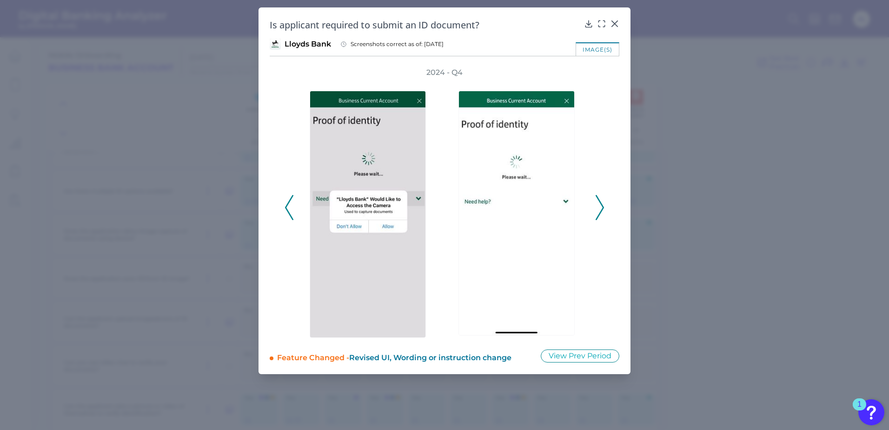
click at [601, 208] on icon at bounding box center [600, 207] width 8 height 25
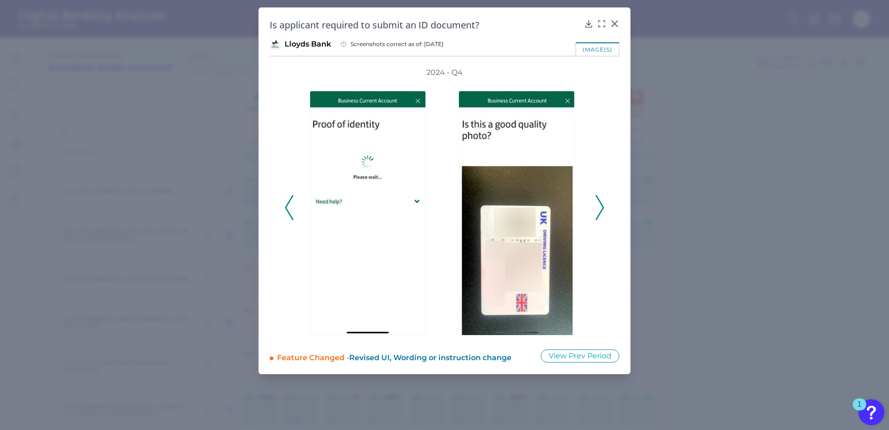
click at [601, 208] on icon at bounding box center [600, 207] width 8 height 25
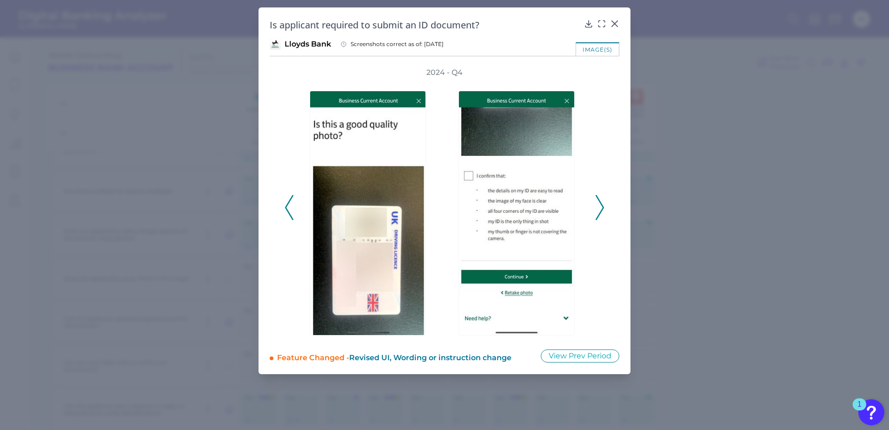
click at [601, 208] on icon at bounding box center [600, 207] width 8 height 25
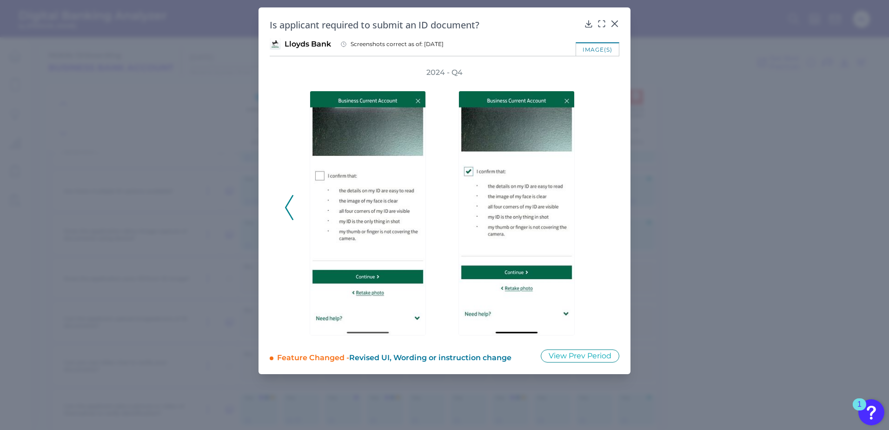
click at [601, 208] on div "2024 - Q4" at bounding box center [445, 202] width 320 height 270
click at [291, 208] on icon at bounding box center [289, 207] width 8 height 25
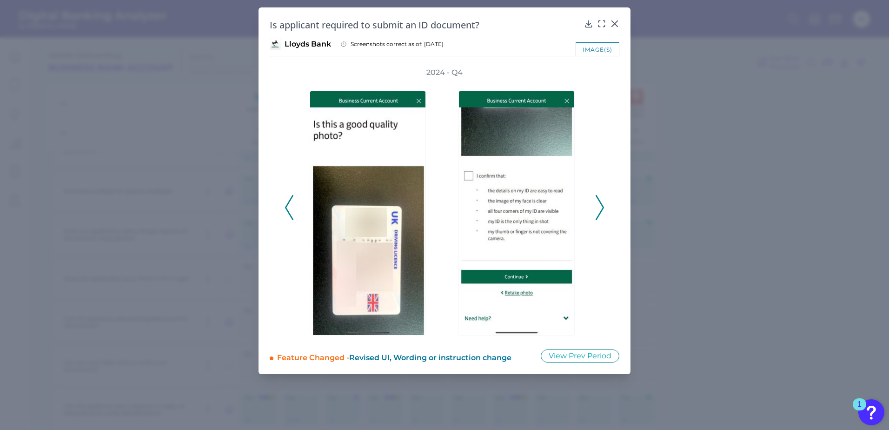
click at [291, 208] on icon at bounding box center [289, 207] width 8 height 25
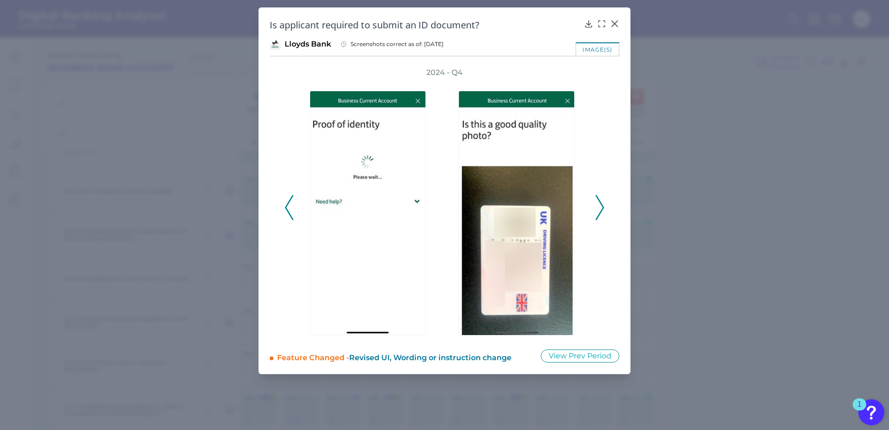
click at [291, 208] on icon at bounding box center [289, 207] width 8 height 25
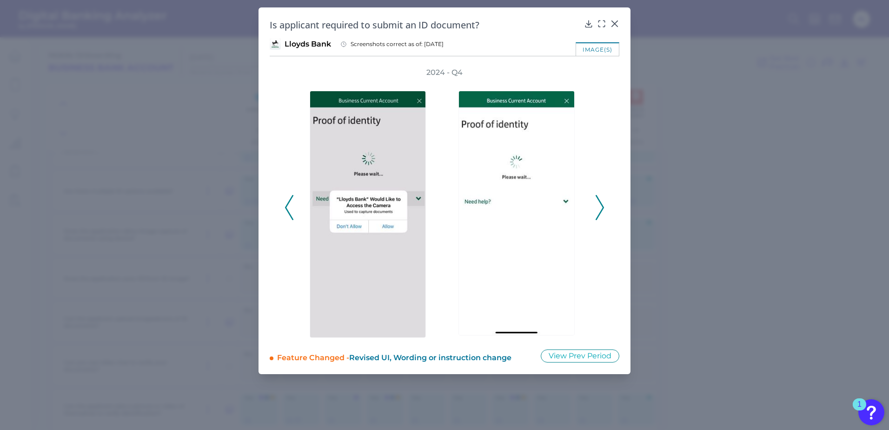
click at [291, 208] on icon at bounding box center [289, 207] width 8 height 25
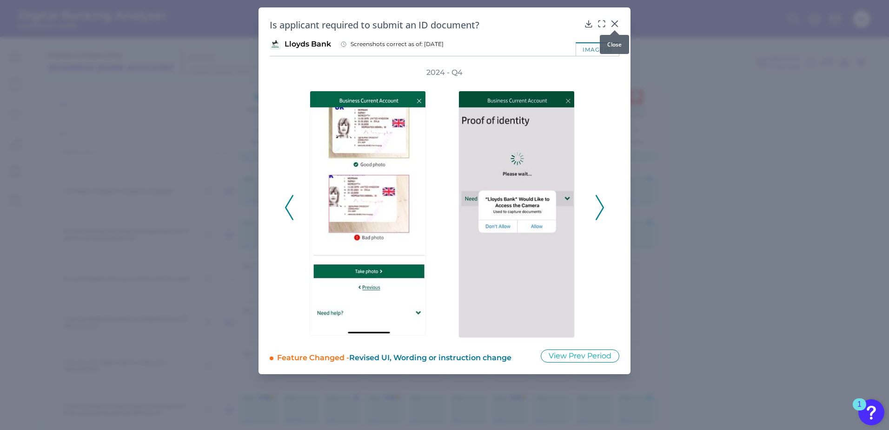
click at [614, 23] on icon at bounding box center [615, 24] width 6 height 6
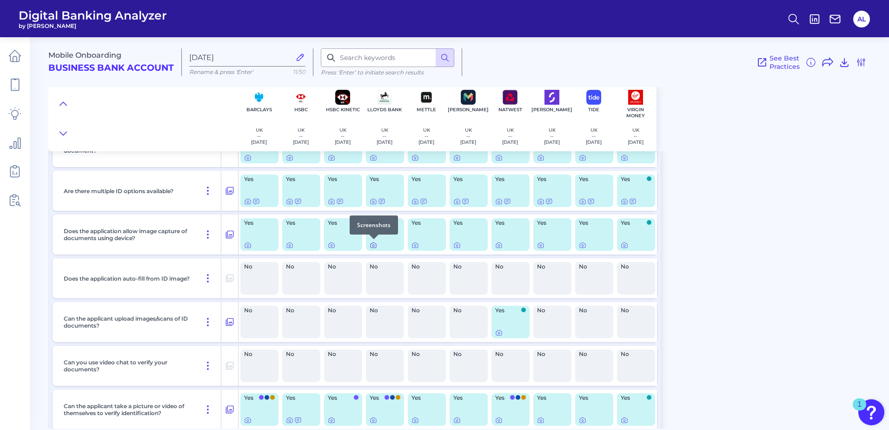
click at [374, 246] on icon at bounding box center [374, 246] width 2 height 2
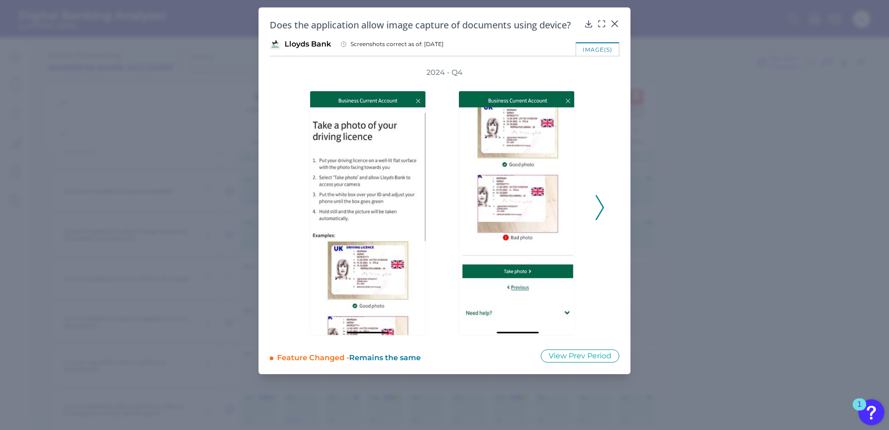
click at [604, 206] on button at bounding box center [599, 207] width 9 height 25
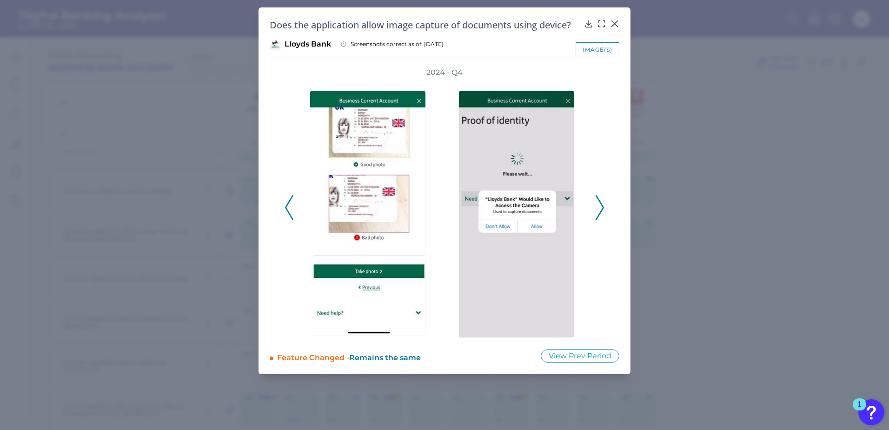
click at [603, 206] on polyline at bounding box center [599, 208] width 7 height 24
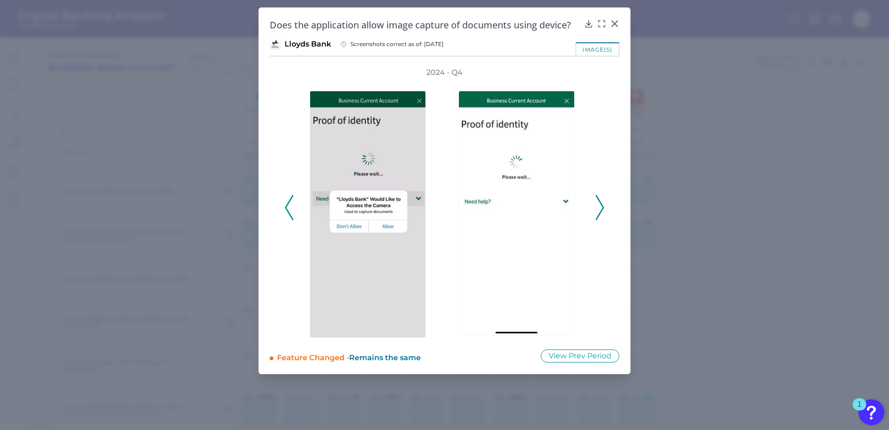
click at [602, 207] on icon at bounding box center [600, 207] width 8 height 25
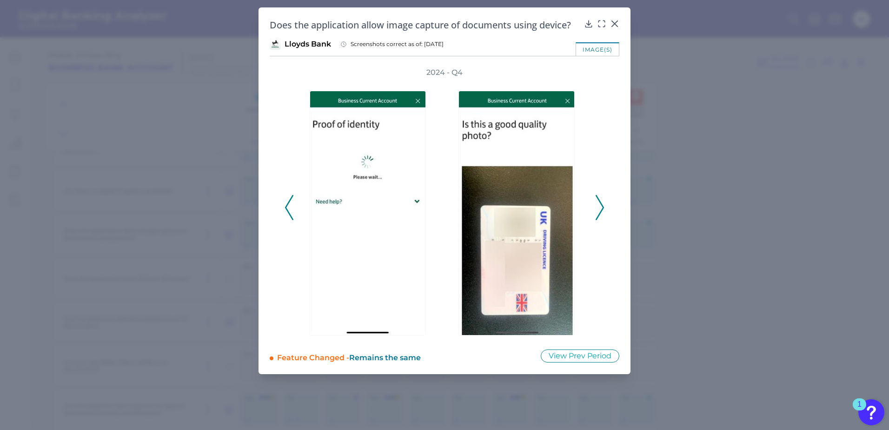
click at [602, 207] on icon at bounding box center [600, 207] width 8 height 25
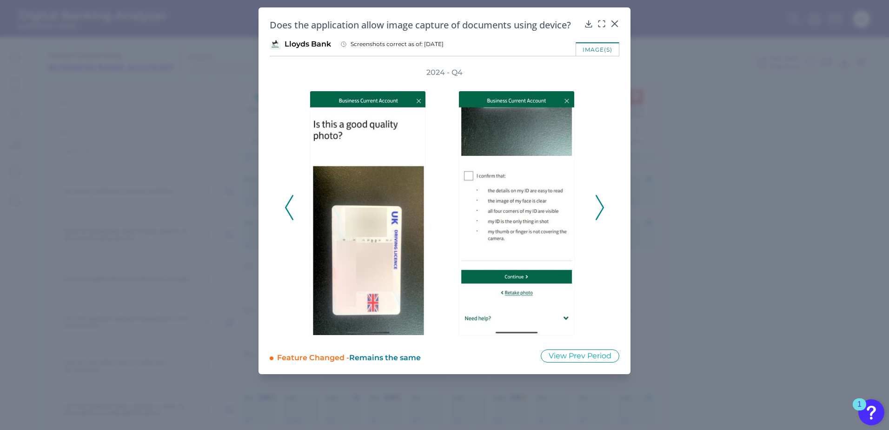
click at [602, 207] on icon at bounding box center [600, 207] width 8 height 25
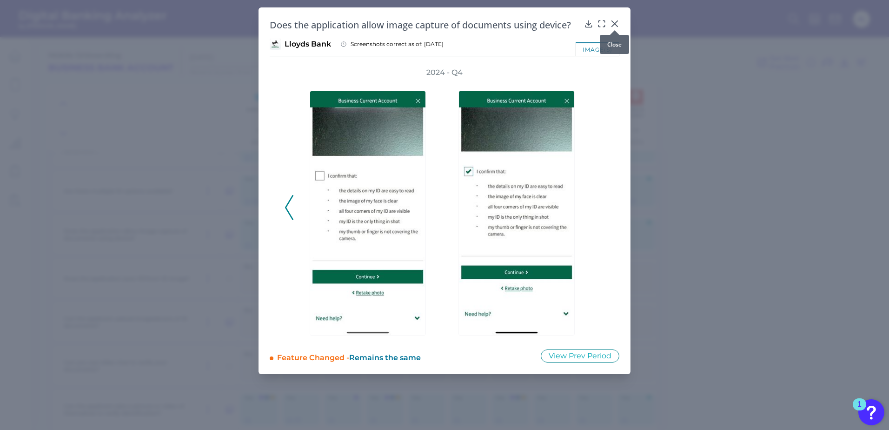
click at [614, 25] on icon at bounding box center [615, 24] width 6 height 6
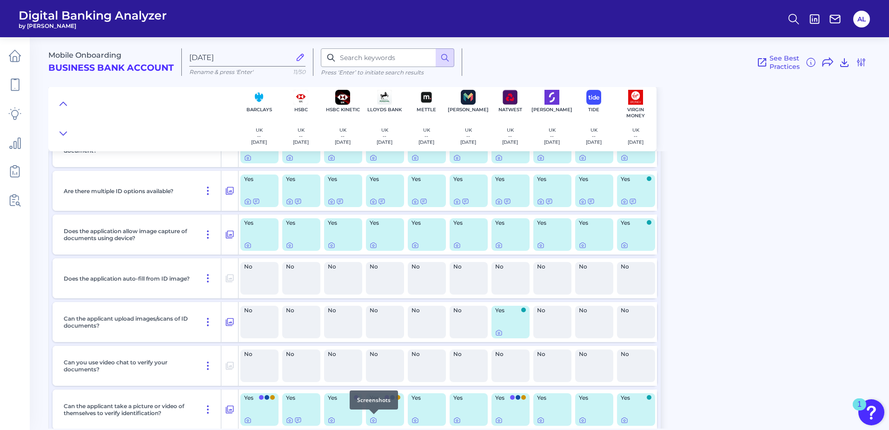
click at [374, 417] on div at bounding box center [373, 413] width 9 height 9
click at [373, 419] on icon at bounding box center [373, 419] width 7 height 7
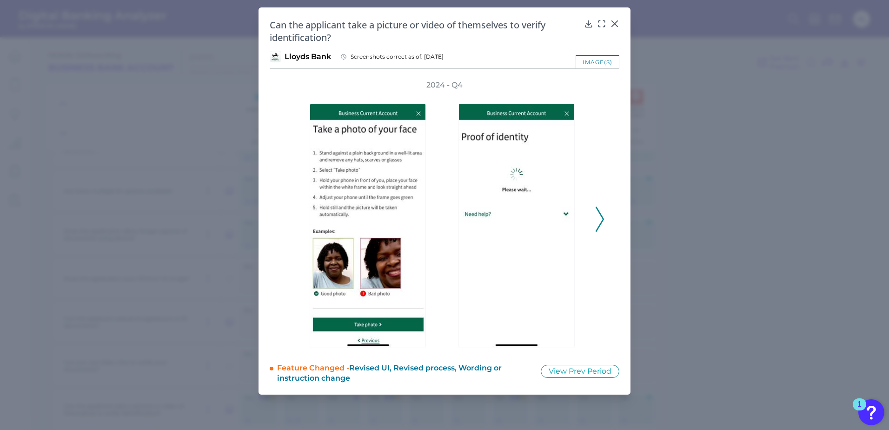
click at [597, 221] on icon at bounding box center [600, 219] width 8 height 25
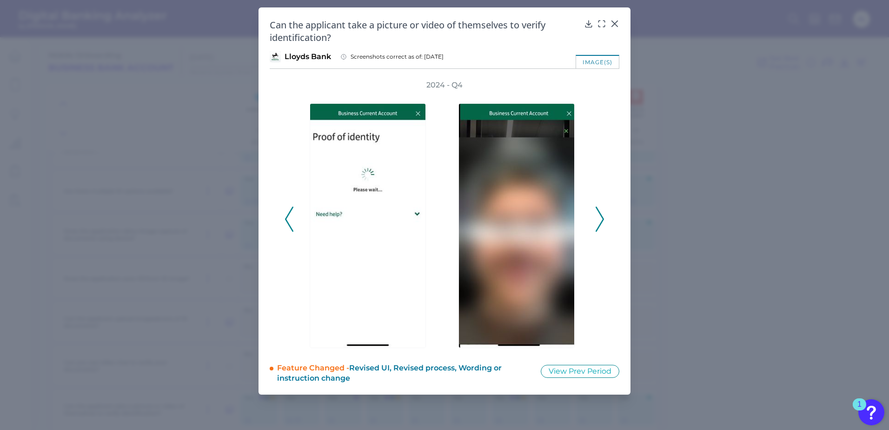
click at [597, 221] on icon at bounding box center [600, 219] width 8 height 25
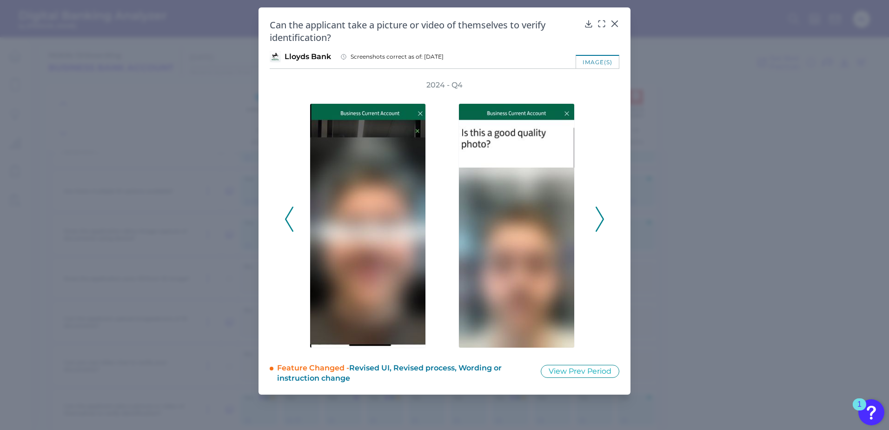
click at [599, 219] on icon at bounding box center [600, 219] width 8 height 25
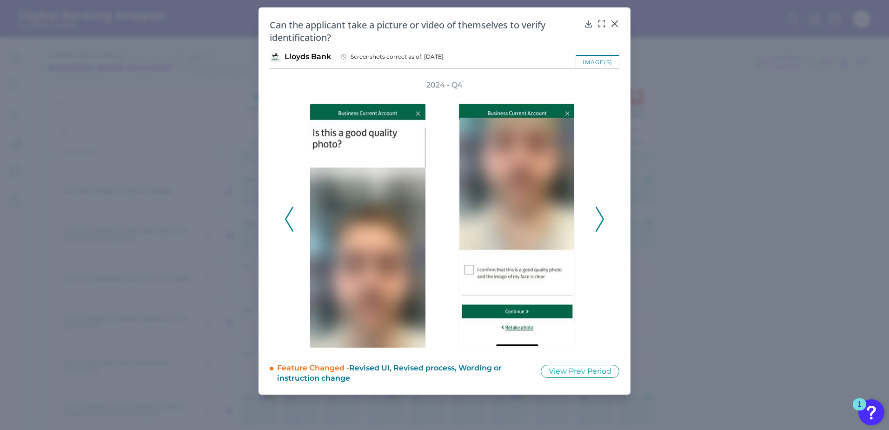
click at [599, 219] on icon at bounding box center [600, 219] width 8 height 25
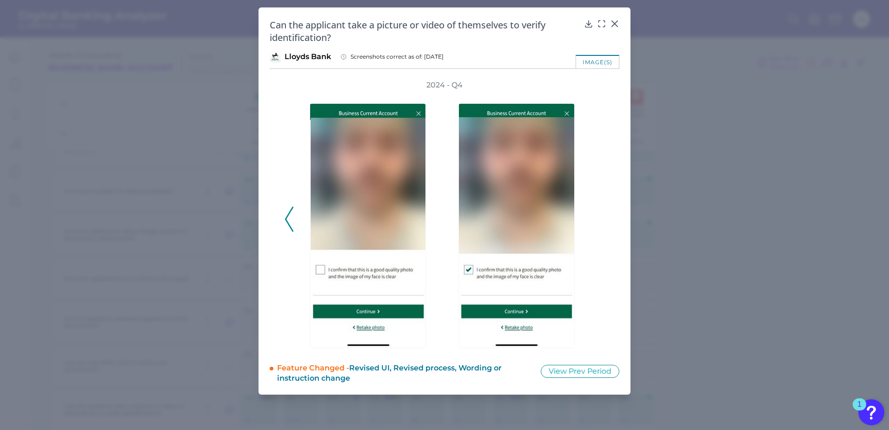
click at [599, 219] on div "2024 - Q4" at bounding box center [445, 214] width 320 height 268
click at [615, 26] on div at bounding box center [614, 30] width 9 height 9
click at [615, 25] on icon at bounding box center [614, 23] width 9 height 9
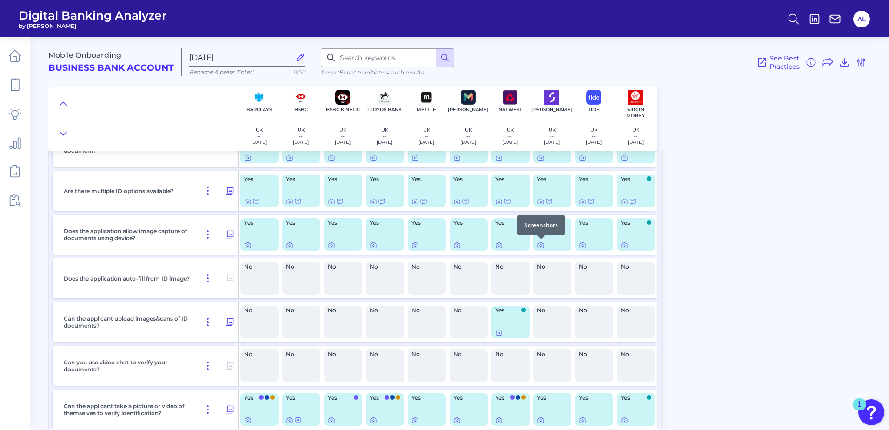
click at [542, 243] on div at bounding box center [541, 238] width 9 height 9
click at [540, 246] on icon at bounding box center [540, 244] width 7 height 7
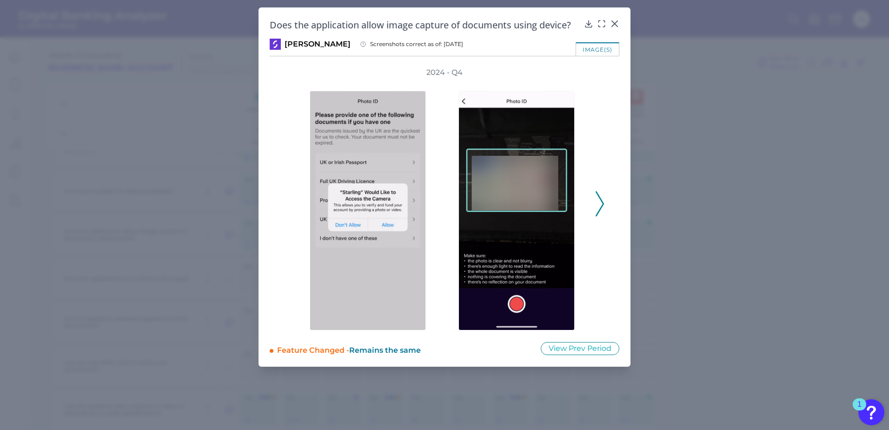
click at [600, 205] on icon at bounding box center [600, 203] width 8 height 25
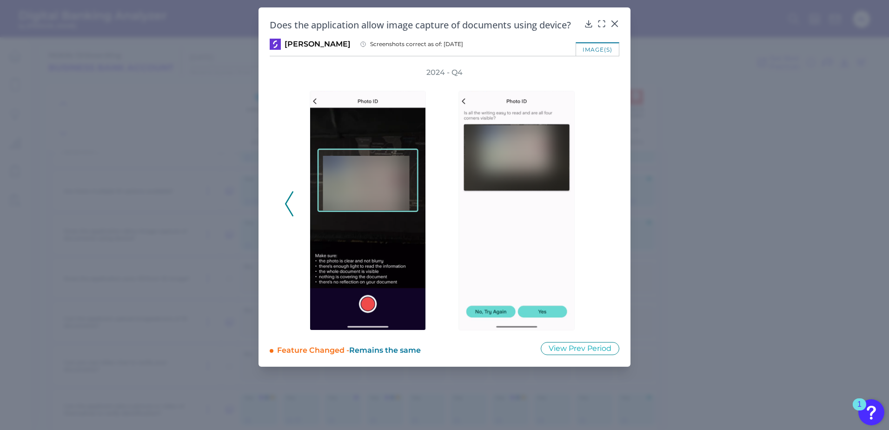
click at [600, 205] on div "2024 - Q4" at bounding box center [445, 198] width 320 height 263
click at [615, 24] on icon at bounding box center [615, 24] width 6 height 6
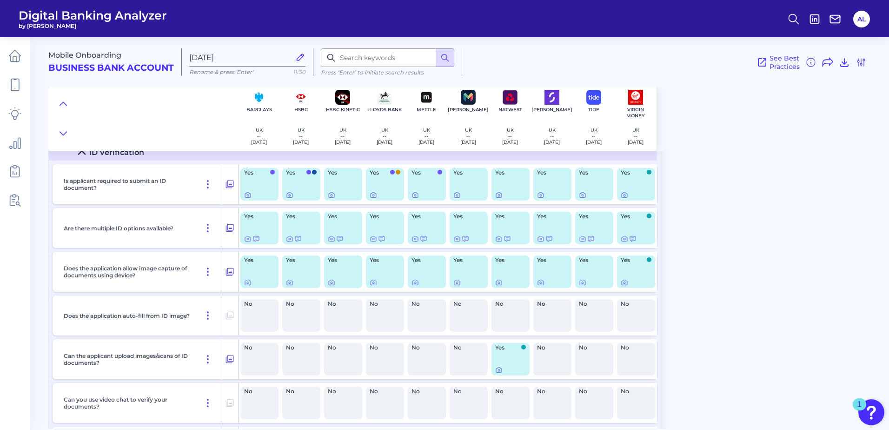
scroll to position [47, 0]
click at [542, 241] on icon at bounding box center [541, 240] width 2 height 2
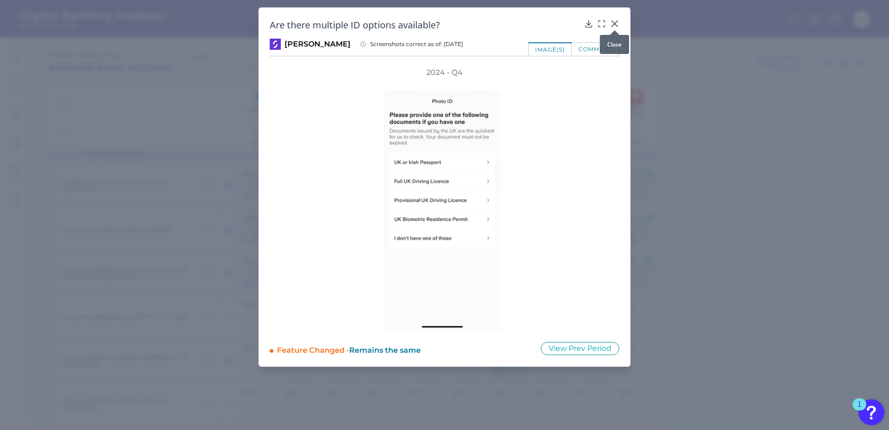
click at [613, 24] on icon at bounding box center [614, 23] width 9 height 9
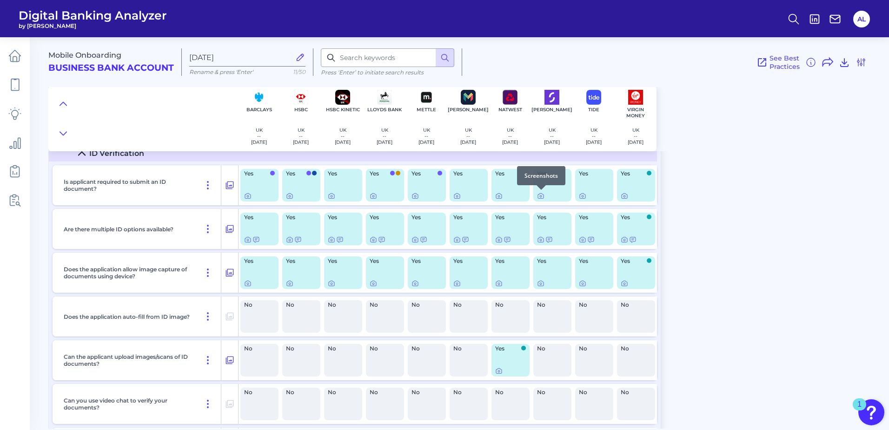
click at [542, 194] on div at bounding box center [541, 189] width 9 height 9
click at [539, 197] on icon at bounding box center [540, 195] width 7 height 7
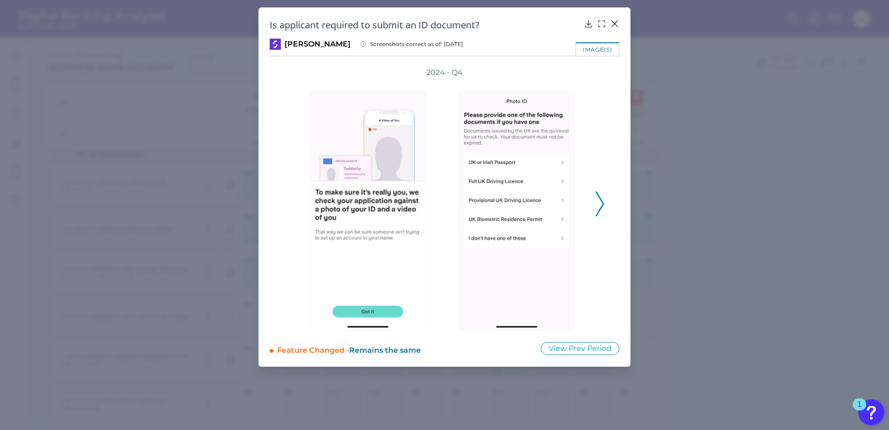
click at [598, 202] on icon at bounding box center [600, 203] width 8 height 25
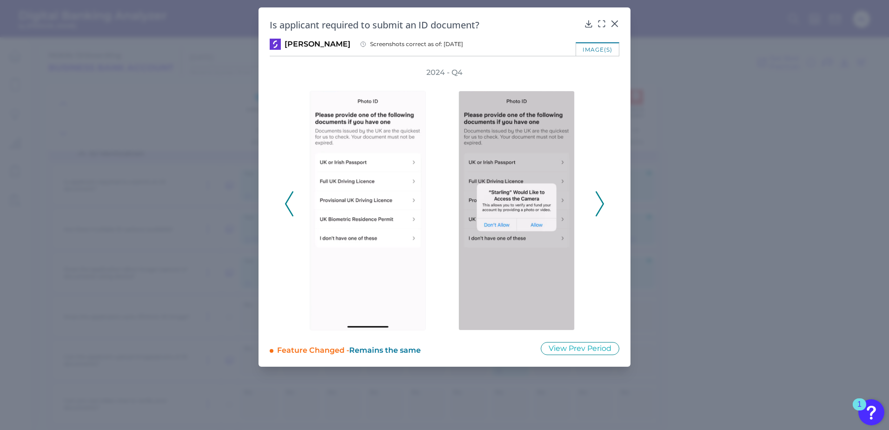
click at [598, 202] on icon at bounding box center [600, 203] width 8 height 25
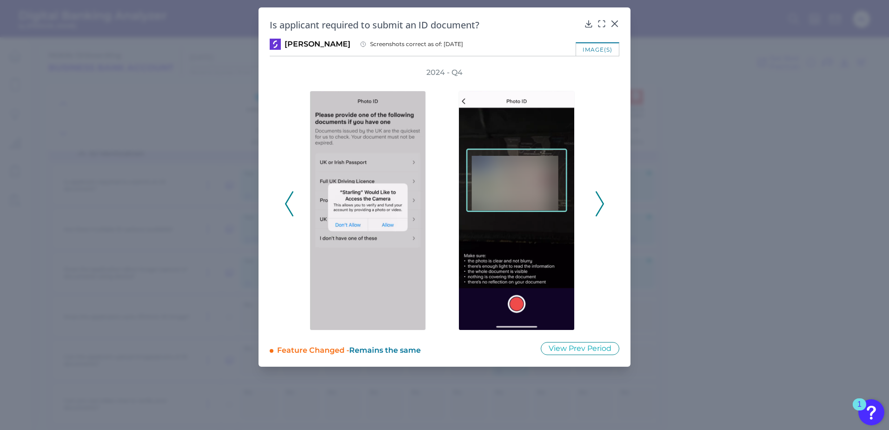
click at [598, 202] on icon at bounding box center [600, 203] width 8 height 25
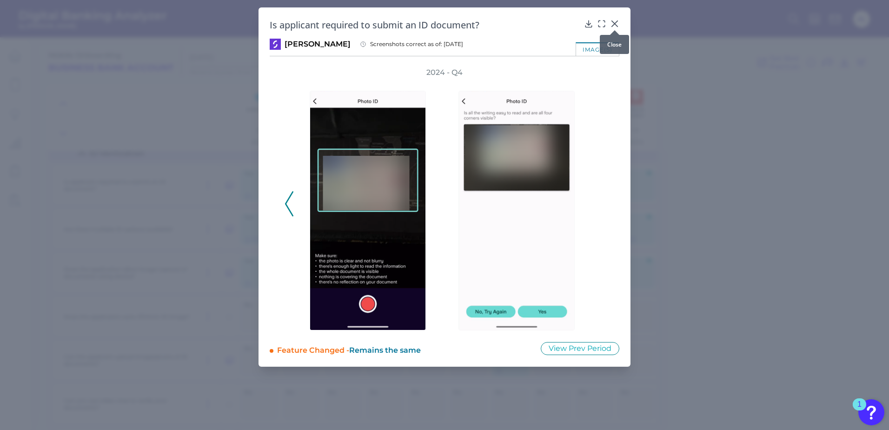
click at [616, 23] on icon at bounding box center [614, 23] width 9 height 9
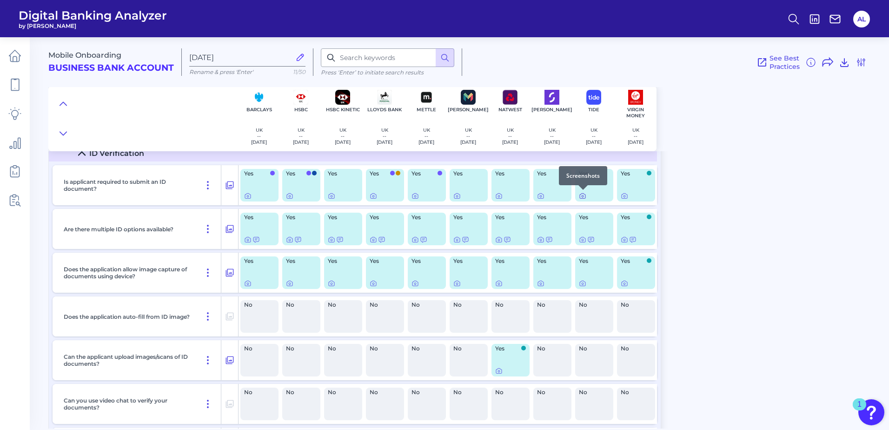
click at [584, 195] on icon at bounding box center [582, 195] width 7 height 7
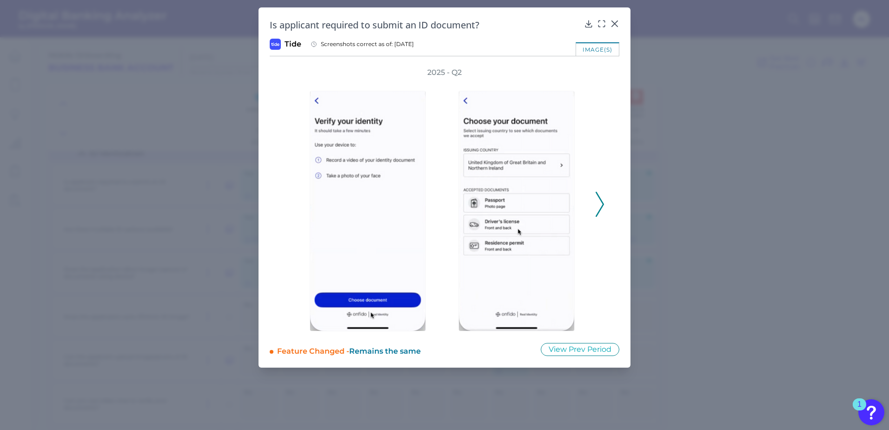
click at [601, 202] on icon at bounding box center [600, 204] width 8 height 25
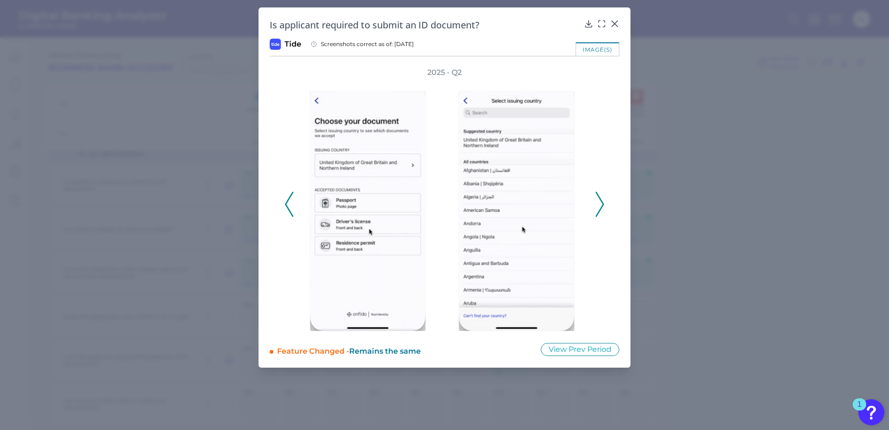
click at [601, 202] on icon at bounding box center [600, 204] width 8 height 25
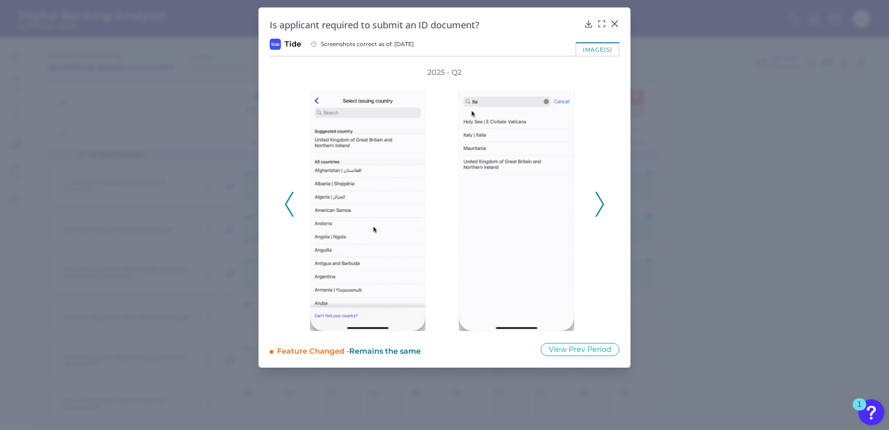
click at [601, 202] on icon at bounding box center [600, 204] width 8 height 25
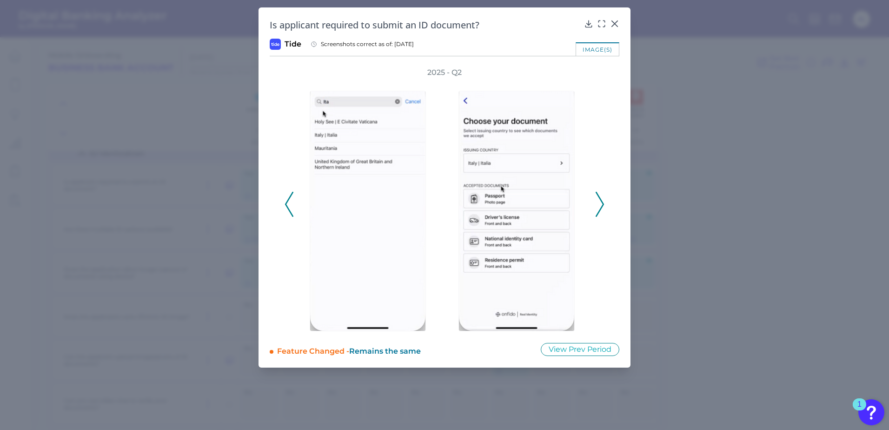
click at [601, 202] on icon at bounding box center [600, 204] width 8 height 25
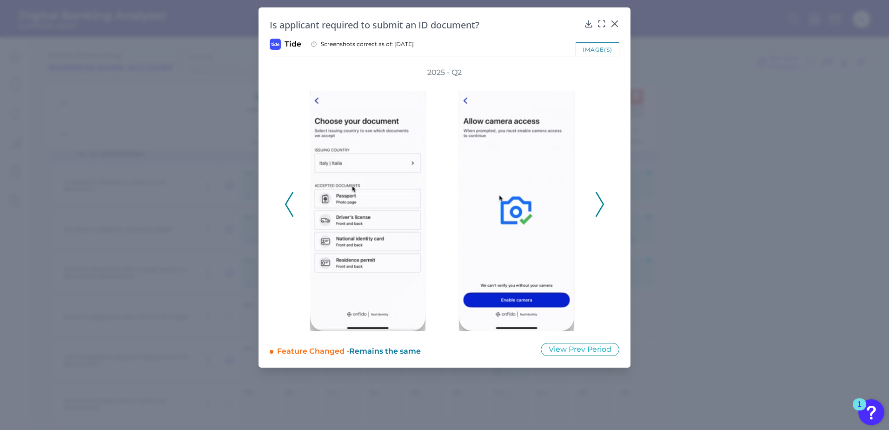
click at [601, 202] on icon at bounding box center [600, 204] width 8 height 25
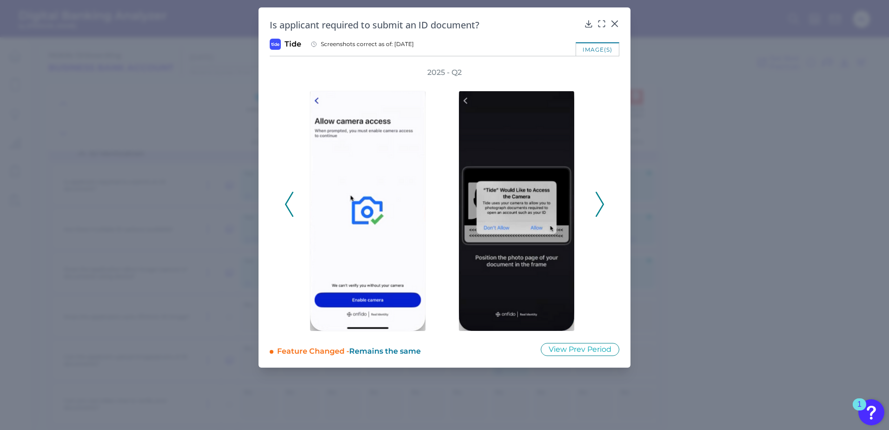
click at [601, 202] on icon at bounding box center [600, 204] width 8 height 25
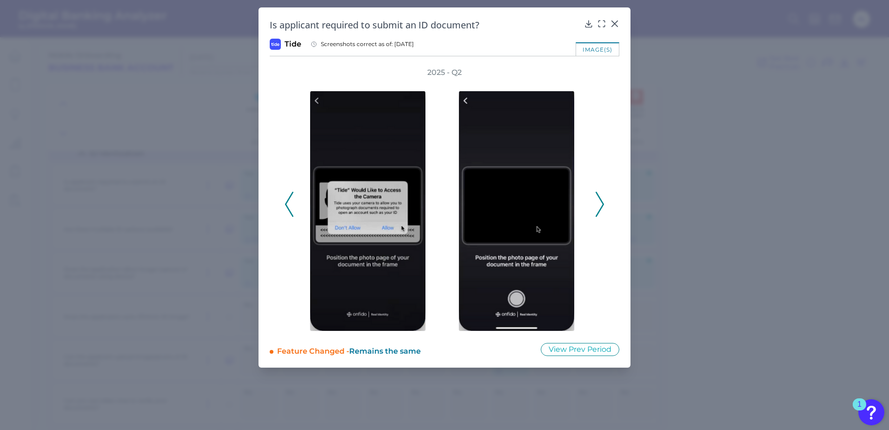
click at [601, 202] on icon at bounding box center [600, 204] width 8 height 25
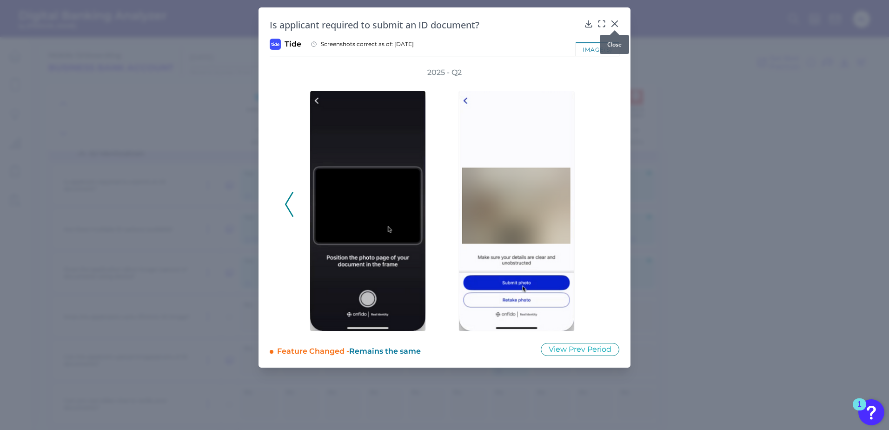
click at [615, 25] on icon at bounding box center [614, 23] width 9 height 9
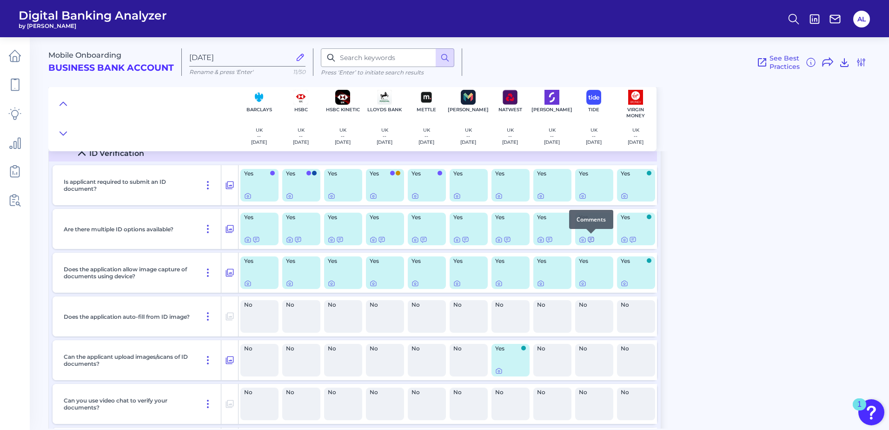
click at [591, 239] on icon at bounding box center [591, 239] width 7 height 7
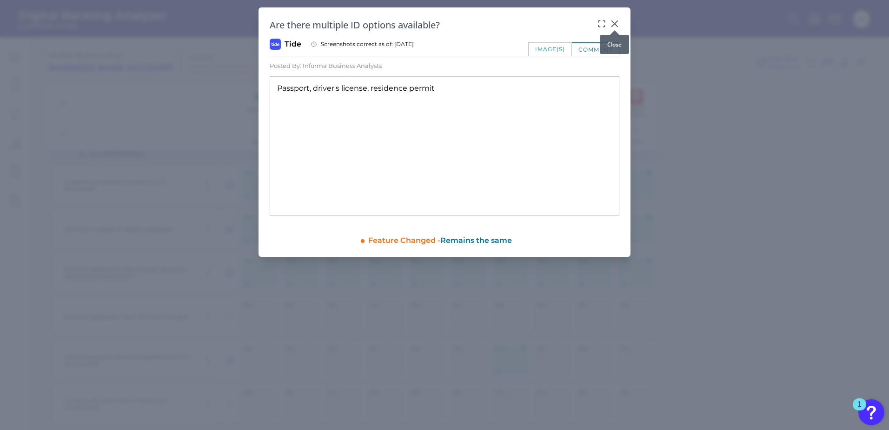
click at [614, 23] on icon at bounding box center [614, 23] width 9 height 9
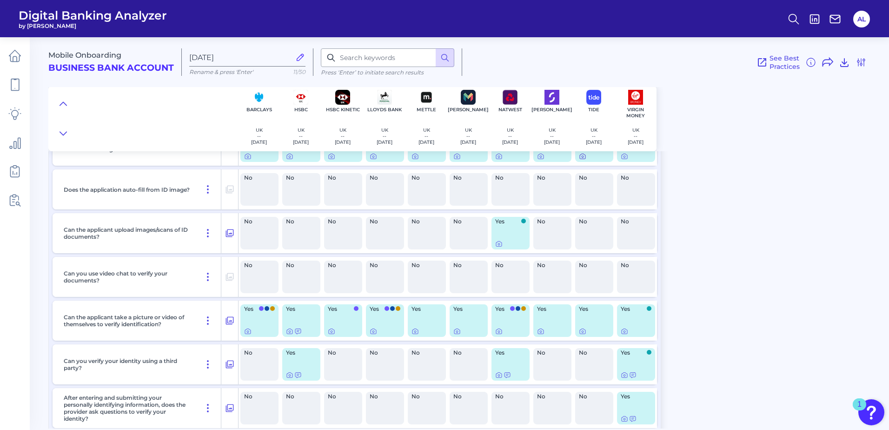
scroll to position [174, 0]
click at [584, 333] on icon at bounding box center [583, 330] width 6 height 5
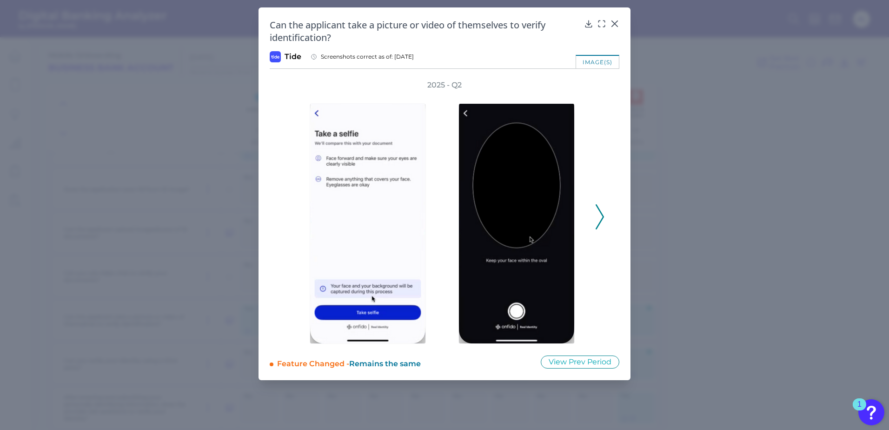
click at [599, 209] on polyline at bounding box center [599, 217] width 7 height 24
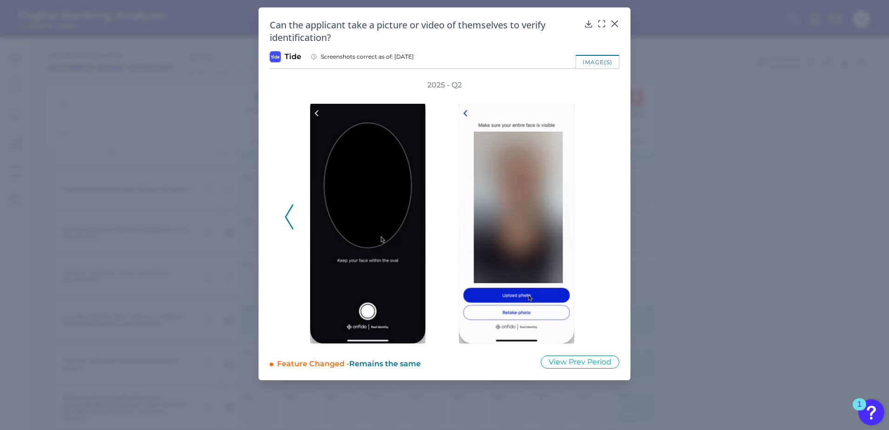
click at [289, 220] on icon at bounding box center [289, 216] width 8 height 25
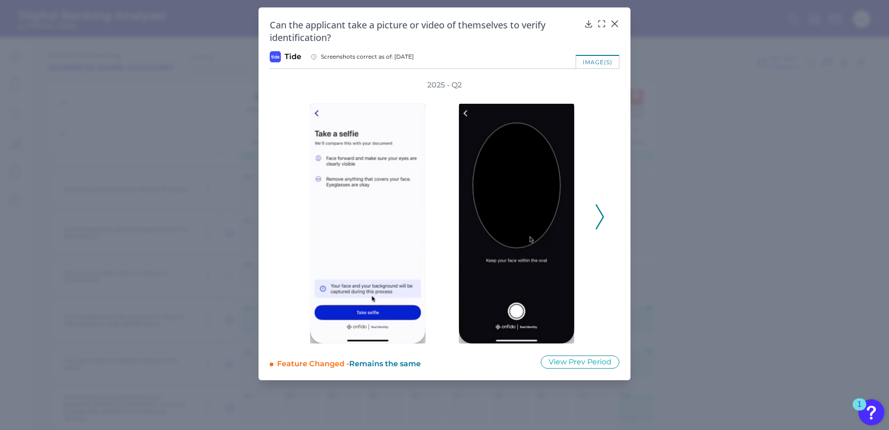
click at [599, 224] on polyline at bounding box center [599, 217] width 7 height 24
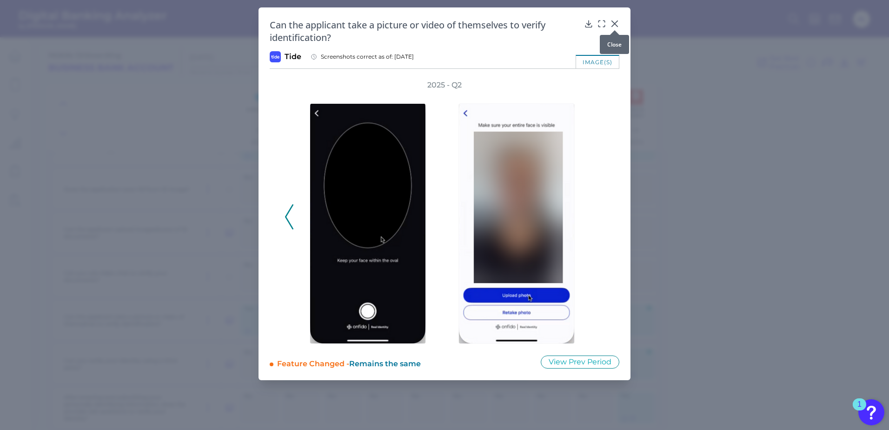
click at [612, 24] on icon at bounding box center [614, 23] width 9 height 9
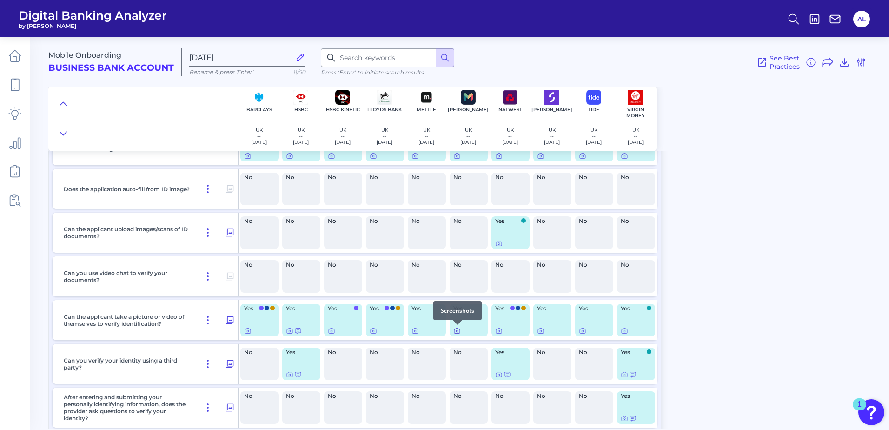
click at [456, 329] on icon at bounding box center [457, 330] width 7 height 7
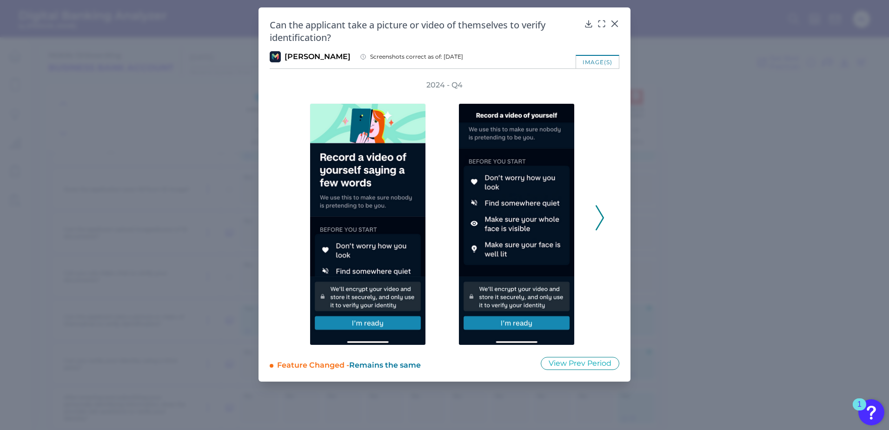
click at [597, 214] on icon at bounding box center [600, 217] width 8 height 25
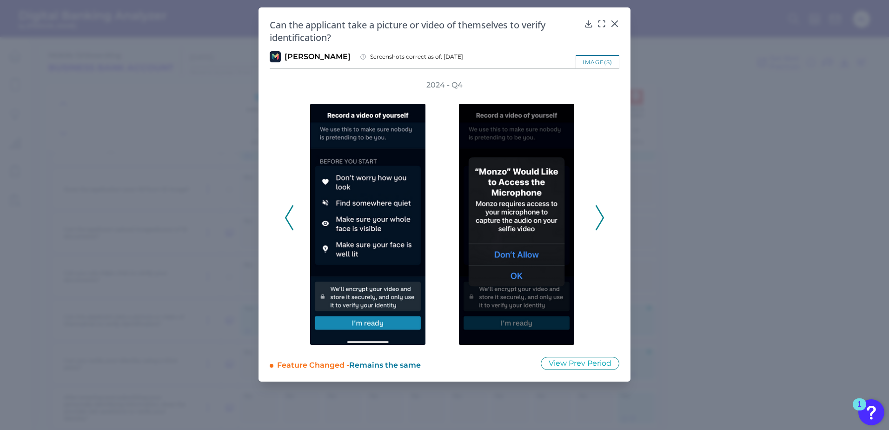
click at [597, 214] on icon at bounding box center [600, 217] width 8 height 25
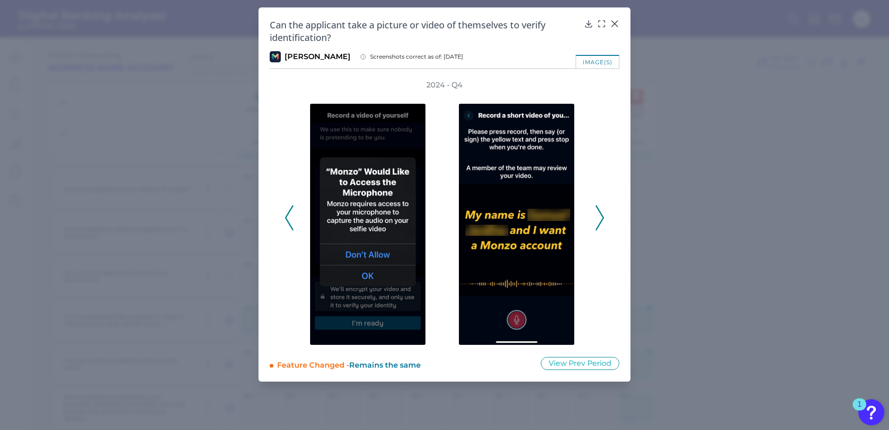
click at [597, 214] on icon at bounding box center [600, 217] width 8 height 25
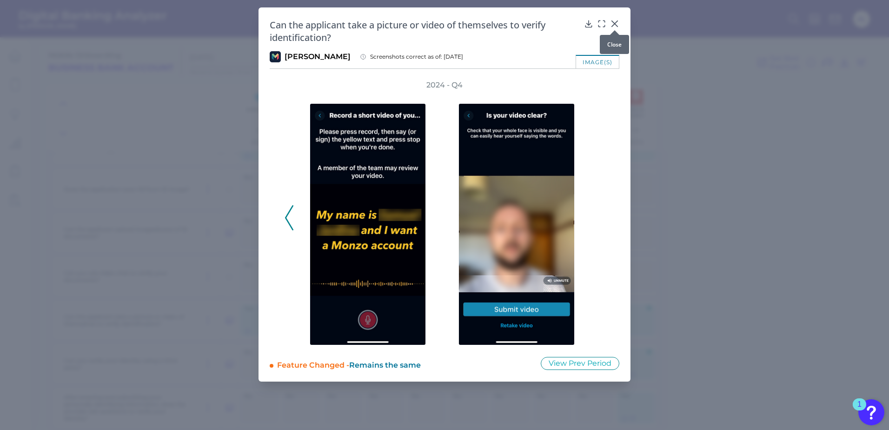
click at [615, 22] on icon at bounding box center [614, 23] width 9 height 9
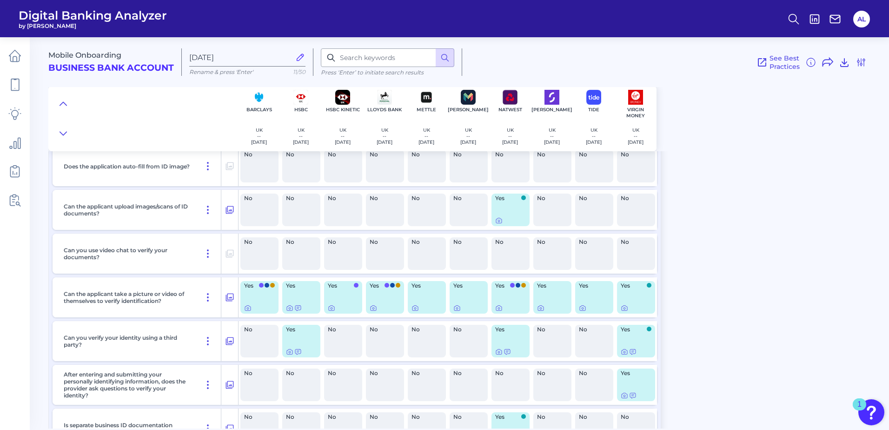
scroll to position [197, 0]
click at [541, 307] on icon at bounding box center [541, 308] width 2 height 2
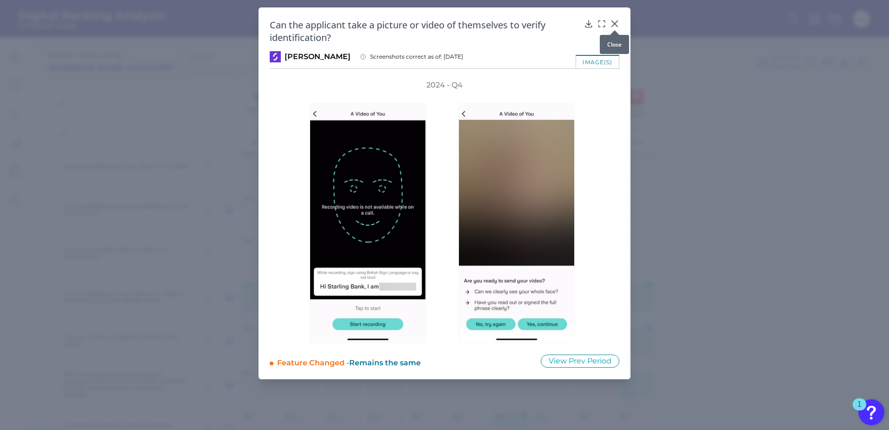
click at [615, 25] on icon at bounding box center [614, 23] width 9 height 9
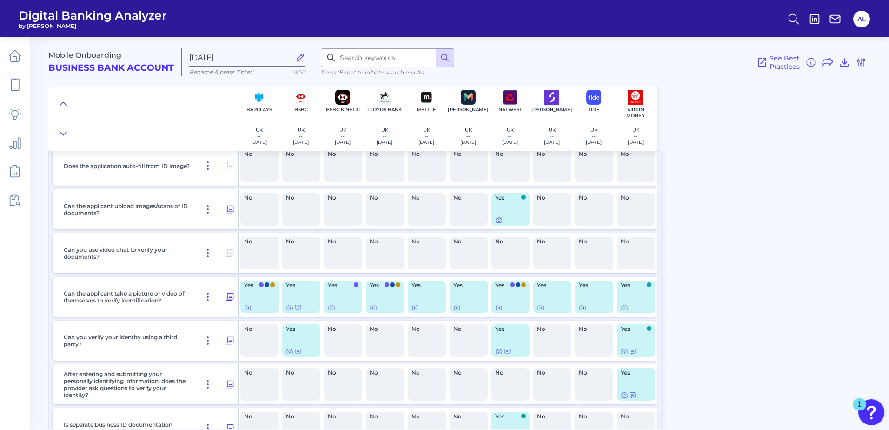
click at [581, 308] on icon at bounding box center [582, 307] width 7 height 7
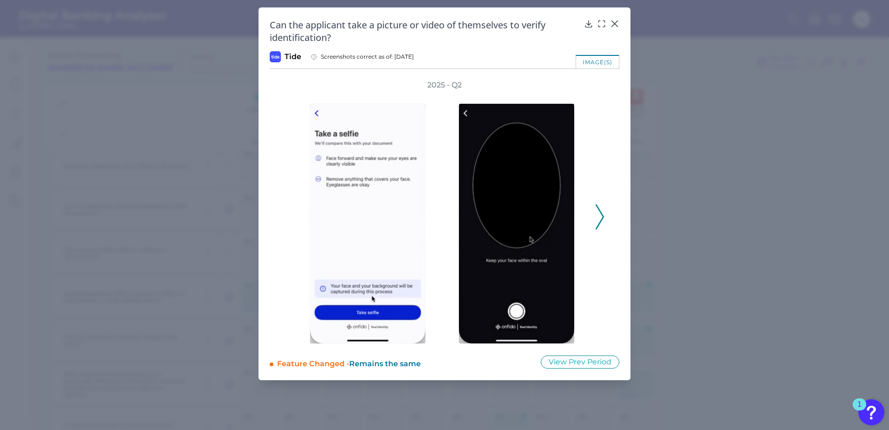
click at [602, 213] on icon at bounding box center [600, 216] width 8 height 25
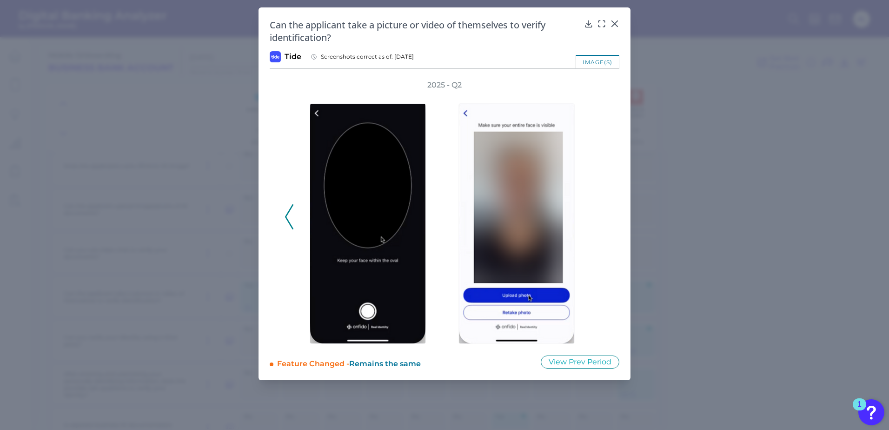
click at [601, 214] on div "2025 - Q2" at bounding box center [445, 212] width 320 height 264
click at [615, 22] on icon at bounding box center [614, 23] width 9 height 9
